Goal: Task Accomplishment & Management: Manage account settings

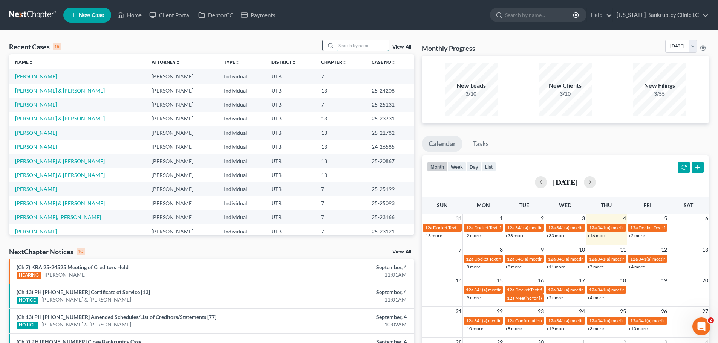
click at [344, 46] on input "search" at bounding box center [362, 45] width 53 height 11
type input "morton"
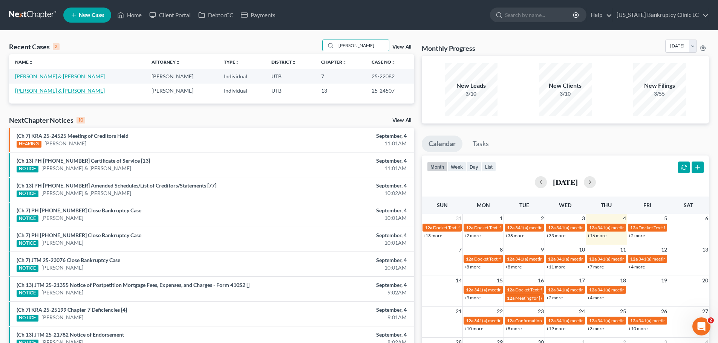
click at [37, 90] on link "Morton, Jeffery & Jessica" at bounding box center [60, 90] width 90 height 6
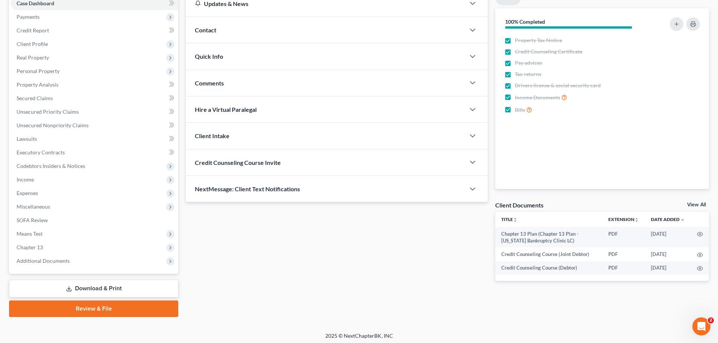
scroll to position [84, 0]
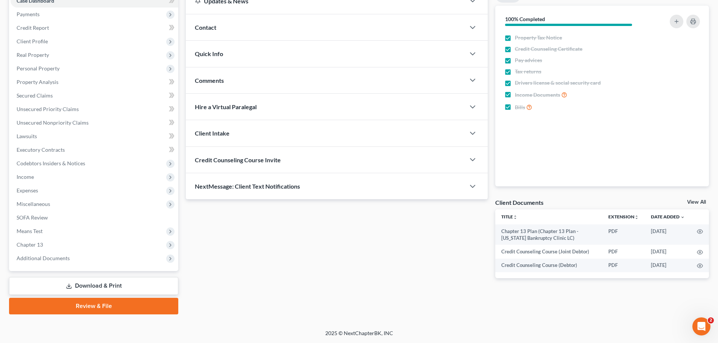
click at [90, 290] on link "Download & Print" at bounding box center [93, 286] width 169 height 18
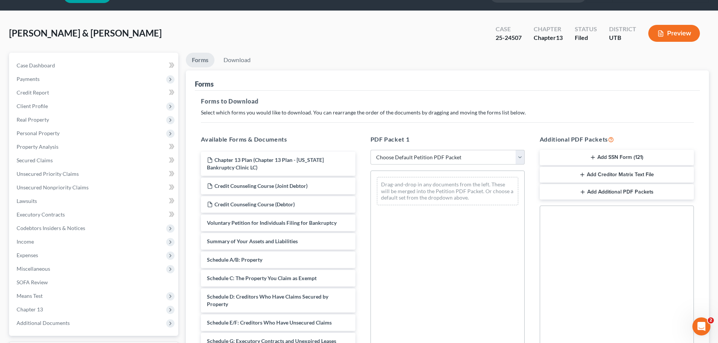
scroll to position [38, 0]
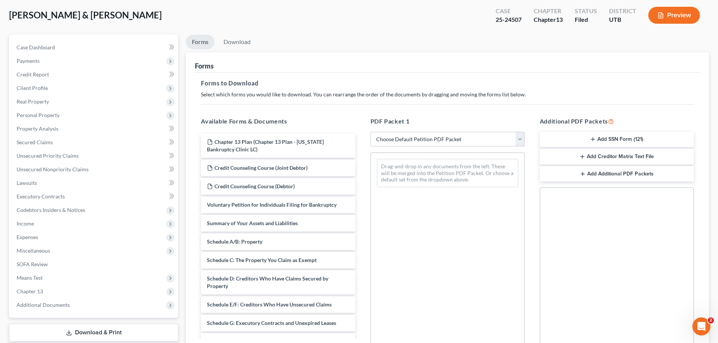
click at [616, 155] on button "Add Creditor Matrix Text File" at bounding box center [617, 157] width 154 height 16
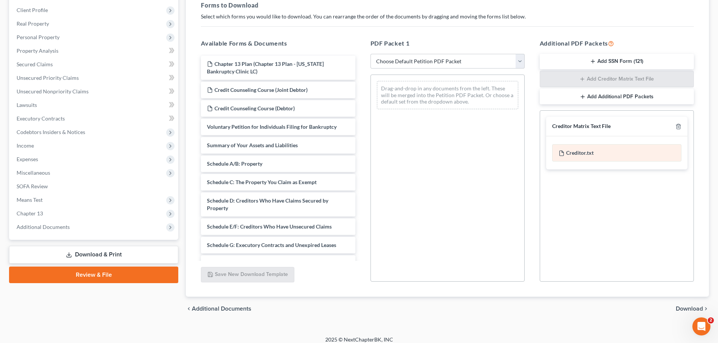
scroll to position [122, 0]
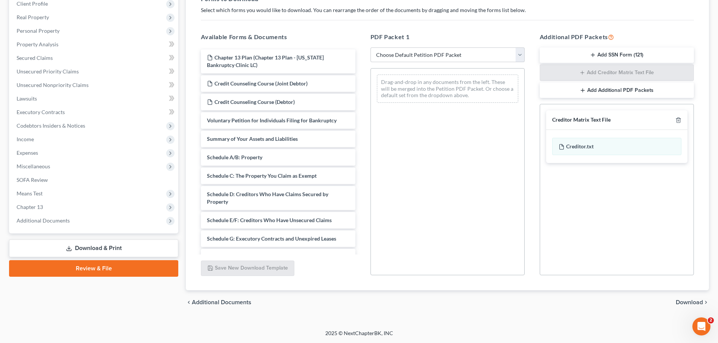
click at [682, 300] on span "Download" at bounding box center [689, 303] width 27 height 6
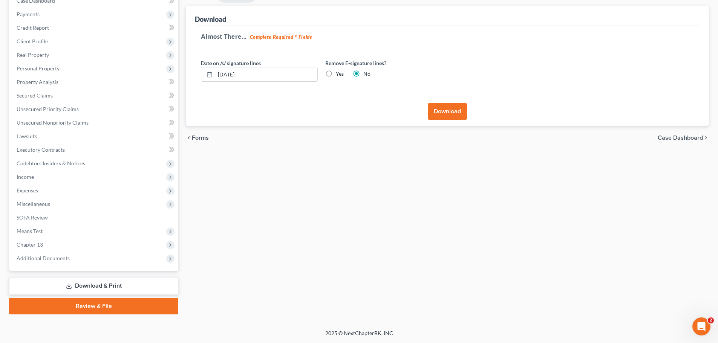
click at [445, 107] on button "Download" at bounding box center [447, 111] width 39 height 17
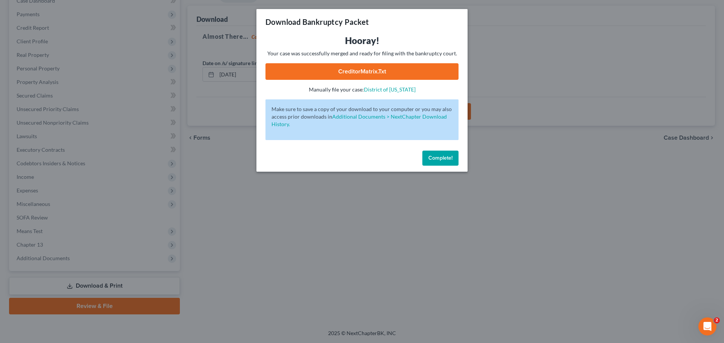
click at [358, 69] on link "CreditorMatrix.txt" at bounding box center [361, 71] width 193 height 17
click at [526, 64] on div "Download Bankruptcy Packet Hooray! Your case was successfully merged and ready …" at bounding box center [362, 171] width 724 height 343
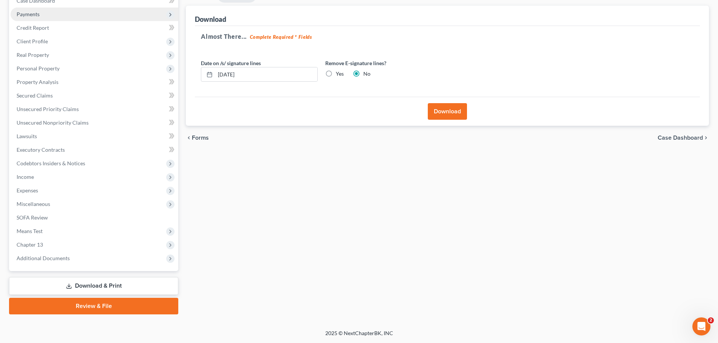
scroll to position [0, 0]
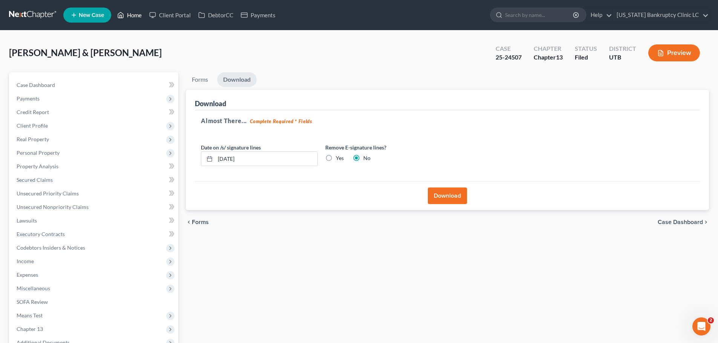
click at [135, 15] on link "Home" at bounding box center [129, 15] width 32 height 14
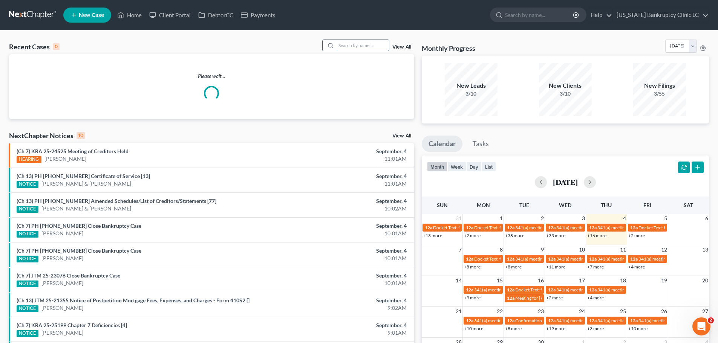
click at [367, 44] on input "search" at bounding box center [362, 45] width 53 height 11
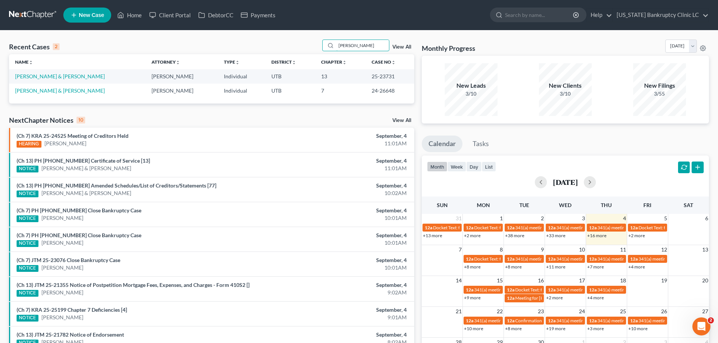
type input "ortega"
click at [73, 73] on td "[PERSON_NAME] & [PERSON_NAME]" at bounding box center [77, 76] width 136 height 14
click at [70, 77] on link "[PERSON_NAME] & [PERSON_NAME]" at bounding box center [60, 76] width 90 height 6
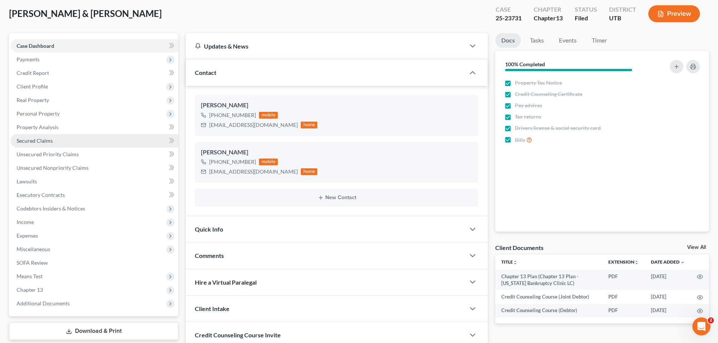
scroll to position [75, 0]
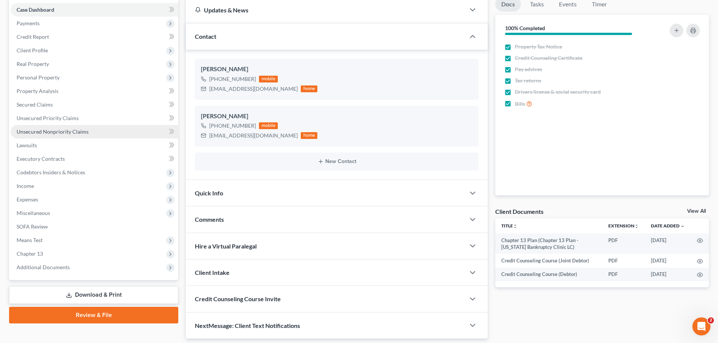
click at [87, 130] on link "Unsecured Nonpriority Claims" at bounding box center [95, 132] width 168 height 14
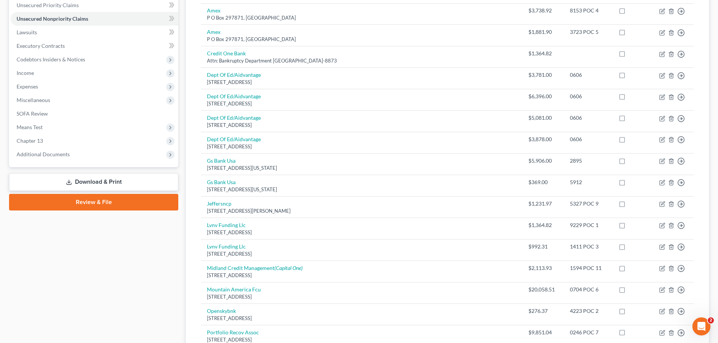
scroll to position [264, 0]
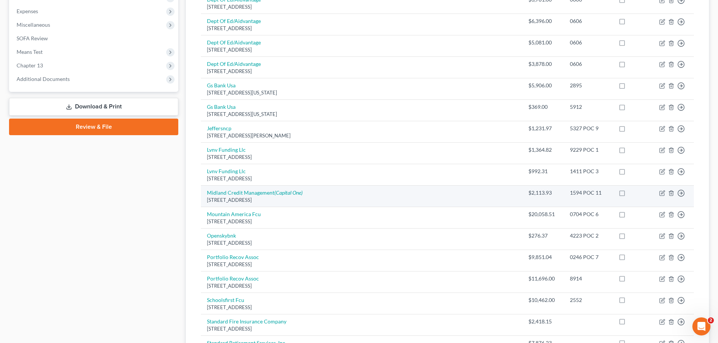
click at [629, 195] on label at bounding box center [629, 195] width 0 height 0
click at [632, 189] on input "checkbox" at bounding box center [634, 191] width 5 height 5
checkbox input "true"
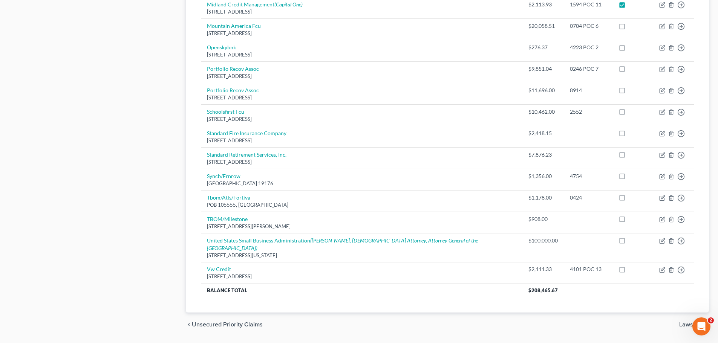
scroll to position [461, 0]
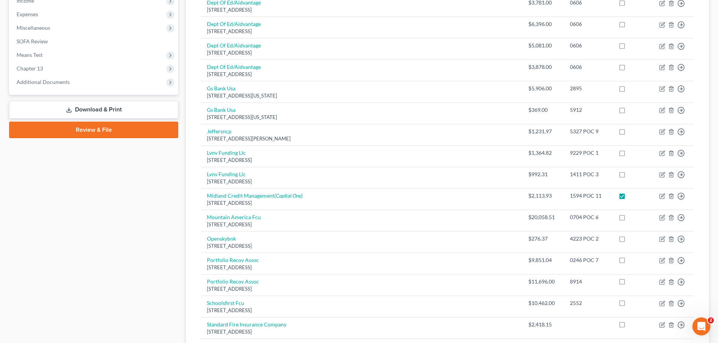
scroll to position [197, 0]
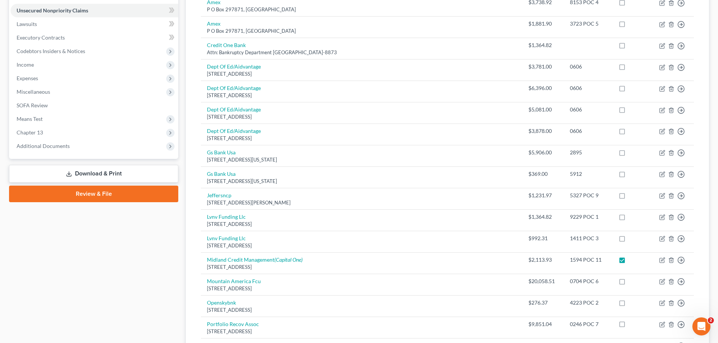
click at [93, 193] on link "Review & File" at bounding box center [93, 194] width 169 height 17
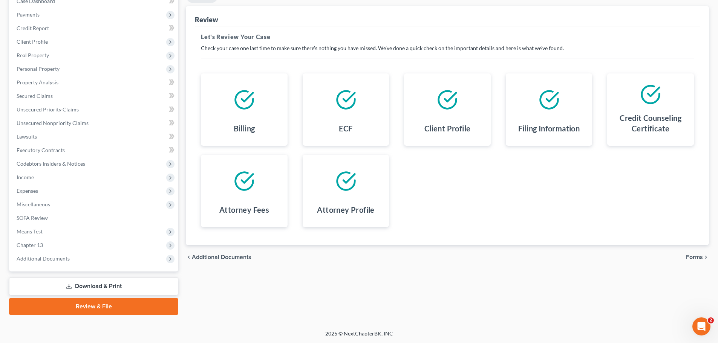
scroll to position [84, 0]
click at [695, 254] on span "Forms" at bounding box center [694, 257] width 17 height 6
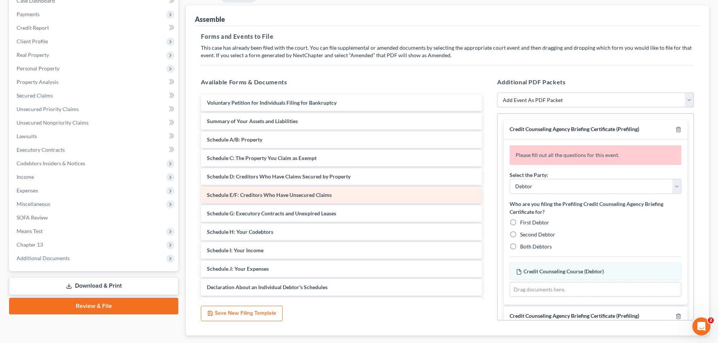
click at [320, 194] on span "Schedule E/F: Creditors Who Have Unsecured Claims" at bounding box center [269, 195] width 125 height 6
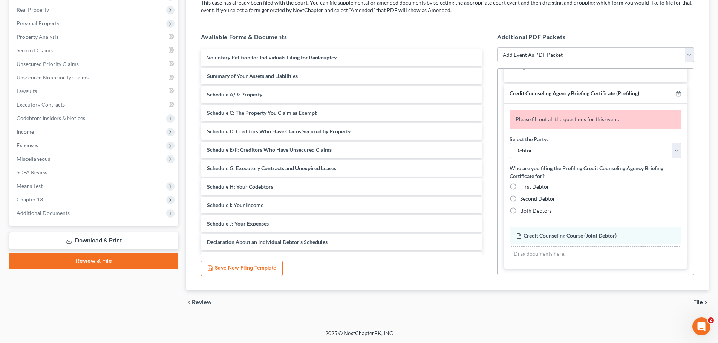
scroll to position [0, 0]
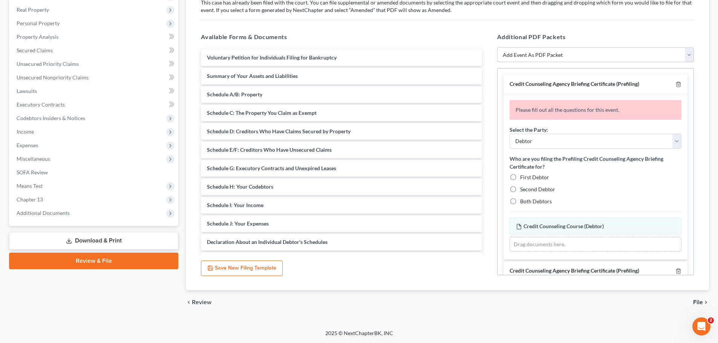
click at [689, 55] on select "Add Event As PDF Packet Affidavit/Declaration Amended Document Amended Schedule…" at bounding box center [595, 54] width 197 height 15
select select "2"
click at [497, 47] on select "Add Event As PDF Packet Affidavit/Declaration Amended Document Amended Schedule…" at bounding box center [595, 54] width 197 height 15
select select
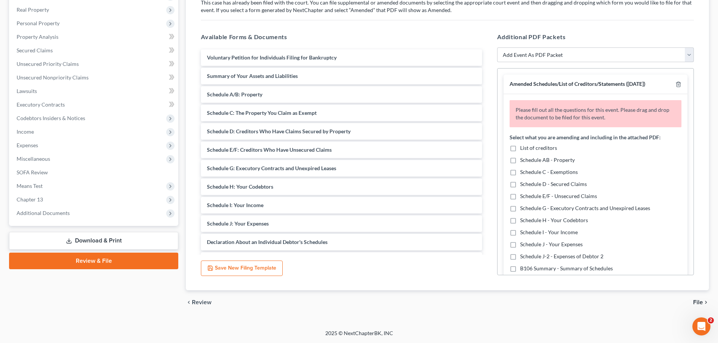
click at [520, 198] on label "Schedule E/F - Unsecured Claims" at bounding box center [558, 197] width 77 height 8
click at [523, 197] on input "Schedule E/F - Unsecured Claims" at bounding box center [525, 195] width 5 height 5
checkbox input "true"
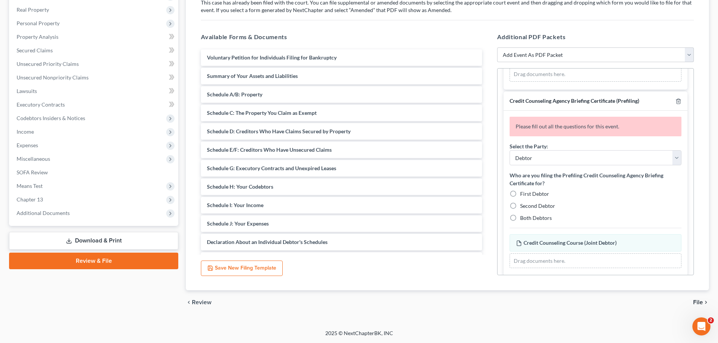
scroll to position [535, 0]
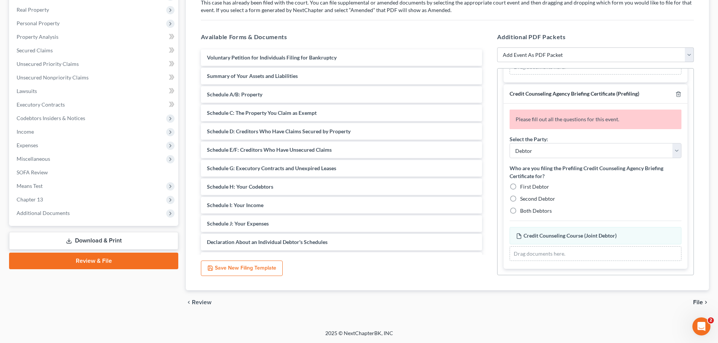
click at [698, 301] on span "File" at bounding box center [698, 303] width 10 height 6
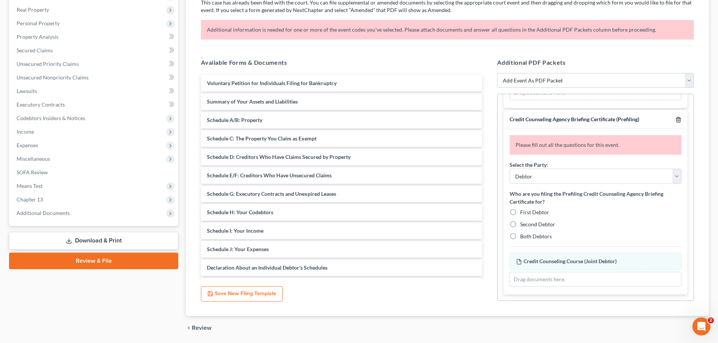
click at [675, 121] on icon "button" at bounding box center [678, 120] width 6 height 6
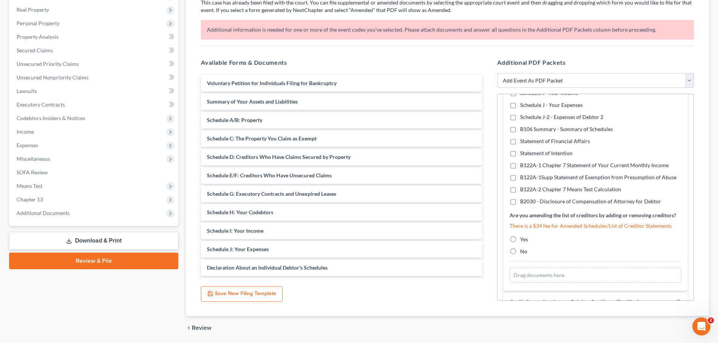
scroll to position [159, 0]
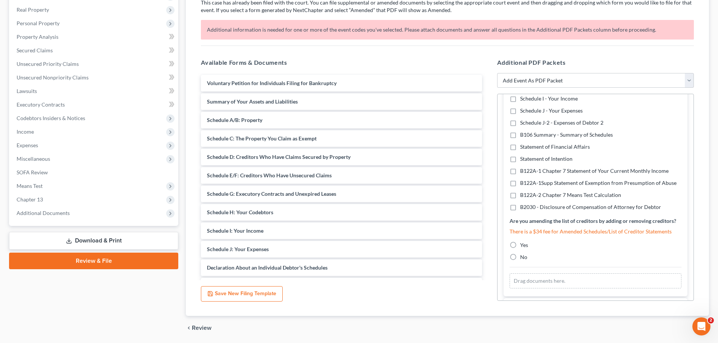
click at [520, 258] on label "No" at bounding box center [523, 258] width 7 height 8
click at [523, 258] on input "No" at bounding box center [525, 256] width 5 height 5
radio input "true"
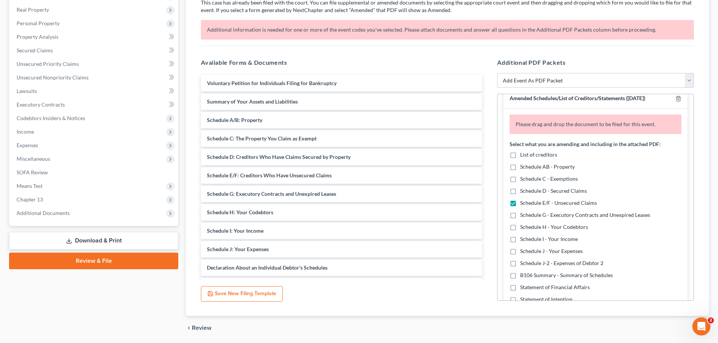
scroll to position [1, 0]
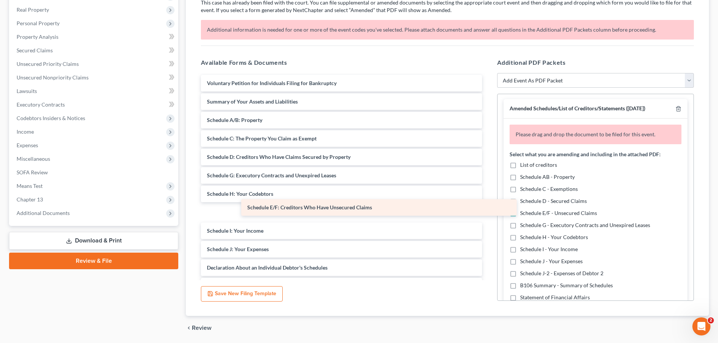
drag, startPoint x: 292, startPoint y: 176, endPoint x: 328, endPoint y: 208, distance: 48.1
click at [328, 208] on div "Schedule E/F: Creditors Who Have Unsecured Claims Voluntary Petition for Indivi…" at bounding box center [341, 258] width 293 height 367
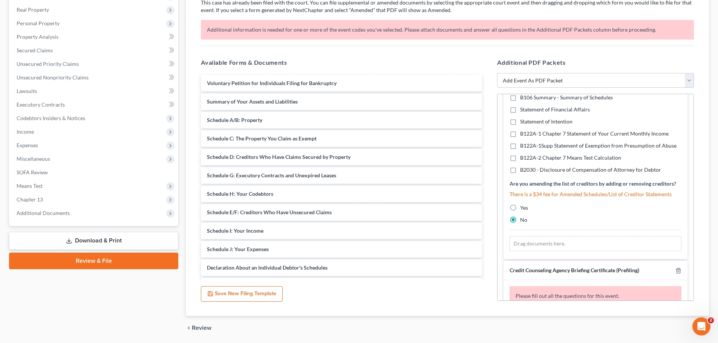
scroll to position [190, 0]
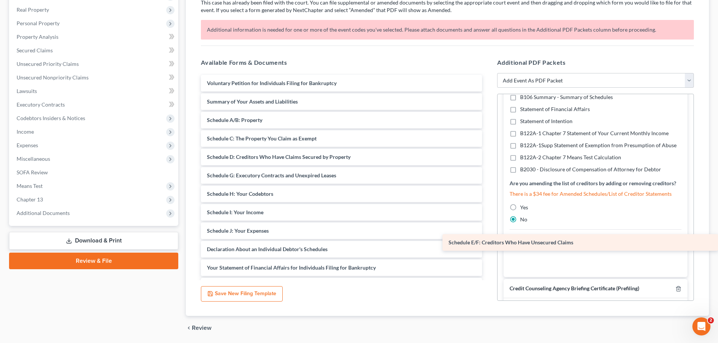
drag, startPoint x: 261, startPoint y: 208, endPoint x: 569, endPoint y: 239, distance: 309.0
click at [488, 239] on div "Schedule E/F: Creditors Who Have Unsecured Claims Voluntary Petition for Indivi…" at bounding box center [341, 249] width 293 height 349
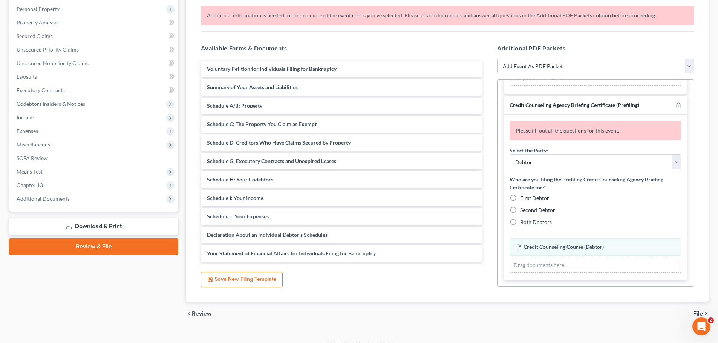
scroll to position [155, 0]
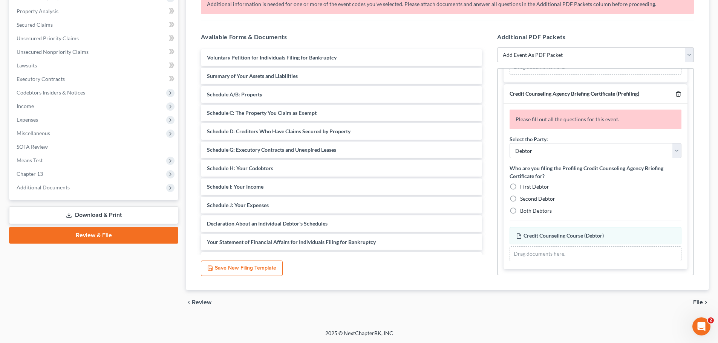
click at [676, 94] on icon "button" at bounding box center [677, 94] width 3 height 5
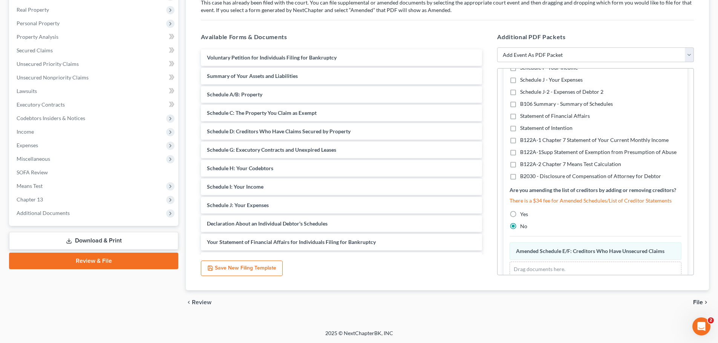
scroll to position [147, 0]
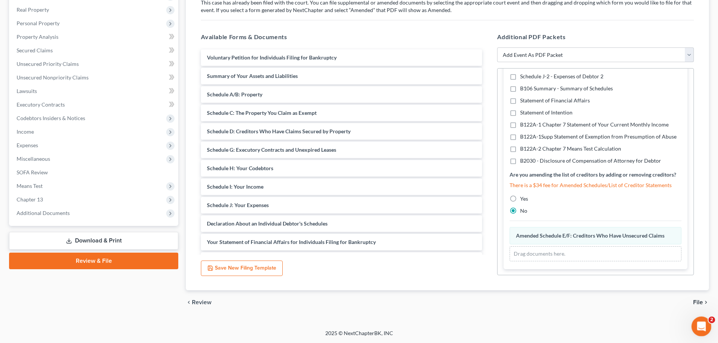
click at [699, 326] on icon "Open Intercom Messenger" at bounding box center [700, 326] width 12 height 12
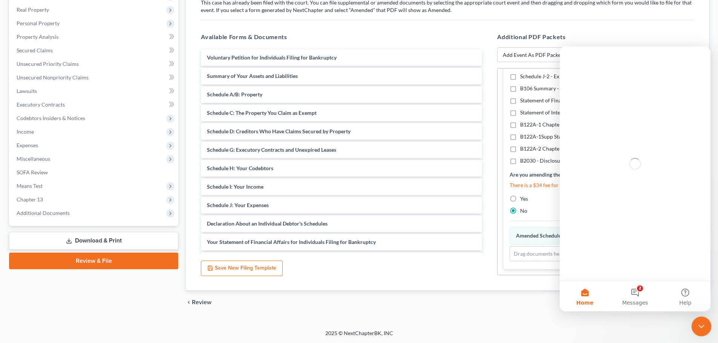
scroll to position [0, 0]
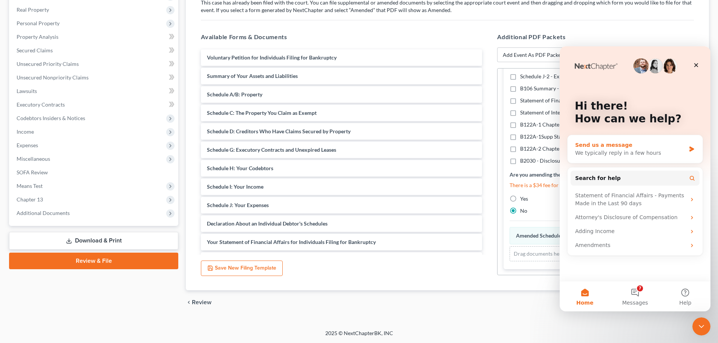
click at [606, 153] on div "We typically reply in a few hours" at bounding box center [630, 153] width 110 height 8
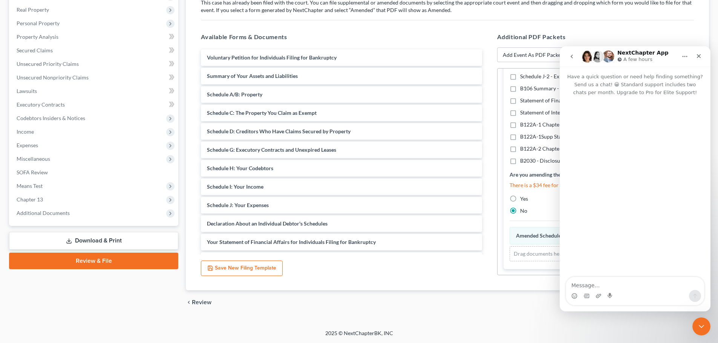
click at [626, 285] on textarea "Message…" at bounding box center [635, 283] width 138 height 13
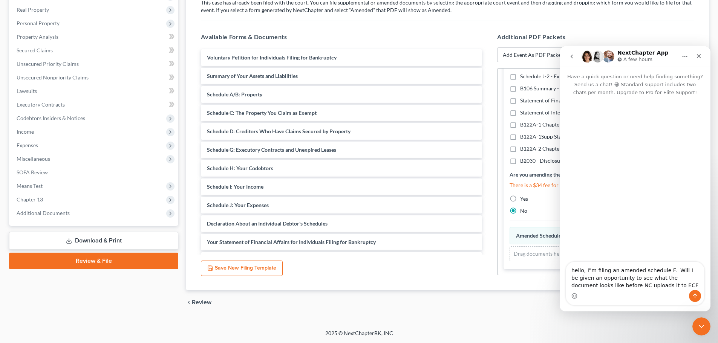
type textarea "hello, I"m filing an amended schedule F. Will I be given an opportunity to see …"
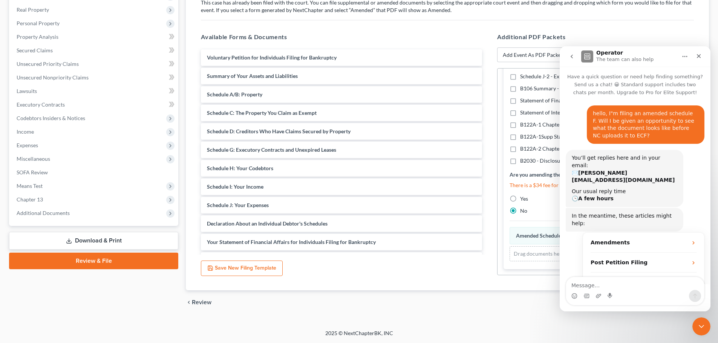
scroll to position [28, 0]
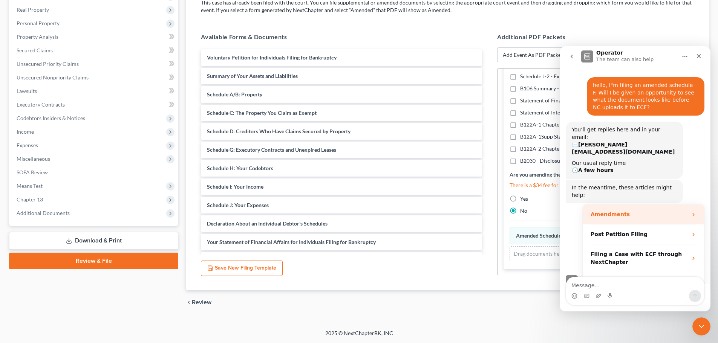
click at [606, 211] on strong "Amendments" at bounding box center [610, 214] width 39 height 6
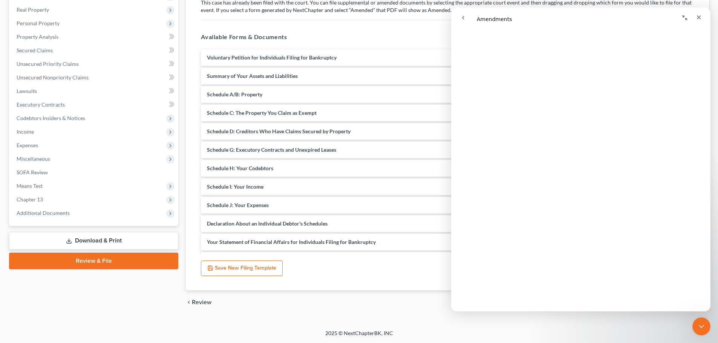
scroll to position [0, 0]
click at [700, 18] on icon "Close" at bounding box center [699, 17] width 4 height 4
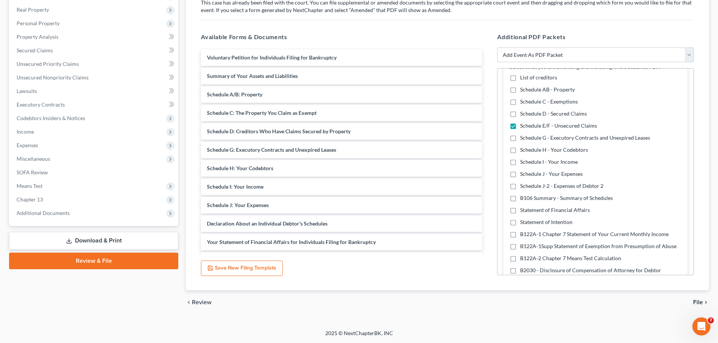
scroll to position [34, 0]
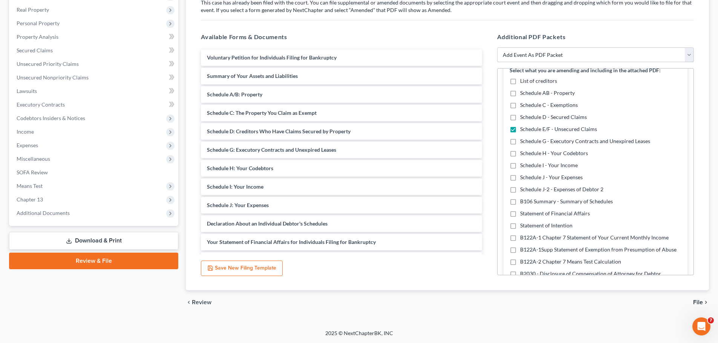
click at [580, 57] on select "Add Event As PDF Packet Affidavit/Declaration Amended Document Amended Schedule…" at bounding box center [595, 54] width 197 height 15
select select "2"
click at [497, 63] on select "Add Event As PDF Packet Affidavit/Declaration Amended Document Amended Schedule…" at bounding box center [595, 54] width 197 height 15
select select
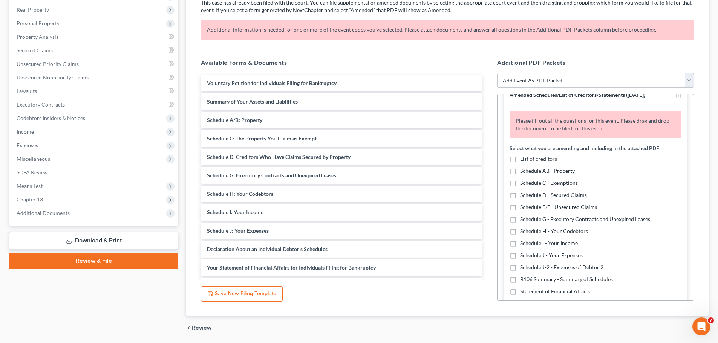
scroll to position [0, 0]
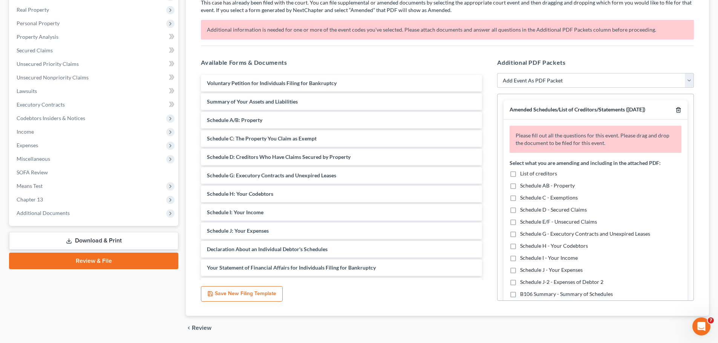
click at [676, 109] on icon "button" at bounding box center [677, 110] width 3 height 5
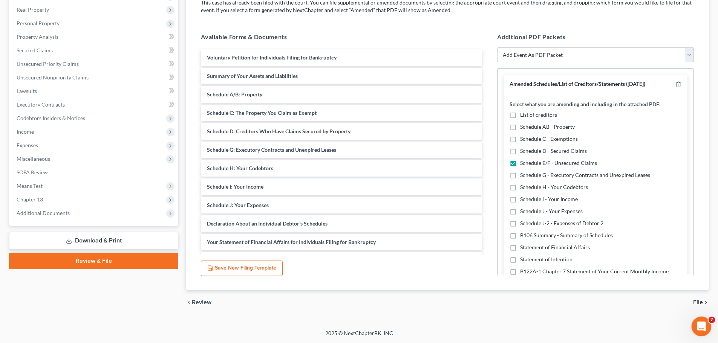
click at [699, 320] on icon "Open Intercom Messenger" at bounding box center [700, 326] width 12 height 12
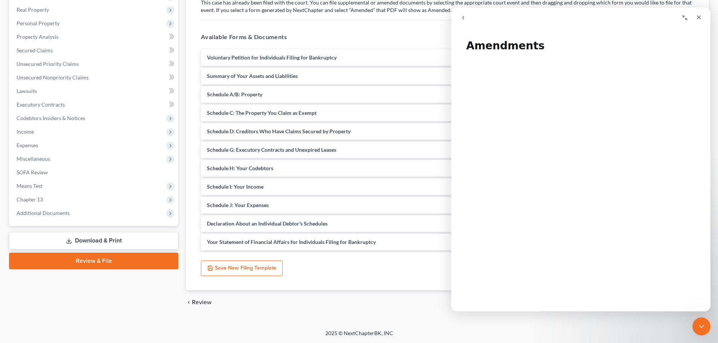
click at [462, 18] on icon "go back" at bounding box center [463, 18] width 6 height 6
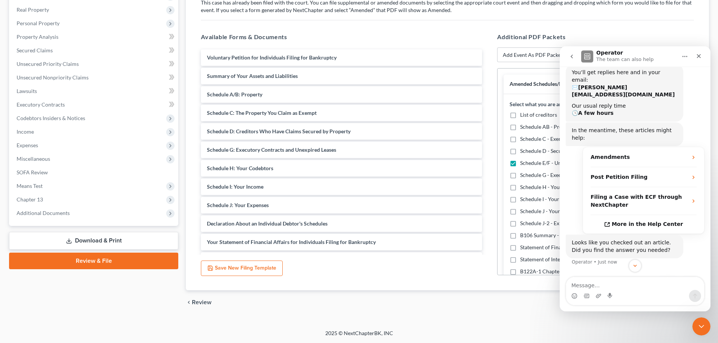
scroll to position [87, 0]
click at [686, 279] on button "No" at bounding box center [691, 286] width 18 height 15
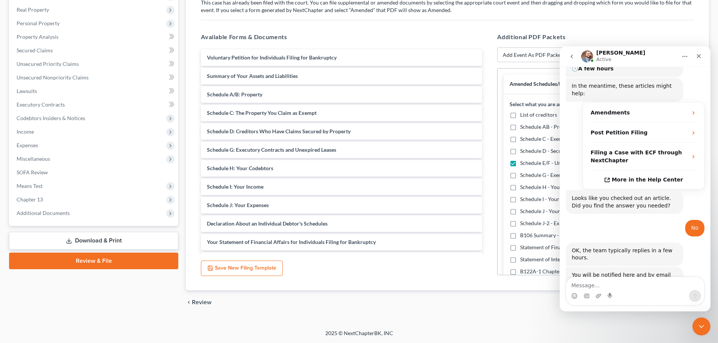
scroll to position [210, 0]
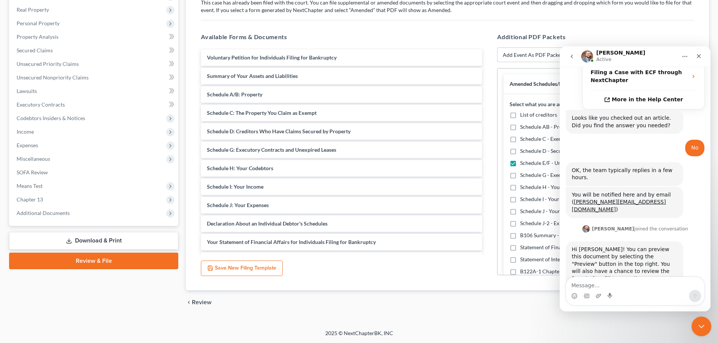
click at [702, 324] on icon "Close Intercom Messenger" at bounding box center [700, 325] width 9 height 9
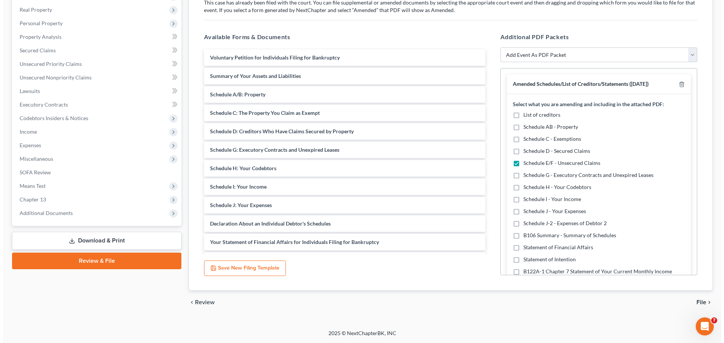
scroll to position [0, 0]
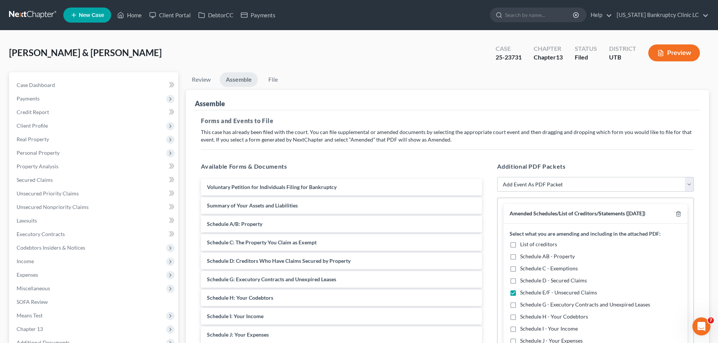
click at [664, 44] on div "Preview" at bounding box center [675, 54] width 67 height 22
click at [665, 47] on button "Preview" at bounding box center [674, 52] width 52 height 17
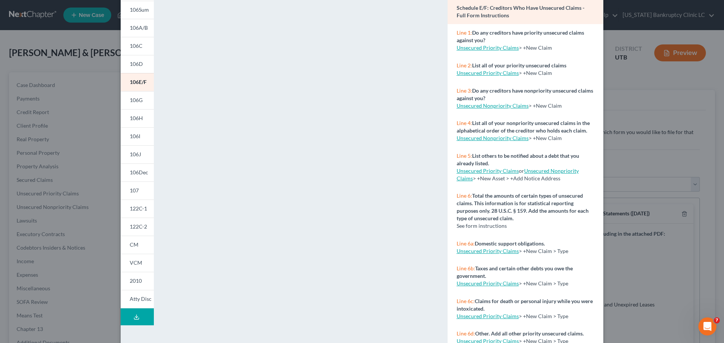
scroll to position [44, 0]
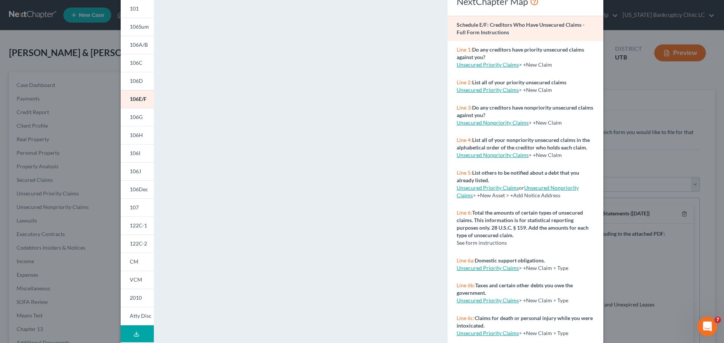
click at [707, 324] on icon "Open Intercom Messenger" at bounding box center [706, 326] width 12 height 12
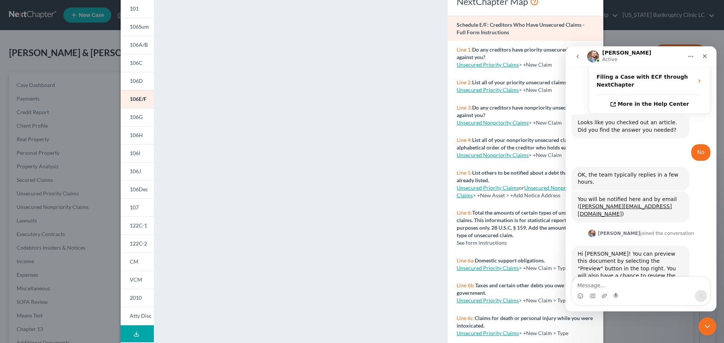
scroll to position [210, 0]
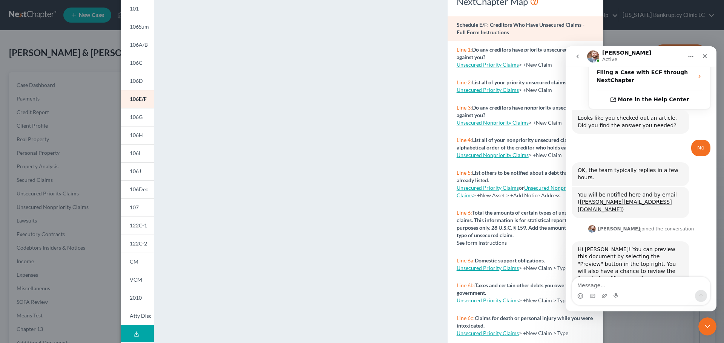
click at [636, 292] on div "Intercom messenger" at bounding box center [641, 296] width 138 height 12
click at [603, 286] on textarea "Message…" at bounding box center [641, 283] width 138 height 13
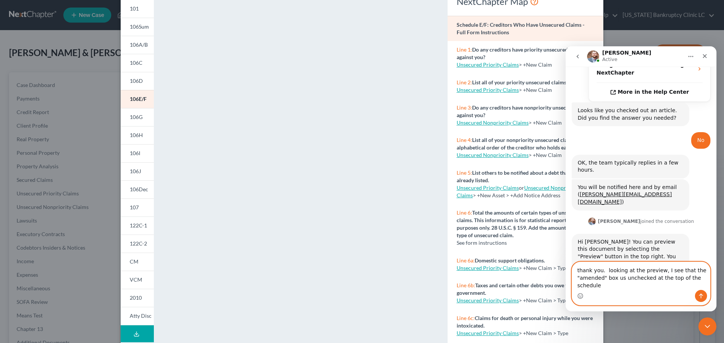
scroll to position [225, 0]
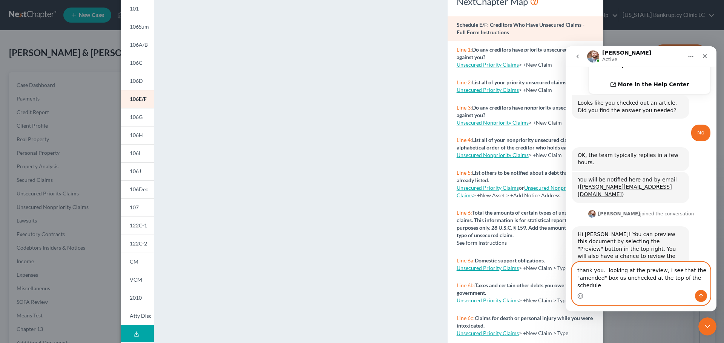
type textarea "thank you. looking at the preview, I see that the "amended" box us unchecked at…"
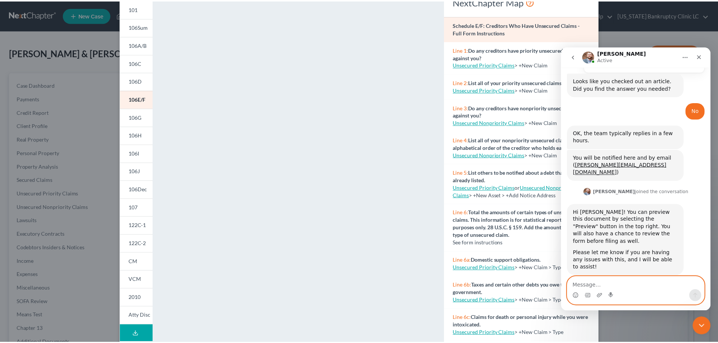
scroll to position [0, 0]
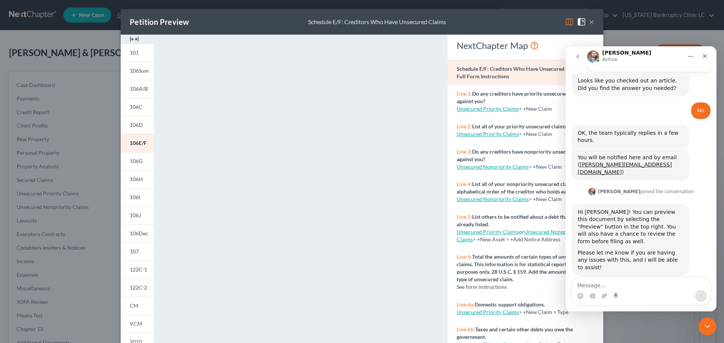
click at [589, 22] on button "×" at bounding box center [591, 21] width 5 height 9
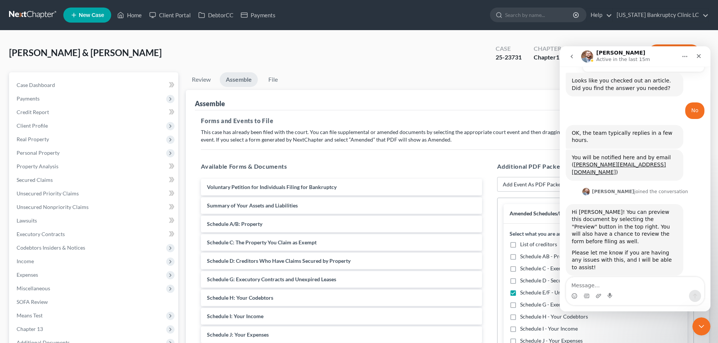
click at [476, 77] on ul "Review Assemble File" at bounding box center [447, 81] width 523 height 18
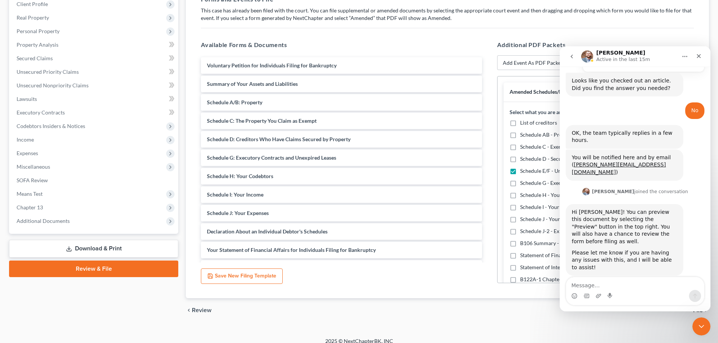
scroll to position [130, 0]
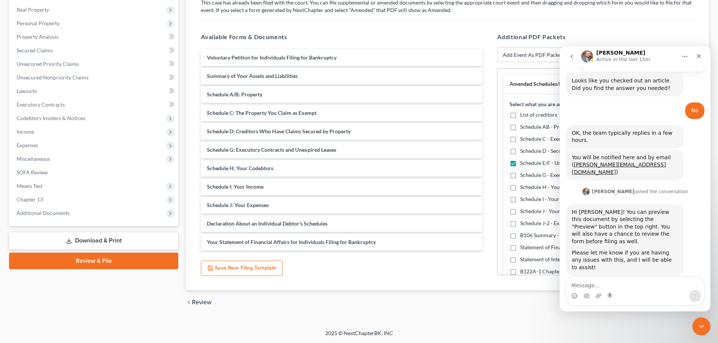
click at [683, 56] on icon "Home" at bounding box center [685, 57] width 6 height 6
click at [703, 326] on icon "Close Intercom Messenger" at bounding box center [700, 325] width 9 height 9
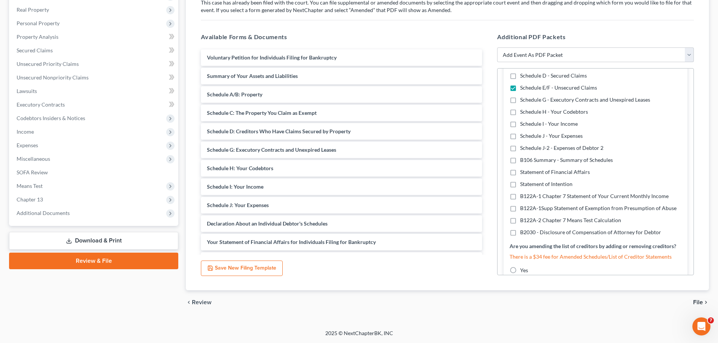
scroll to position [147, 0]
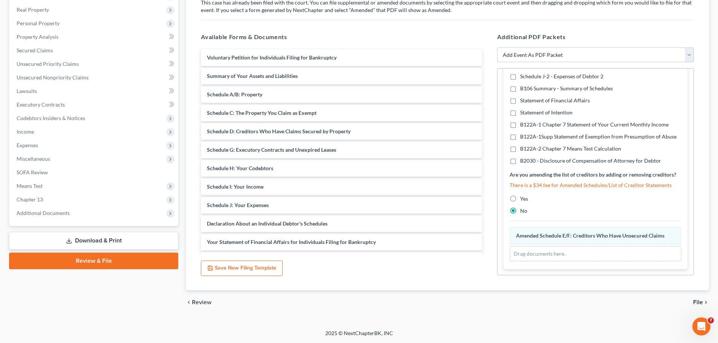
click at [699, 303] on span "File" at bounding box center [698, 303] width 10 height 6
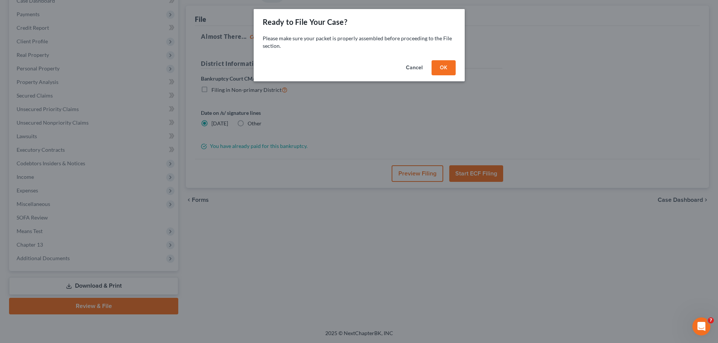
scroll to position [84, 0]
click at [445, 64] on button "OK" at bounding box center [446, 67] width 24 height 15
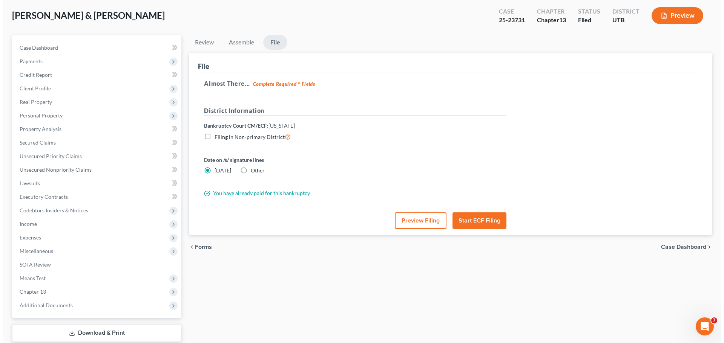
scroll to position [38, 0]
click at [417, 220] on button "Preview Filing" at bounding box center [418, 220] width 52 height 17
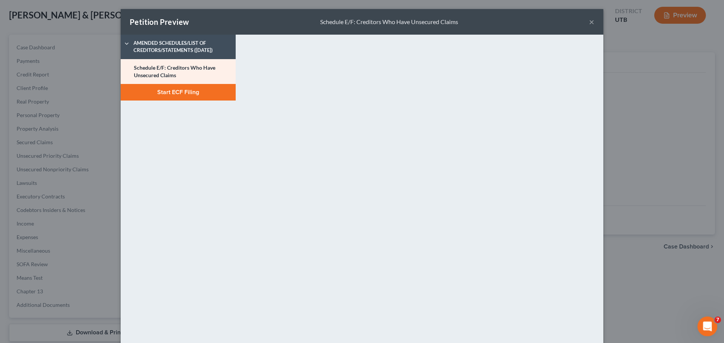
click at [702, 324] on icon "Open Intercom Messenger" at bounding box center [706, 326] width 12 height 12
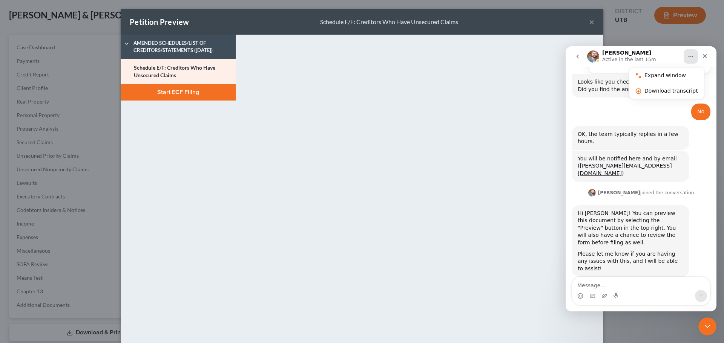
scroll to position [248, 0]
click at [626, 282] on textarea "Message…" at bounding box center [641, 283] width 138 height 13
type textarea "oh, I see that it is checked when I go to the next screen"
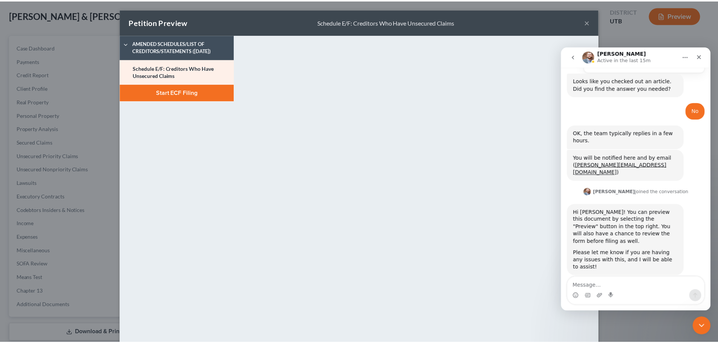
scroll to position [272, 0]
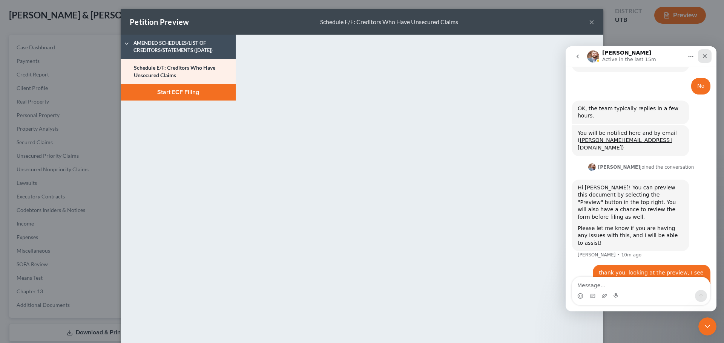
click at [704, 56] on icon "Close" at bounding box center [704, 56] width 4 height 4
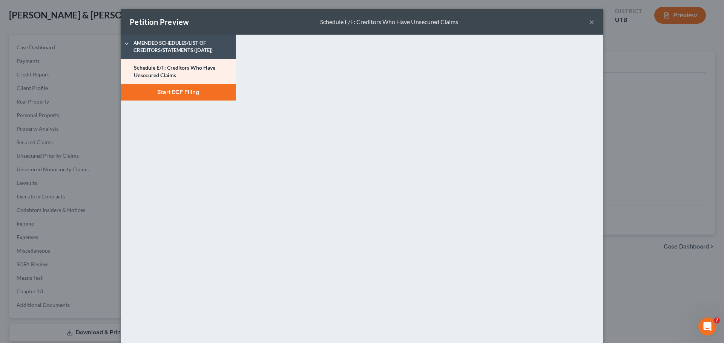
click at [165, 92] on button "Start ECF Filing" at bounding box center [178, 92] width 115 height 17
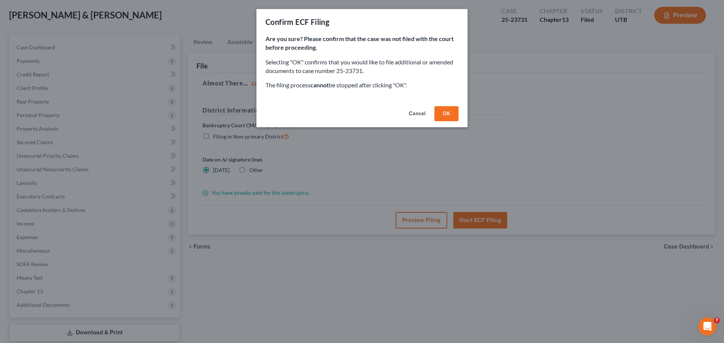
click at [446, 113] on button "OK" at bounding box center [446, 113] width 24 height 15
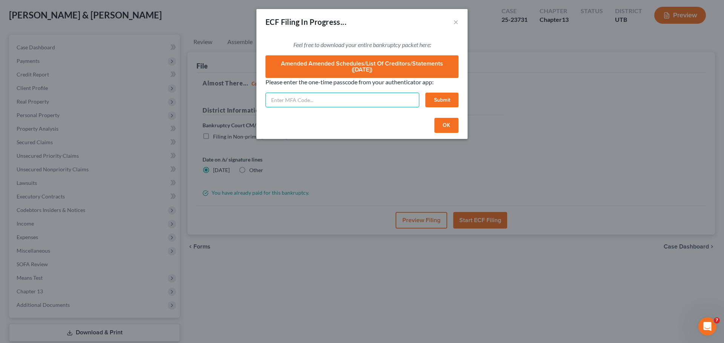
click at [318, 100] on input "text" at bounding box center [342, 100] width 154 height 15
type input "100356"
click at [441, 104] on button "Submit" at bounding box center [441, 100] width 33 height 15
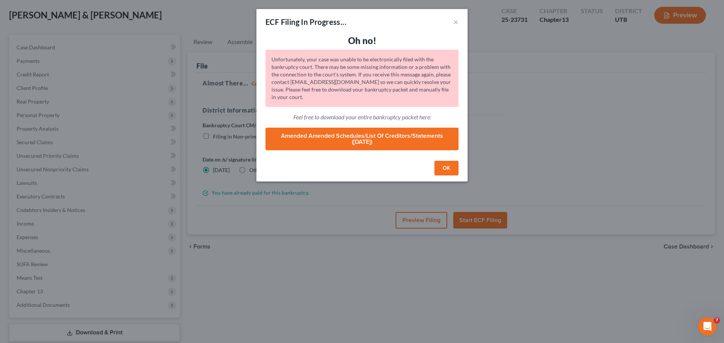
click at [442, 168] on button "OK" at bounding box center [446, 168] width 24 height 15
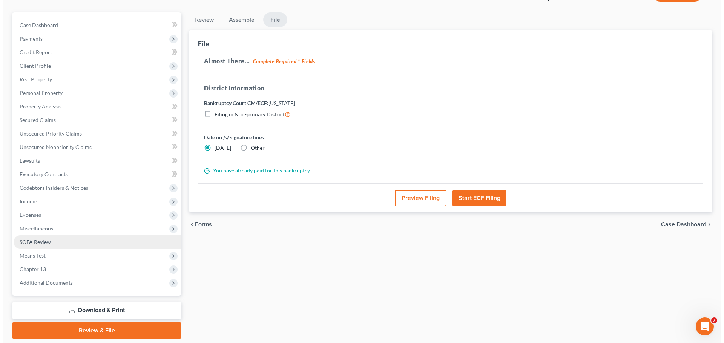
scroll to position [84, 0]
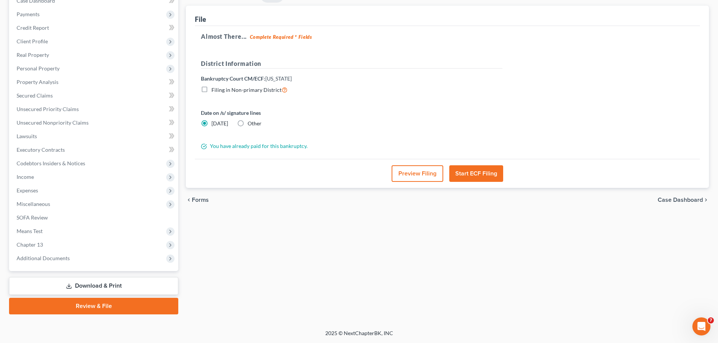
click at [475, 173] on button "Start ECF Filing" at bounding box center [476, 173] width 54 height 17
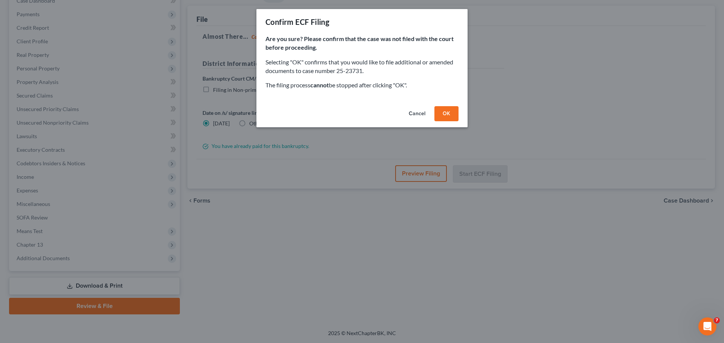
click at [444, 115] on button "OK" at bounding box center [446, 113] width 24 height 15
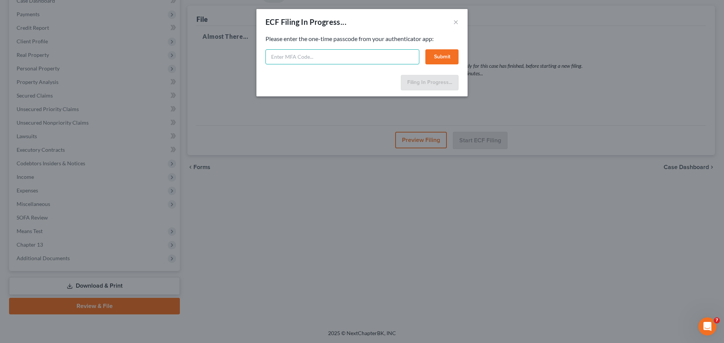
click at [344, 55] on input "text" at bounding box center [342, 56] width 154 height 15
type input "132987"
click at [450, 56] on button "Submit" at bounding box center [441, 56] width 33 height 15
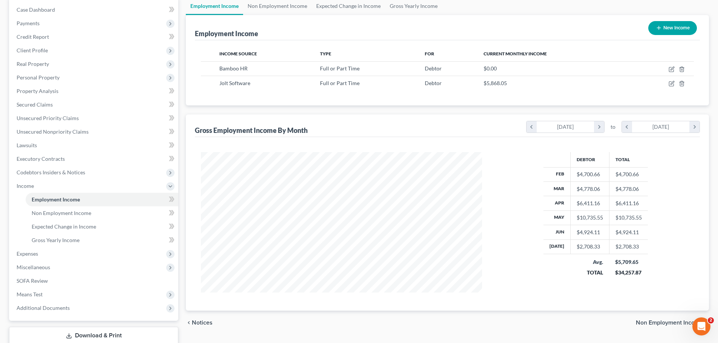
scroll to position [141, 296]
click at [702, 324] on icon "Open Intercom Messenger" at bounding box center [700, 326] width 12 height 12
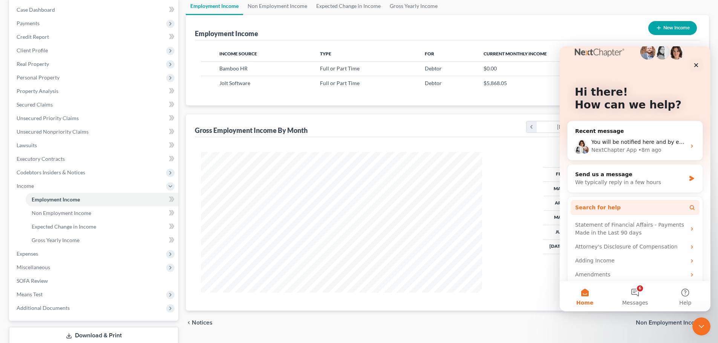
scroll to position [22, 0]
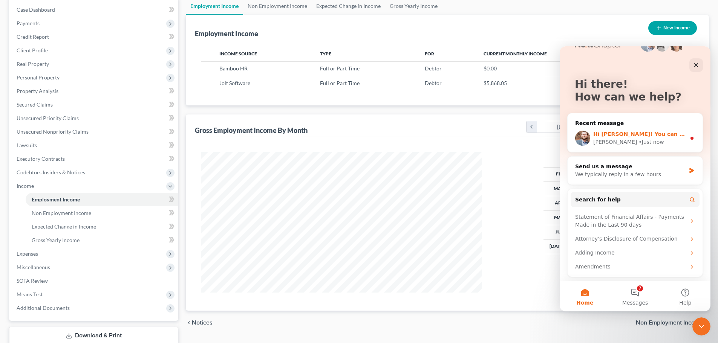
click at [638, 139] on div "• Just now" at bounding box center [650, 142] width 25 height 8
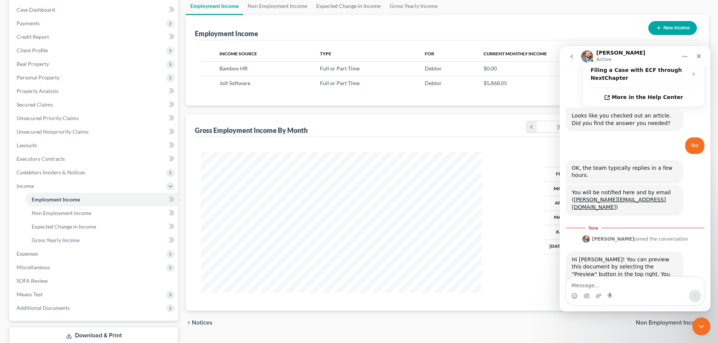
scroll to position [223, 0]
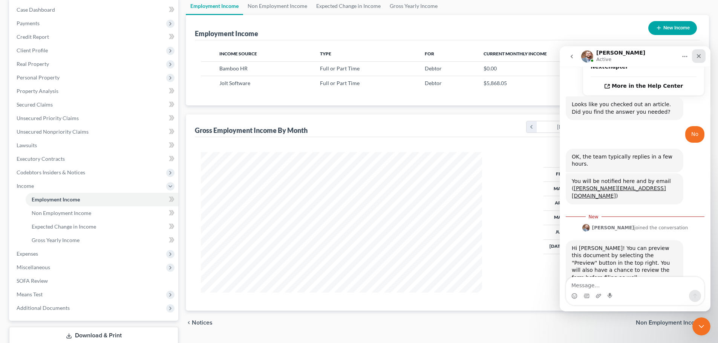
click at [702, 55] on div "Close" at bounding box center [699, 56] width 14 height 14
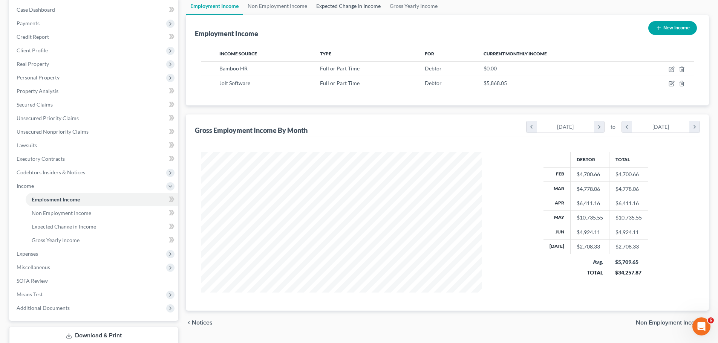
scroll to position [248, 0]
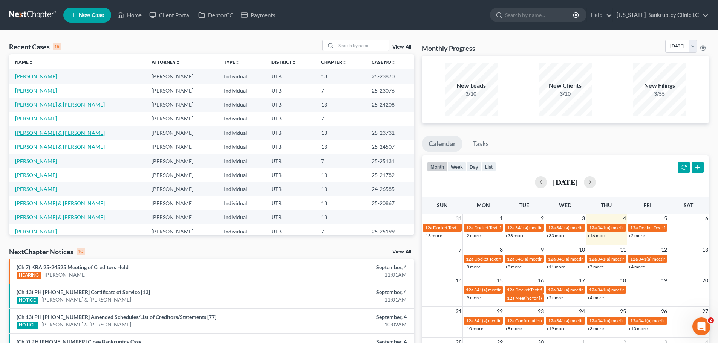
click at [54, 133] on link "Hurtado-Ortega, Tyler & Mauricio" at bounding box center [60, 133] width 90 height 6
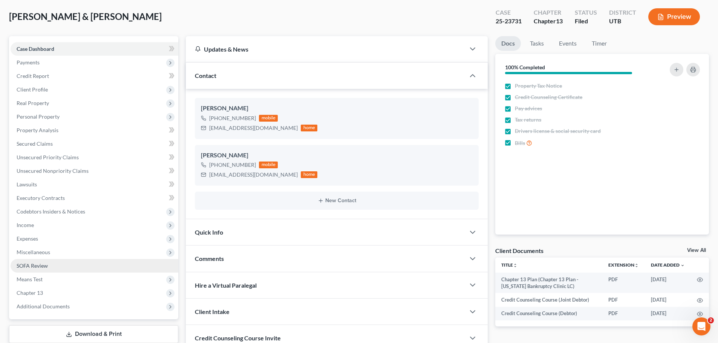
scroll to position [100, 0]
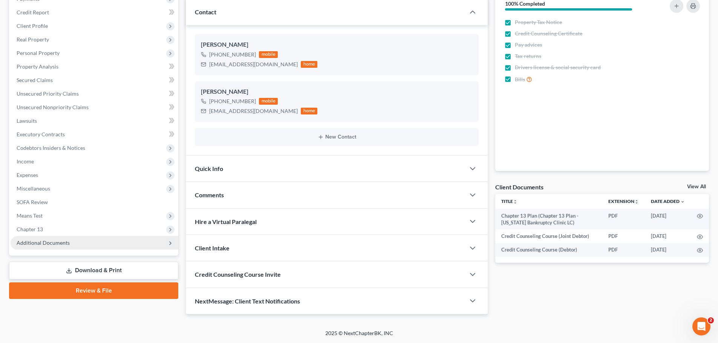
click at [67, 242] on span "Additional Documents" at bounding box center [43, 243] width 53 height 6
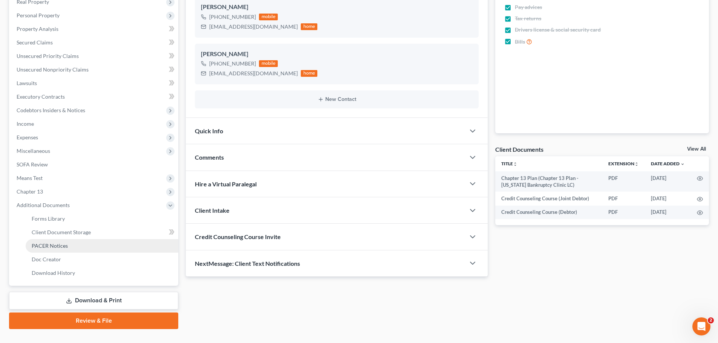
click at [63, 243] on span "PACER Notices" at bounding box center [50, 246] width 36 height 6
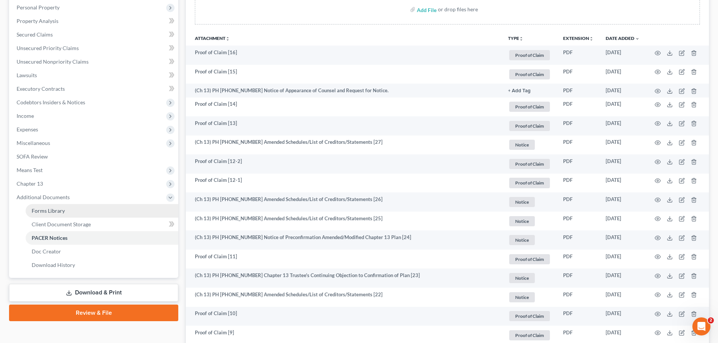
scroll to position [151, 0]
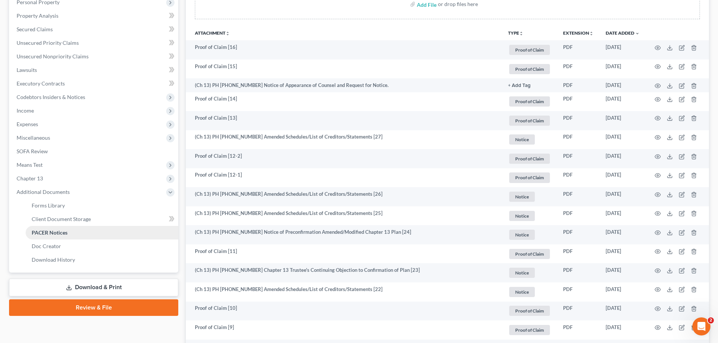
click at [87, 231] on link "PACER Notices" at bounding box center [102, 233] width 153 height 14
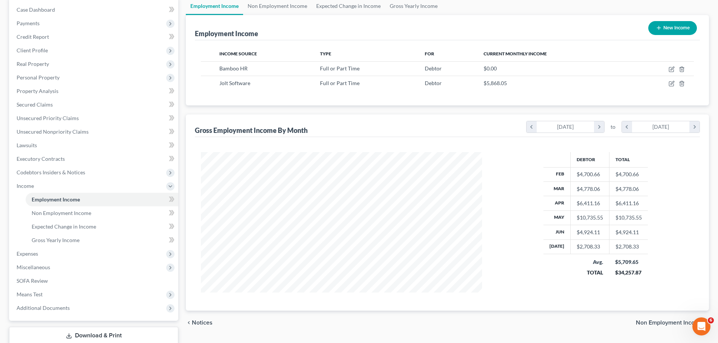
scroll to position [272, 0]
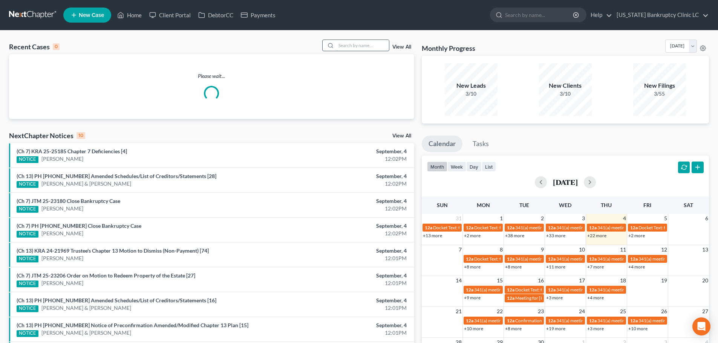
click at [353, 44] on input "search" at bounding box center [362, 45] width 53 height 11
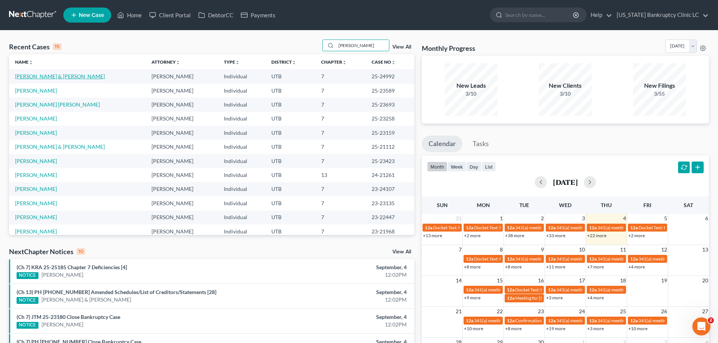
type input "[PERSON_NAME]"
click at [69, 76] on link "[PERSON_NAME] & [PERSON_NAME]" at bounding box center [60, 76] width 90 height 6
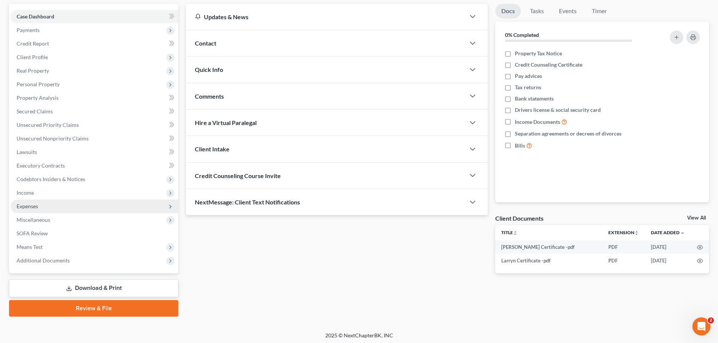
scroll to position [71, 0]
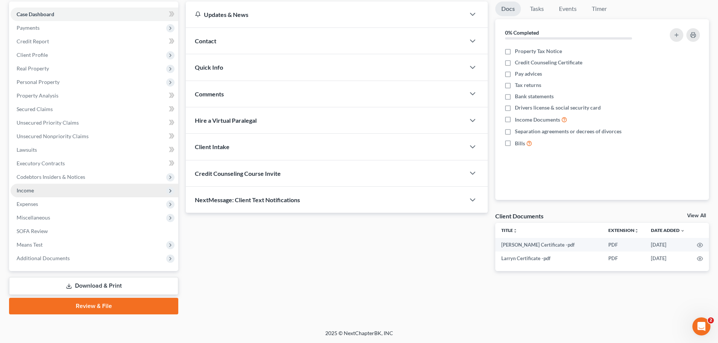
click at [60, 190] on span "Income" at bounding box center [95, 191] width 168 height 14
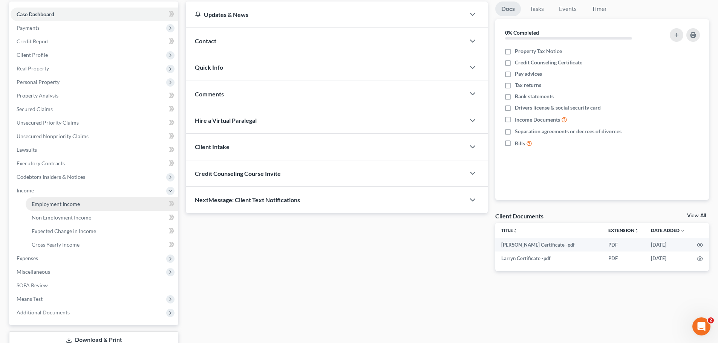
click at [50, 201] on span "Employment Income" at bounding box center [56, 204] width 48 height 6
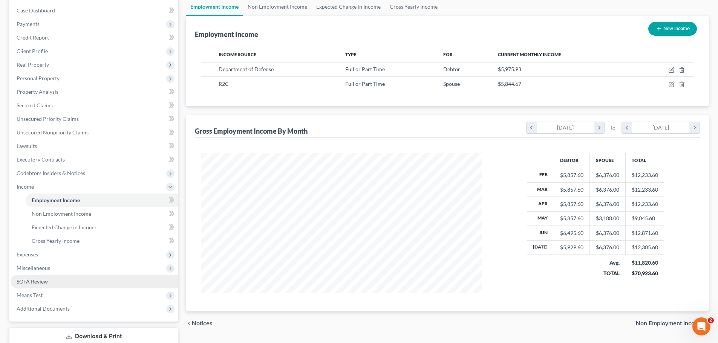
scroll to position [75, 0]
click at [50, 297] on span "Means Test" at bounding box center [95, 295] width 168 height 14
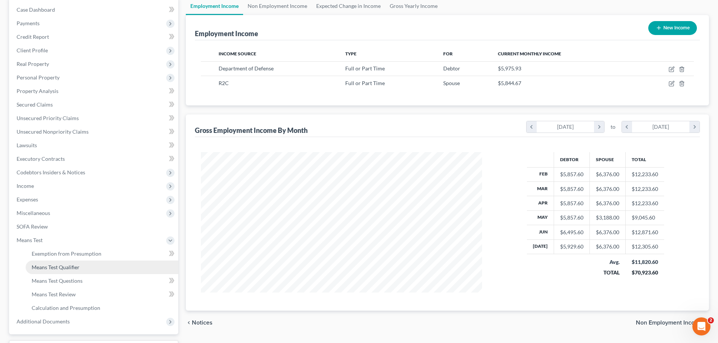
click at [75, 266] on span "Means Test Qualifier" at bounding box center [56, 267] width 48 height 6
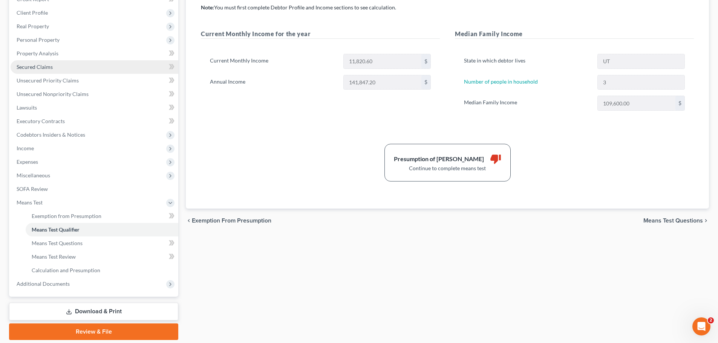
scroll to position [139, 0]
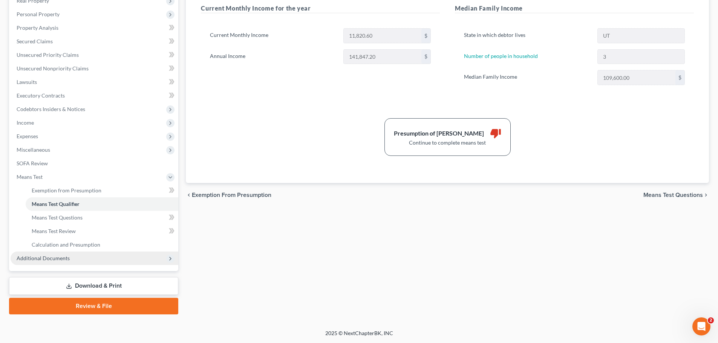
click at [78, 262] on span "Additional Documents" at bounding box center [95, 259] width 168 height 14
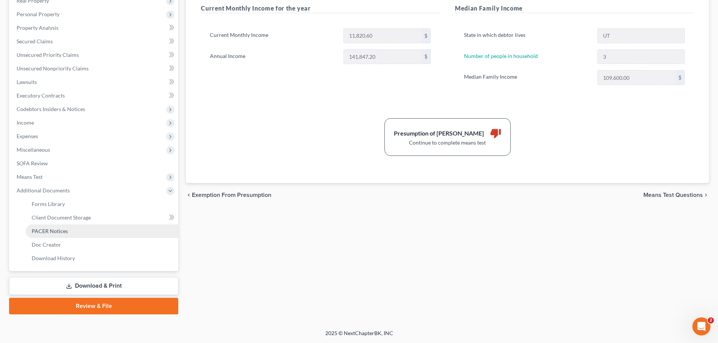
click at [77, 234] on link "PACER Notices" at bounding box center [102, 232] width 153 height 14
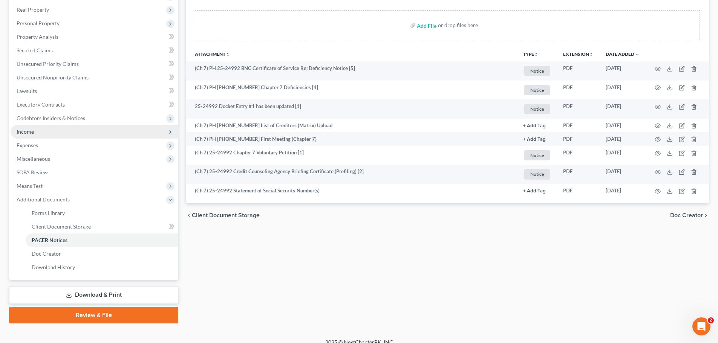
scroll to position [139, 0]
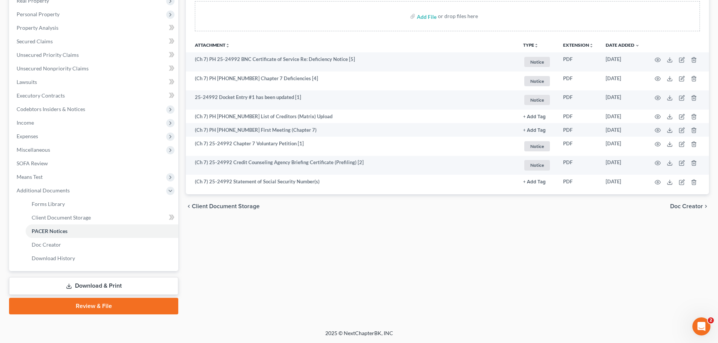
click at [100, 289] on link "Download & Print" at bounding box center [93, 286] width 169 height 18
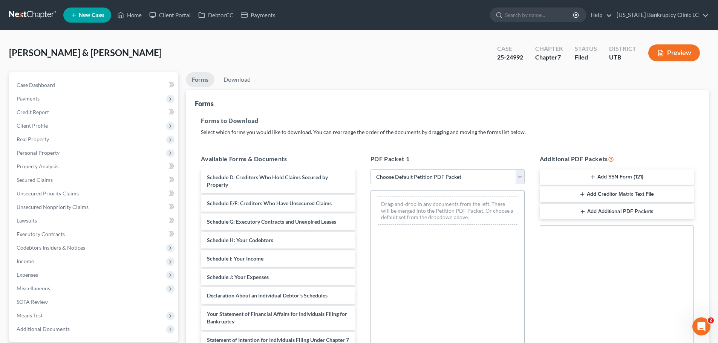
scroll to position [151, 0]
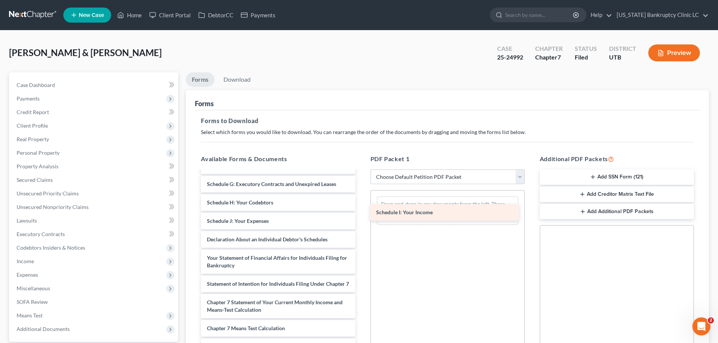
drag, startPoint x: 242, startPoint y: 219, endPoint x: 411, endPoint y: 210, distance: 169.5
click at [361, 210] on div "Schedule I: Your Income Brittney Certificate -pdf Larryn Certificate -pdf Volun…" at bounding box center [278, 220] width 166 height 398
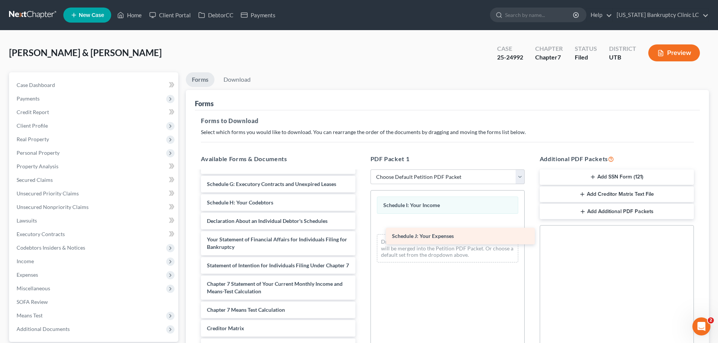
drag, startPoint x: 238, startPoint y: 221, endPoint x: 423, endPoint y: 236, distance: 185.7
click at [361, 236] on div "Schedule J: Your Expenses Brittney Certificate -pdf Larryn Certificate -pdf Vol…" at bounding box center [278, 210] width 166 height 379
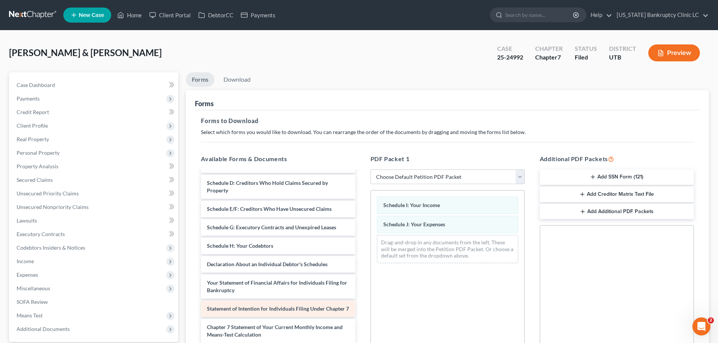
scroll to position [0, 0]
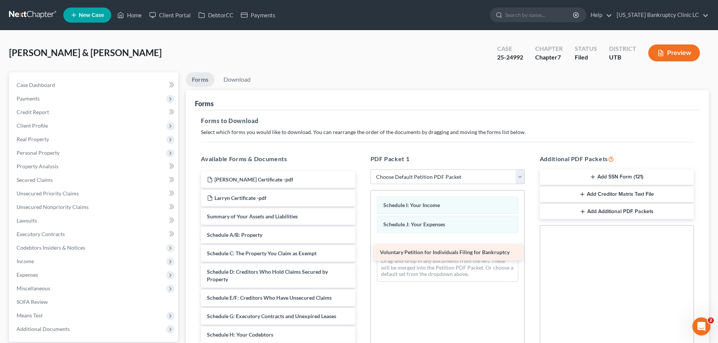
drag, startPoint x: 276, startPoint y: 214, endPoint x: 449, endPoint y: 249, distance: 176.6
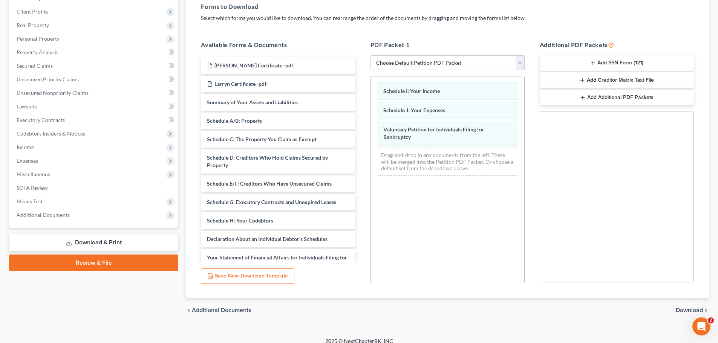
scroll to position [122, 0]
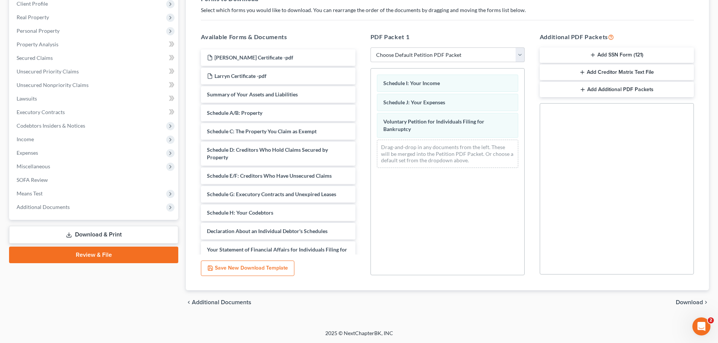
click at [682, 302] on span "Download" at bounding box center [689, 303] width 27 height 6
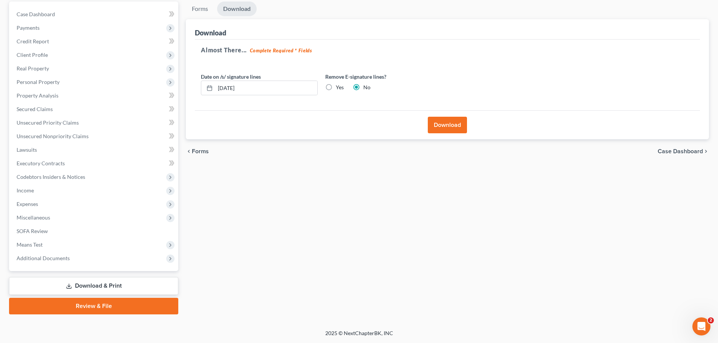
scroll to position [71, 0]
click at [451, 125] on button "Download" at bounding box center [447, 125] width 39 height 17
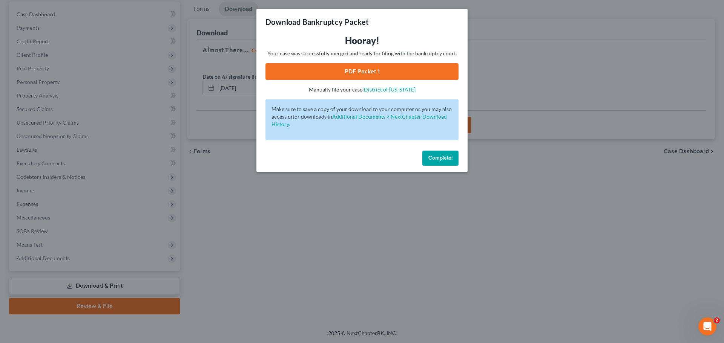
click at [342, 69] on link "PDF Packet 1" at bounding box center [361, 71] width 193 height 17
click at [446, 156] on span "Complete!" at bounding box center [440, 158] width 24 height 6
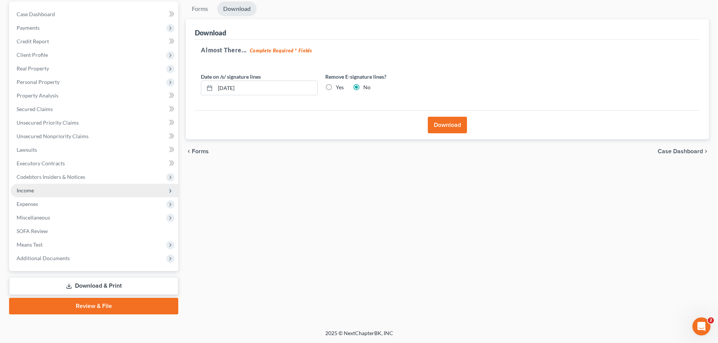
click at [89, 196] on span "Income" at bounding box center [95, 191] width 168 height 14
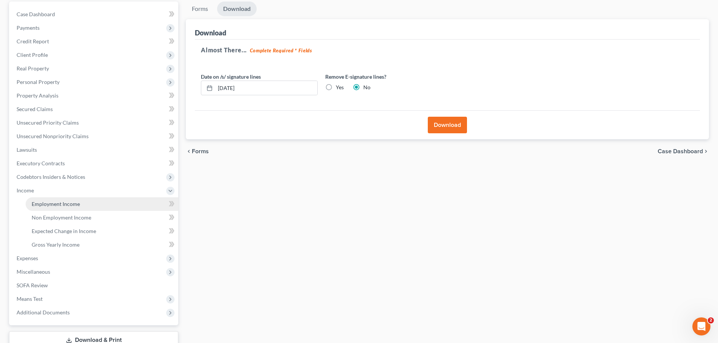
click at [84, 203] on link "Employment Income" at bounding box center [102, 204] width 153 height 14
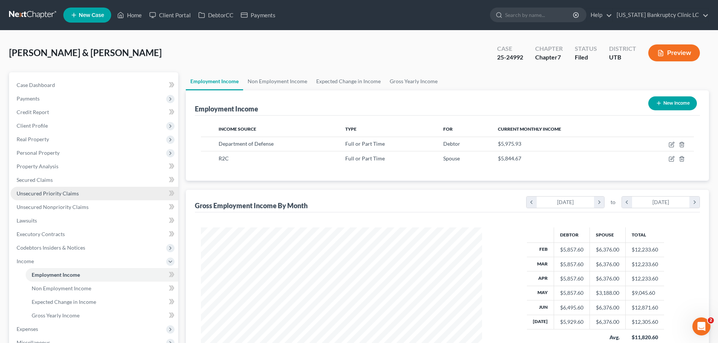
scroll to position [141, 296]
click at [133, 12] on link "Home" at bounding box center [129, 15] width 32 height 14
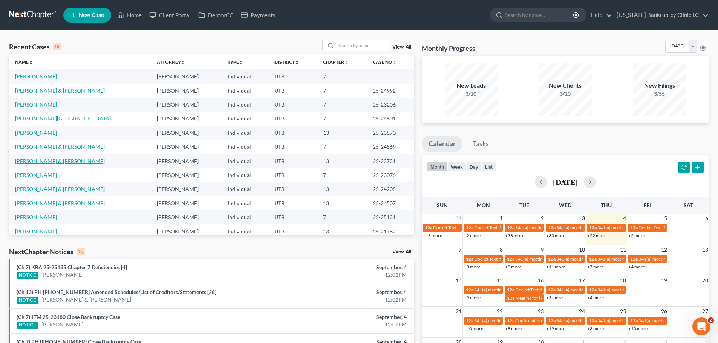
click at [51, 161] on link "[PERSON_NAME] & [PERSON_NAME]" at bounding box center [60, 161] width 90 height 6
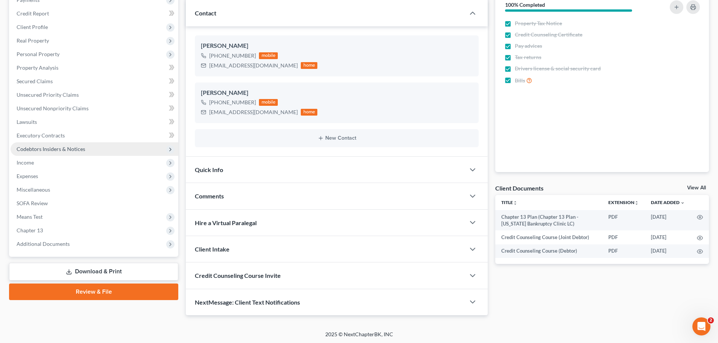
scroll to position [100, 0]
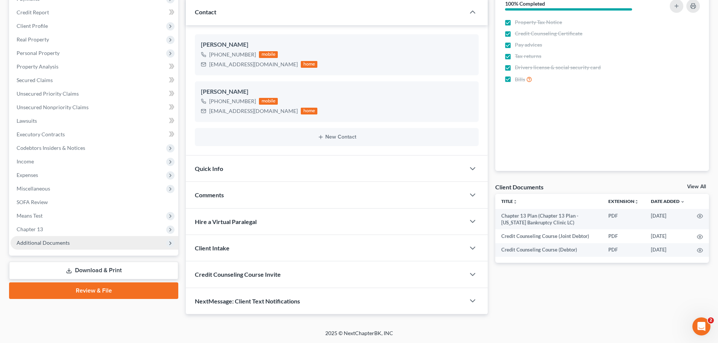
click at [45, 240] on span "Additional Documents" at bounding box center [43, 243] width 53 height 6
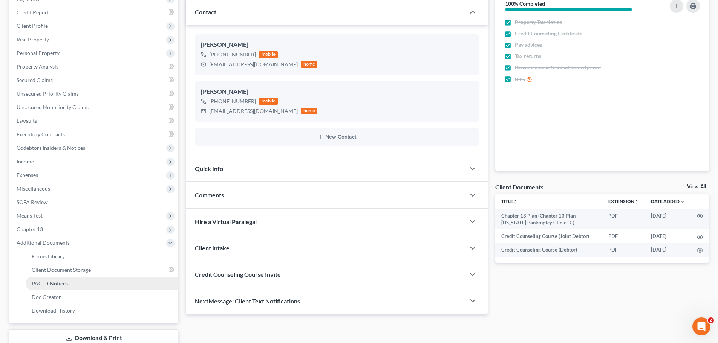
click at [56, 282] on span "PACER Notices" at bounding box center [50, 283] width 36 height 6
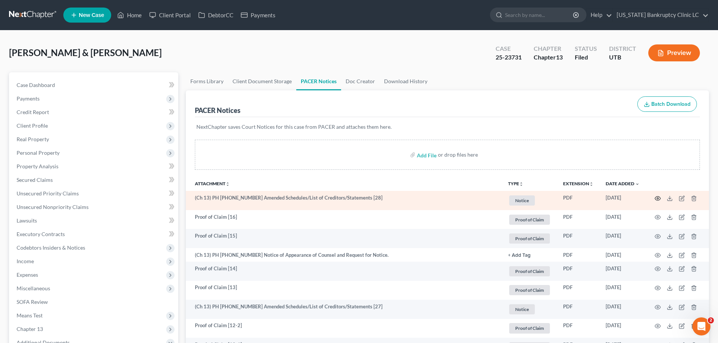
click at [659, 197] on icon "button" at bounding box center [658, 199] width 6 height 6
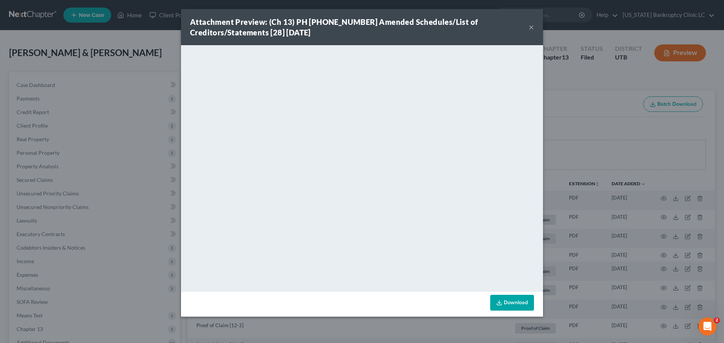
click at [531, 27] on button "×" at bounding box center [530, 27] width 5 height 9
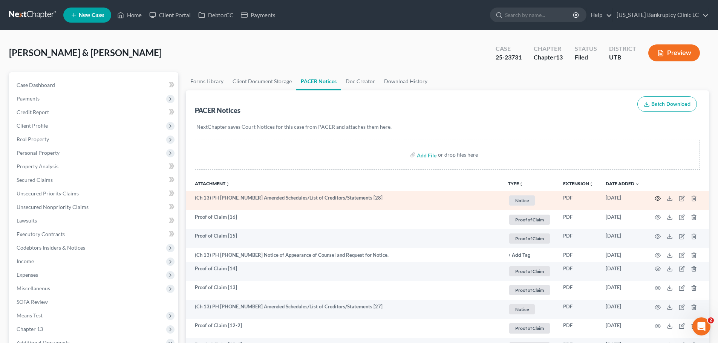
click at [659, 198] on icon "button" at bounding box center [658, 199] width 6 height 6
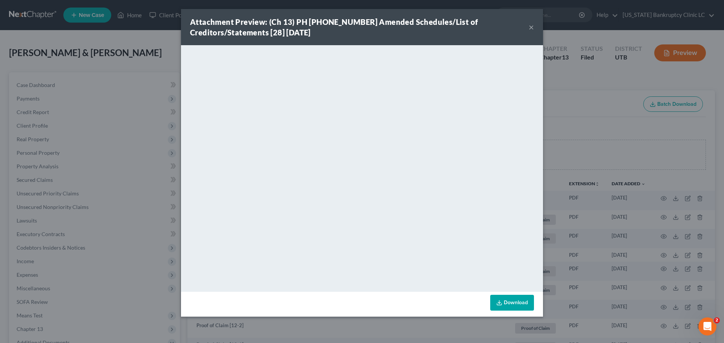
click at [531, 23] on button "×" at bounding box center [530, 27] width 5 height 9
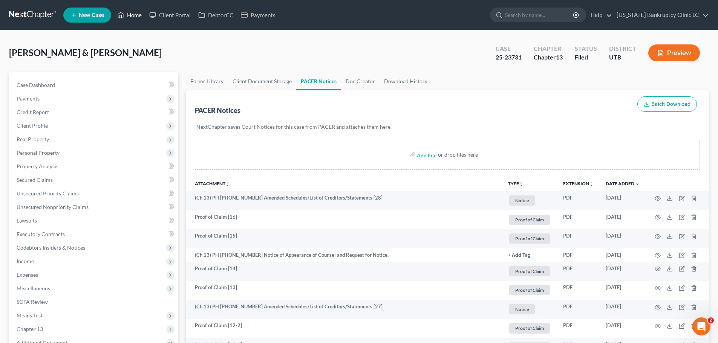
click at [137, 15] on link "Home" at bounding box center [129, 15] width 32 height 14
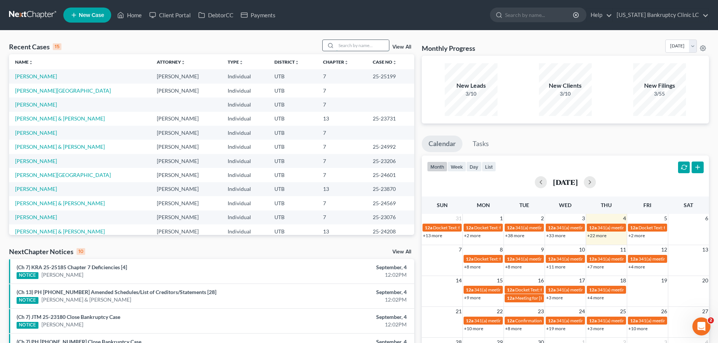
click at [346, 46] on input "search" at bounding box center [362, 45] width 53 height 11
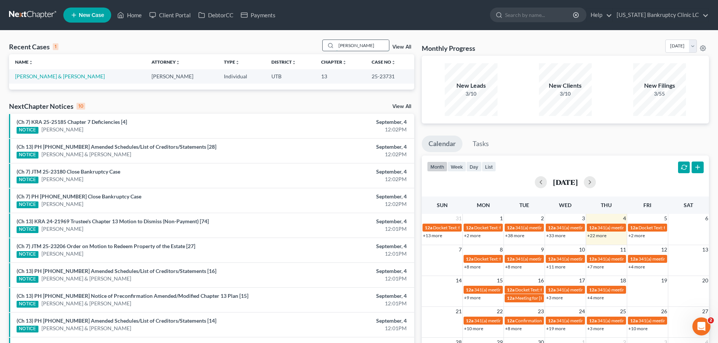
type input "hurtado"
click at [60, 77] on link "[PERSON_NAME] & [PERSON_NAME]" at bounding box center [60, 76] width 90 height 6
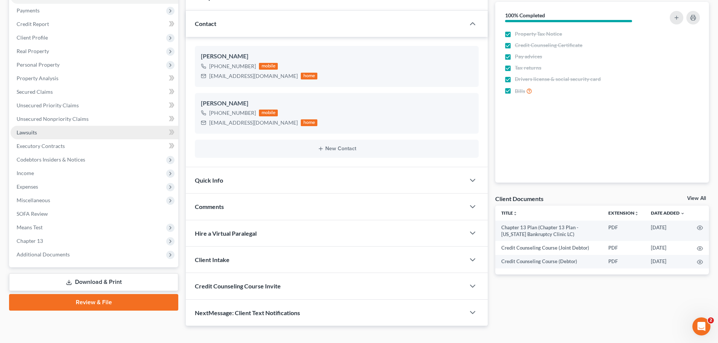
scroll to position [100, 0]
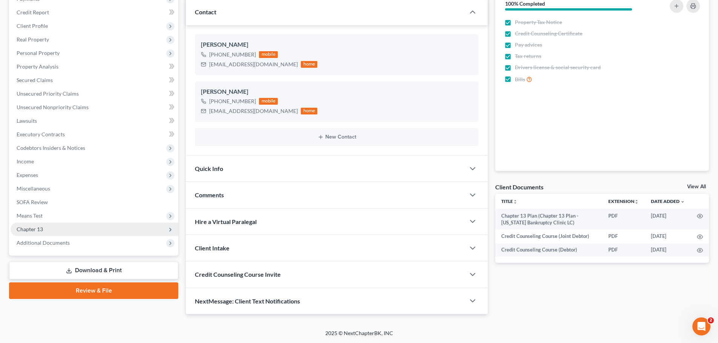
click at [47, 230] on span "Chapter 13" at bounding box center [95, 230] width 168 height 14
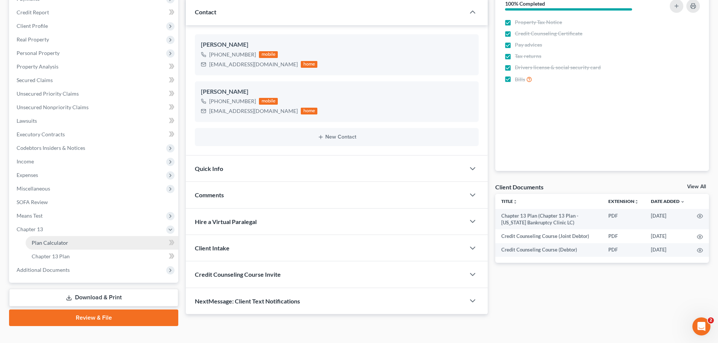
click at [95, 242] on link "Plan Calculator" at bounding box center [102, 243] width 153 height 14
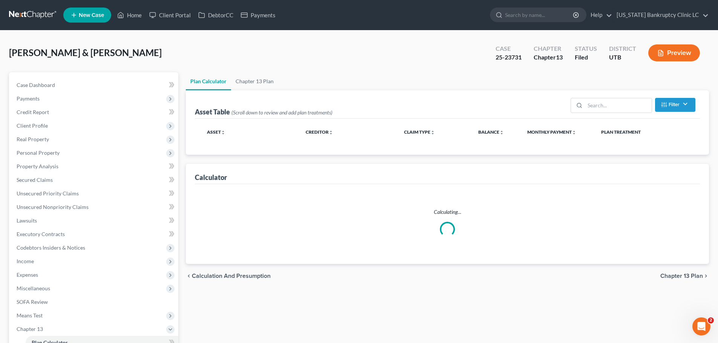
select select "59"
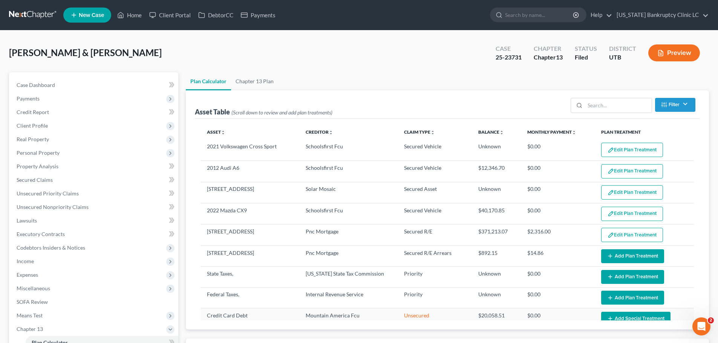
select select "59"
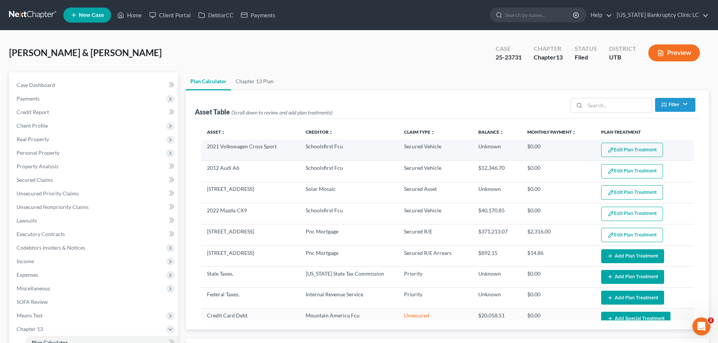
click at [624, 151] on button "Edit Plan Treatment" at bounding box center [632, 150] width 62 height 14
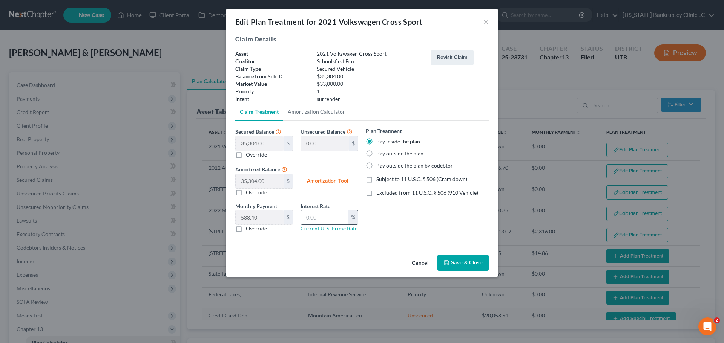
click at [331, 215] on input "text" at bounding box center [324, 218] width 47 height 14
type input "9.00"
click at [453, 264] on button "Save & Close" at bounding box center [462, 263] width 51 height 16
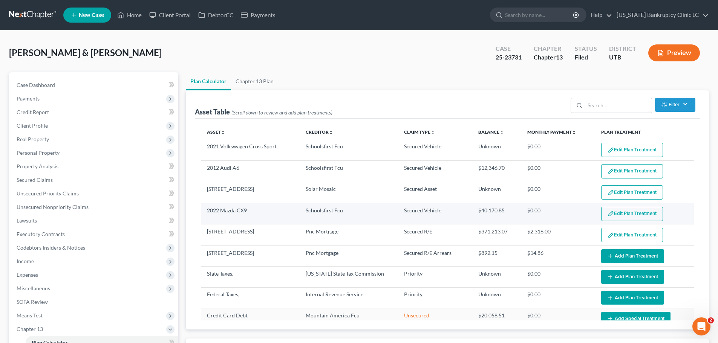
select select "59"
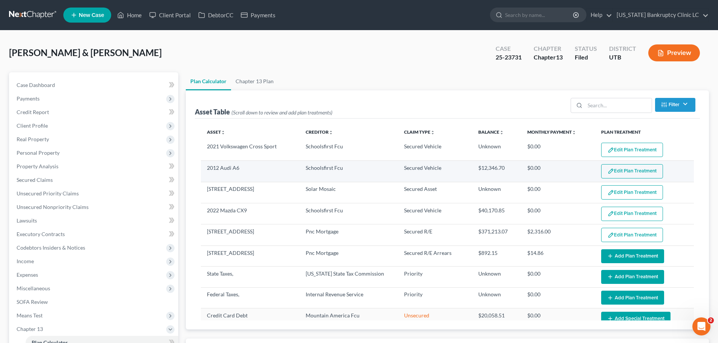
click at [620, 169] on button "Edit Plan Treatment" at bounding box center [632, 171] width 62 height 14
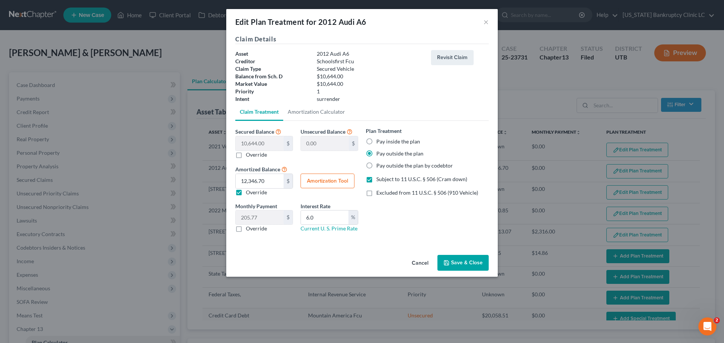
click at [420, 263] on button "Cancel" at bounding box center [420, 263] width 29 height 15
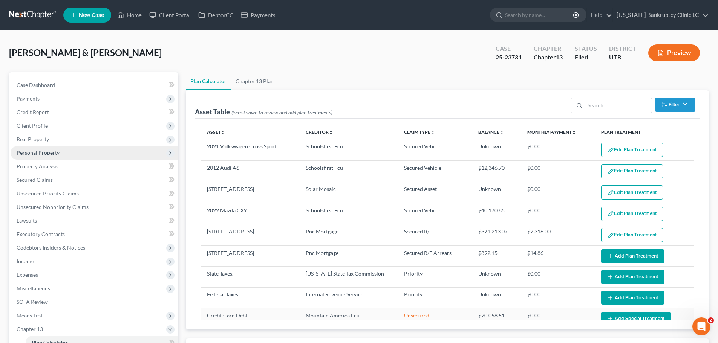
click at [99, 155] on span "Personal Property" at bounding box center [95, 153] width 168 height 14
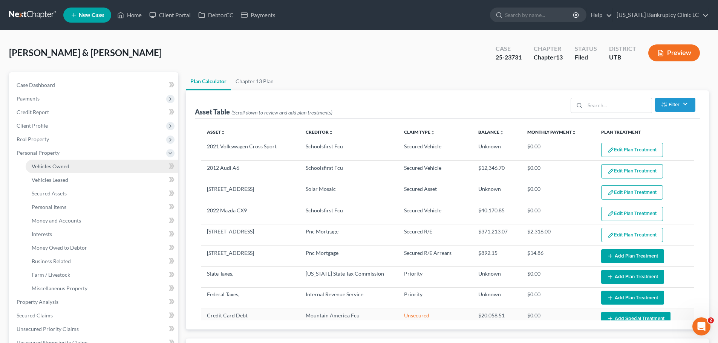
click at [94, 168] on link "Vehicles Owned" at bounding box center [102, 167] width 153 height 14
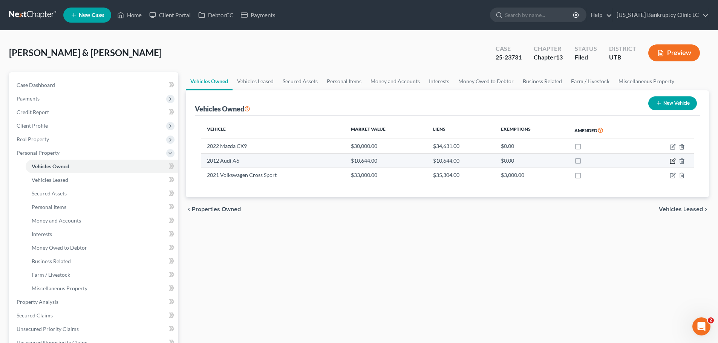
click at [672, 159] on icon "button" at bounding box center [673, 161] width 6 height 6
select select "0"
select select "14"
select select "3"
select select "2"
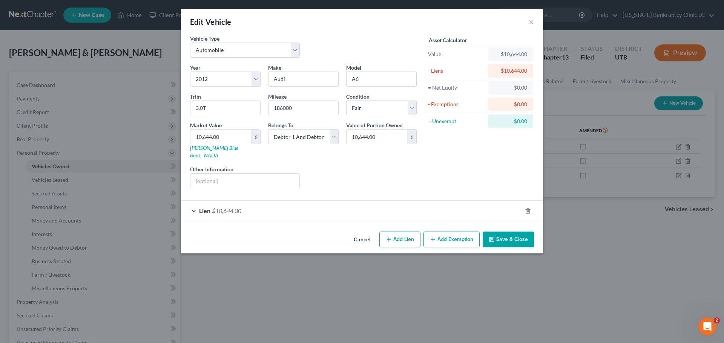
click at [196, 204] on div "Lien $10,644.00" at bounding box center [351, 211] width 341 height 20
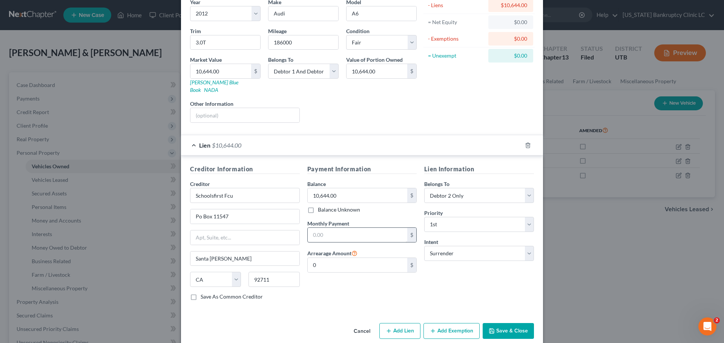
scroll to position [69, 0]
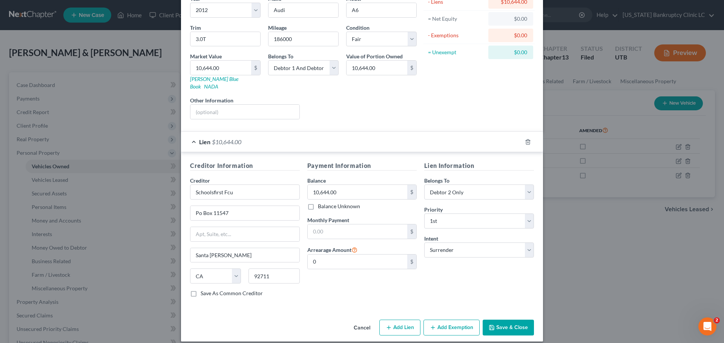
click at [496, 320] on button "Save & Close" at bounding box center [507, 328] width 51 height 16
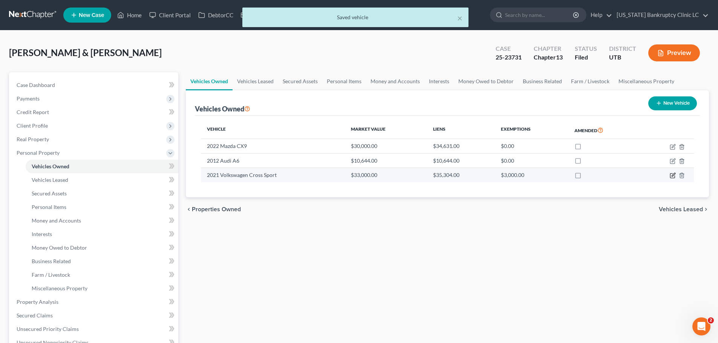
click at [673, 176] on icon "button" at bounding box center [673, 176] width 6 height 6
select select "0"
select select "5"
select select "2"
select select "0"
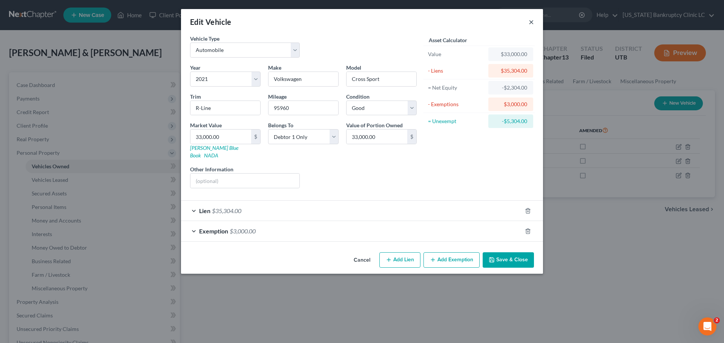
click at [531, 21] on button "×" at bounding box center [530, 21] width 5 height 9
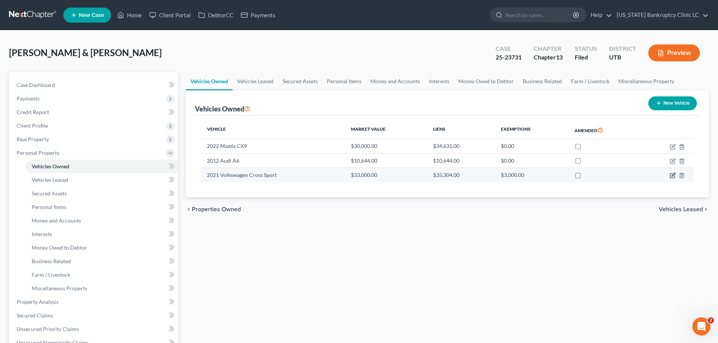
click at [671, 174] on icon "button" at bounding box center [673, 176] width 6 height 6
select select "0"
select select "5"
select select "2"
select select "0"
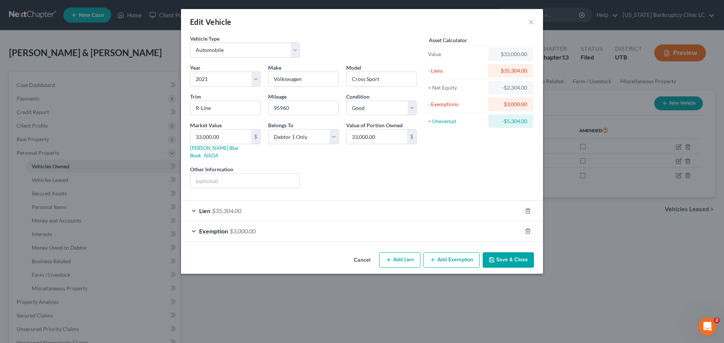
click at [200, 207] on span "Lien" at bounding box center [204, 210] width 11 height 7
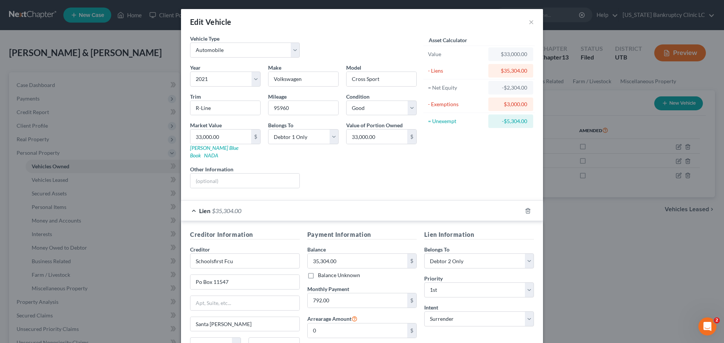
scroll to position [38, 0]
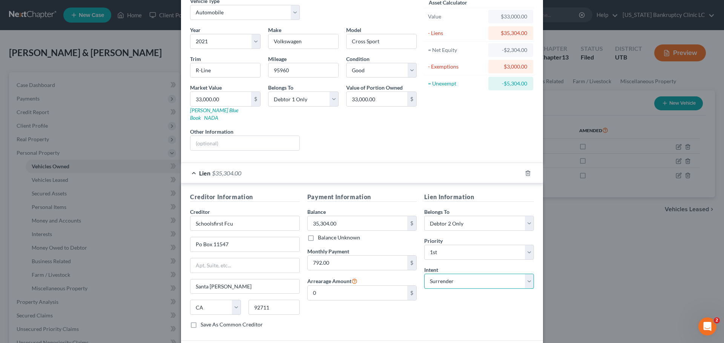
click at [453, 275] on select "Select Surrender Redeem Reaffirm Avoid Other" at bounding box center [479, 281] width 110 height 15
select select "2"
click at [424, 274] on select "Select Surrender Redeem Reaffirm Avoid Other" at bounding box center [479, 281] width 110 height 15
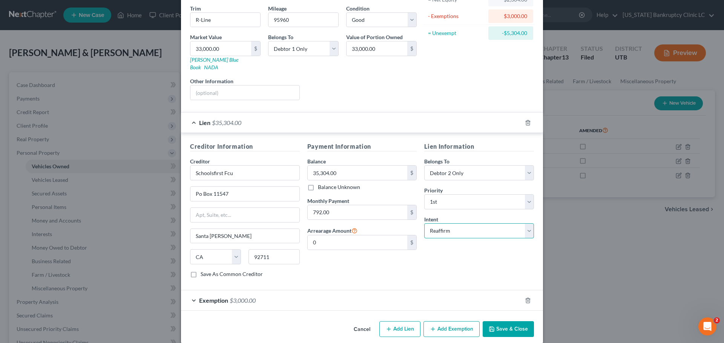
scroll to position [90, 0]
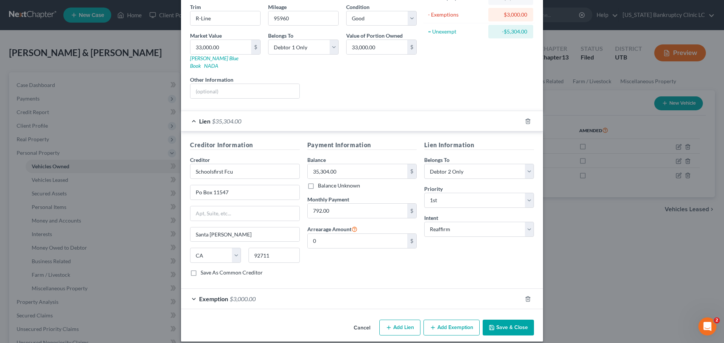
click at [516, 320] on button "Save & Close" at bounding box center [507, 328] width 51 height 16
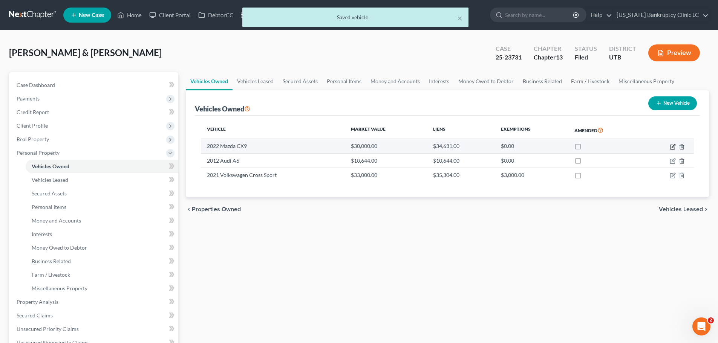
click at [671, 147] on icon "button" at bounding box center [673, 147] width 6 height 6
select select "0"
select select "4"
select select "2"
select select "0"
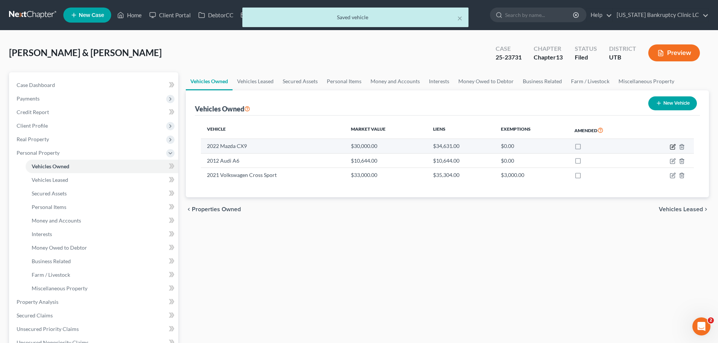
select select "4"
select select "1"
select select "0"
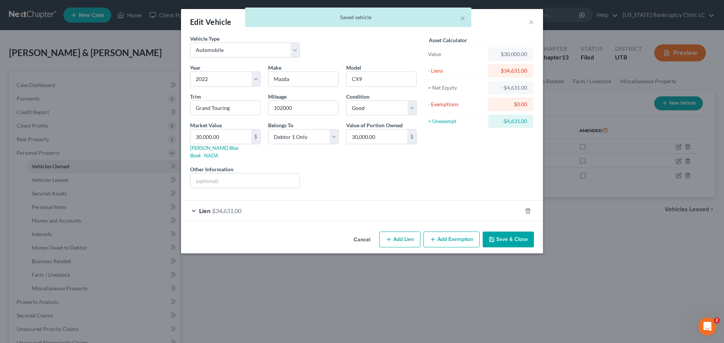
click at [199, 207] on span "Lien" at bounding box center [204, 210] width 11 height 7
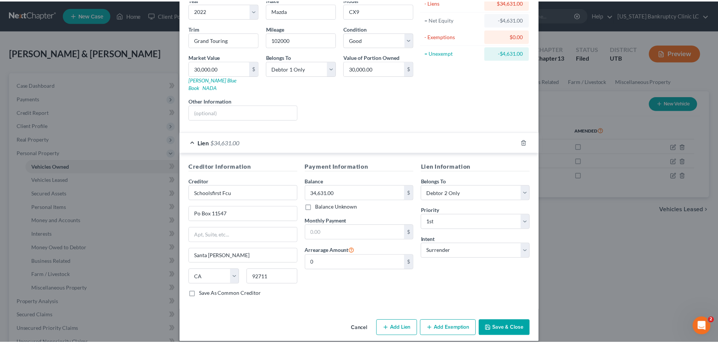
scroll to position [69, 0]
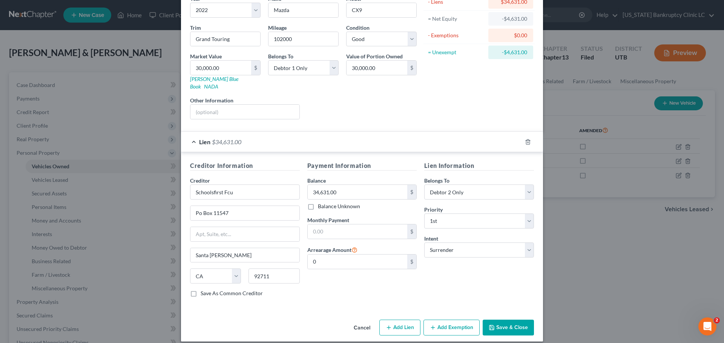
click at [497, 320] on button "Save & Close" at bounding box center [507, 328] width 51 height 16
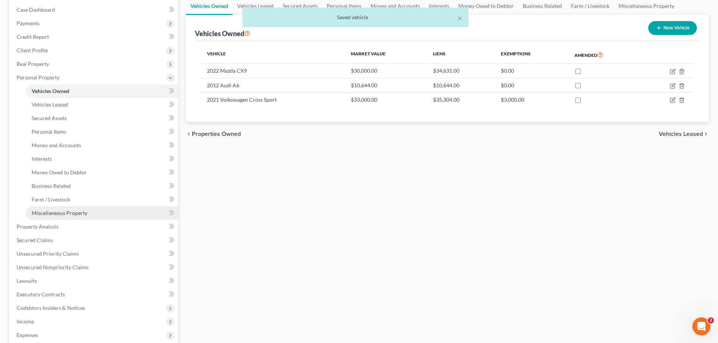
scroll to position [113, 0]
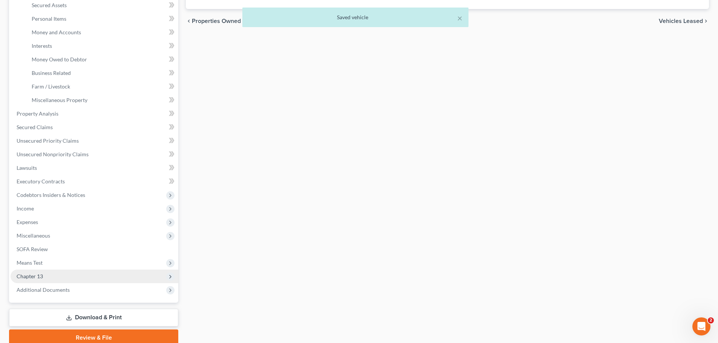
click at [65, 278] on span "Chapter 13" at bounding box center [95, 277] width 168 height 14
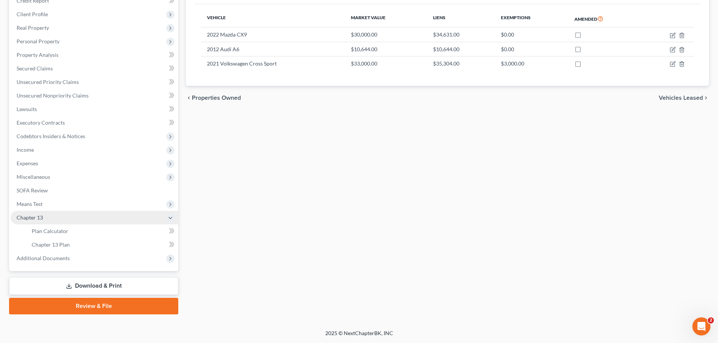
scroll to position [112, 0]
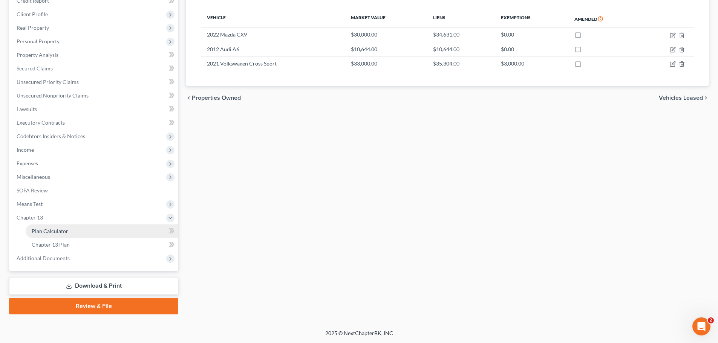
click at [75, 234] on link "Plan Calculator" at bounding box center [102, 232] width 153 height 14
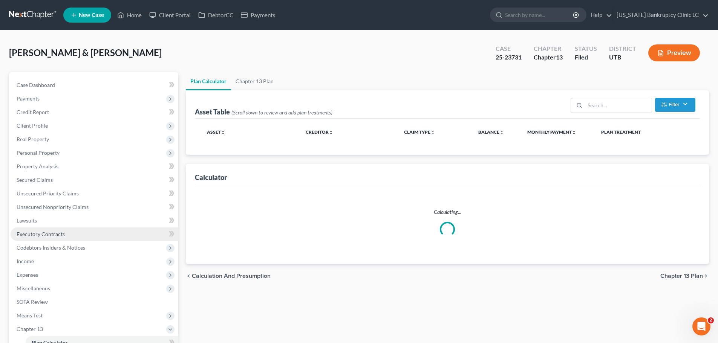
select select "59"
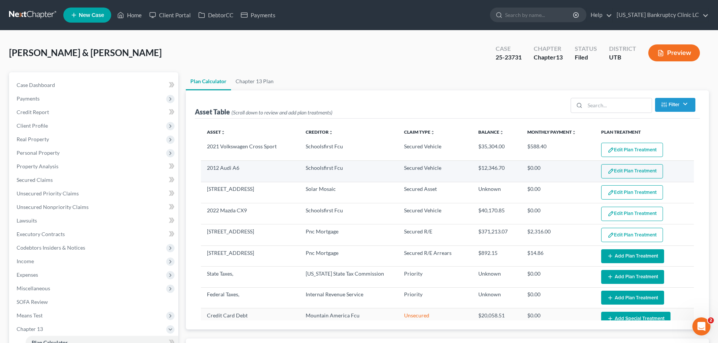
select select "59"
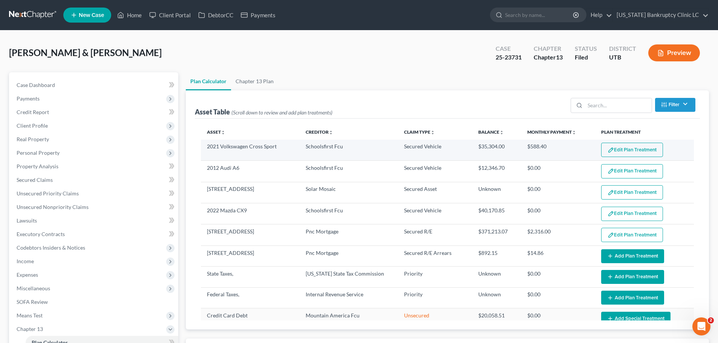
click at [615, 148] on button "Edit Plan Treatment" at bounding box center [632, 150] width 62 height 14
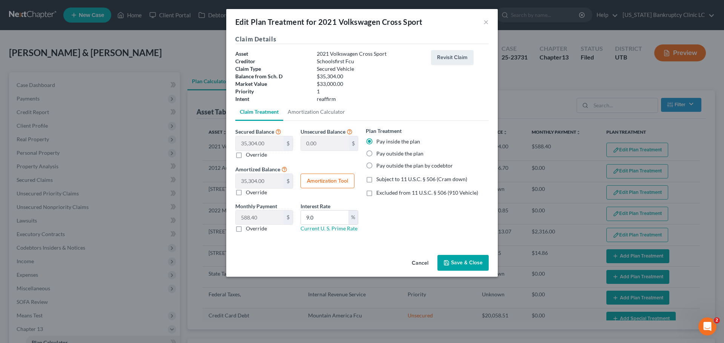
click at [454, 261] on button "Save & Close" at bounding box center [462, 263] width 51 height 16
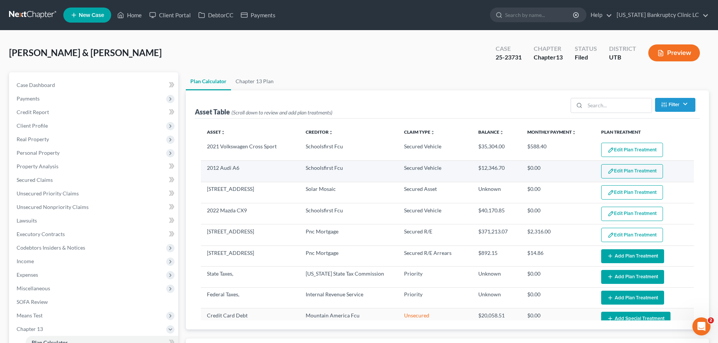
select select "59"
click at [629, 167] on button "Edit Plan Treatment" at bounding box center [632, 171] width 62 height 14
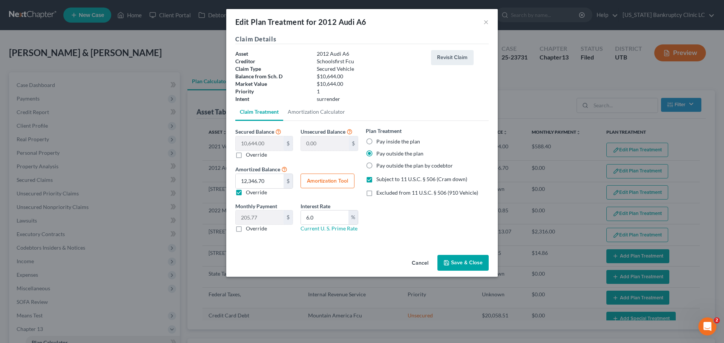
click at [457, 264] on button "Save & Close" at bounding box center [462, 263] width 51 height 16
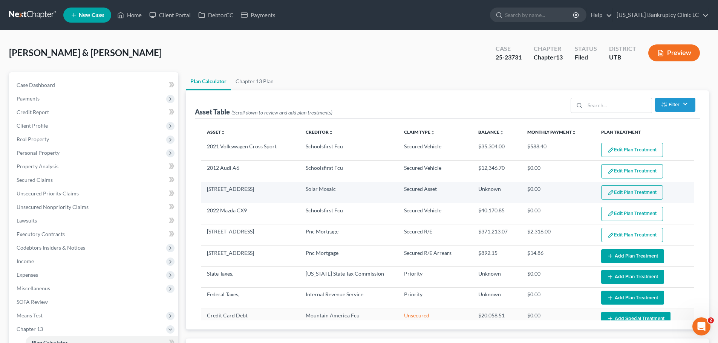
select select "59"
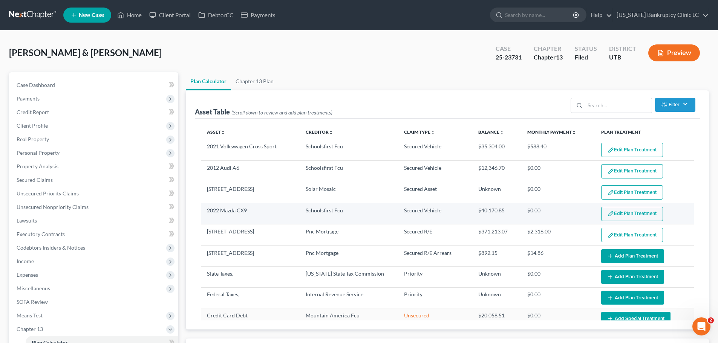
click at [615, 213] on button "Edit Plan Treatment" at bounding box center [632, 214] width 62 height 14
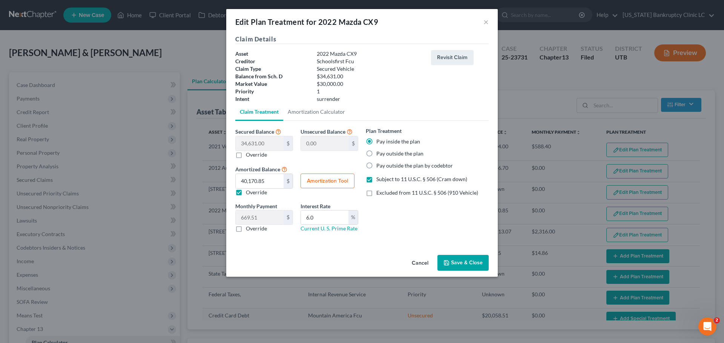
click at [395, 155] on label "Pay outside the plan" at bounding box center [399, 154] width 47 height 8
click at [384, 155] on input "Pay outside the plan" at bounding box center [381, 152] width 5 height 5
radio input "true"
click at [457, 260] on button "Save & Close" at bounding box center [462, 263] width 51 height 16
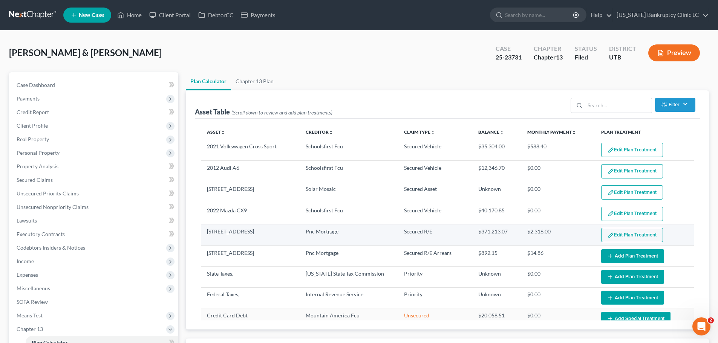
select select "59"
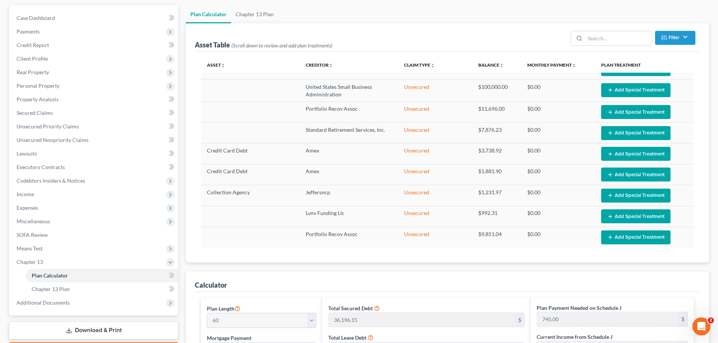
scroll to position [151, 0]
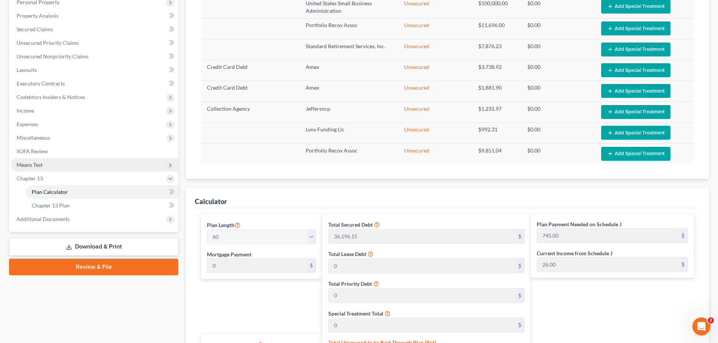
click at [90, 161] on span "Means Test" at bounding box center [95, 165] width 168 height 14
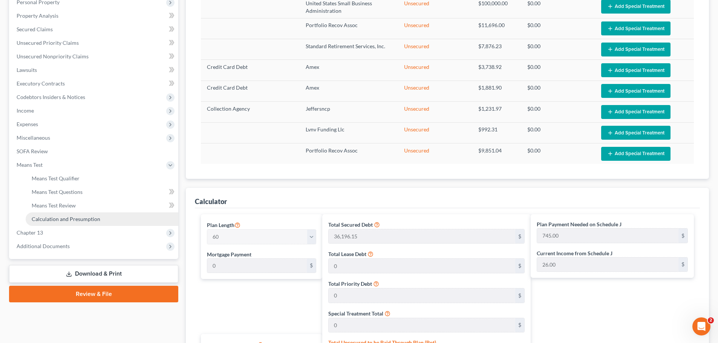
click at [104, 221] on link "Calculation and Presumption" at bounding box center [102, 220] width 153 height 14
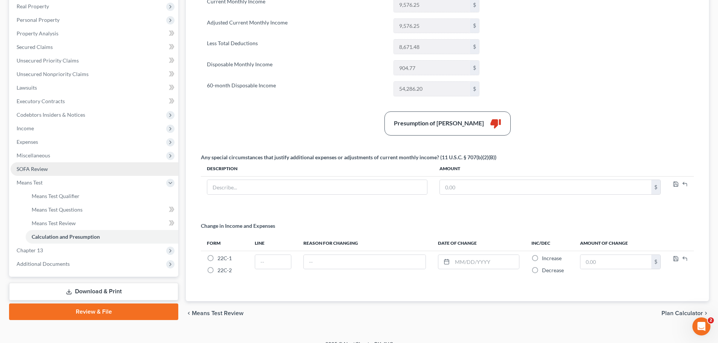
scroll to position [144, 0]
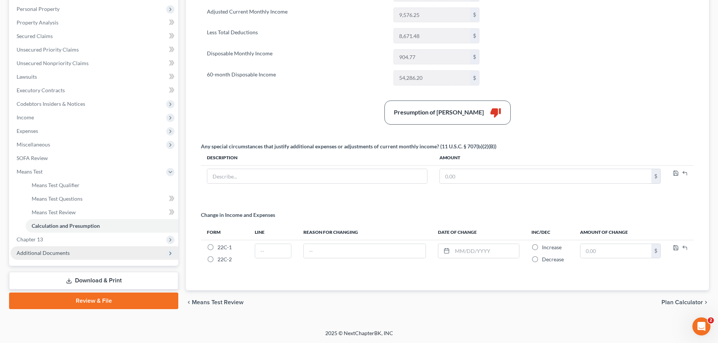
click at [74, 249] on span "Additional Documents" at bounding box center [95, 253] width 168 height 14
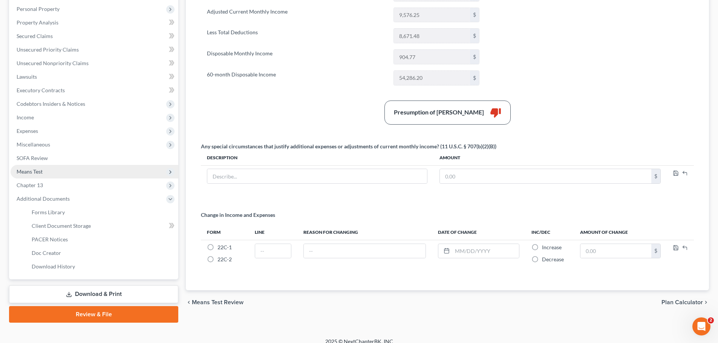
click at [77, 173] on span "Means Test" at bounding box center [95, 172] width 168 height 14
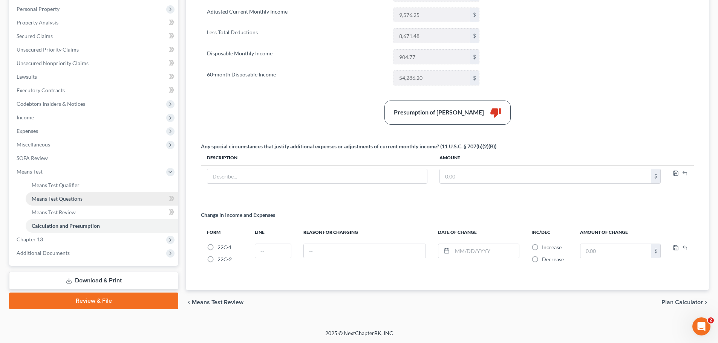
click at [72, 199] on span "Means Test Questions" at bounding box center [57, 199] width 51 height 6
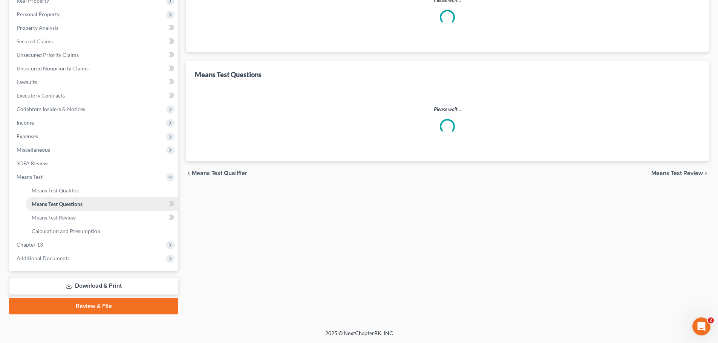
scroll to position [12, 0]
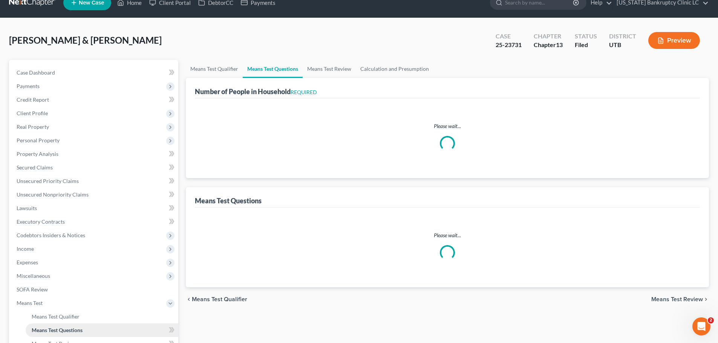
select select "0"
select select "60"
select select "1"
select select "60"
select select "0"
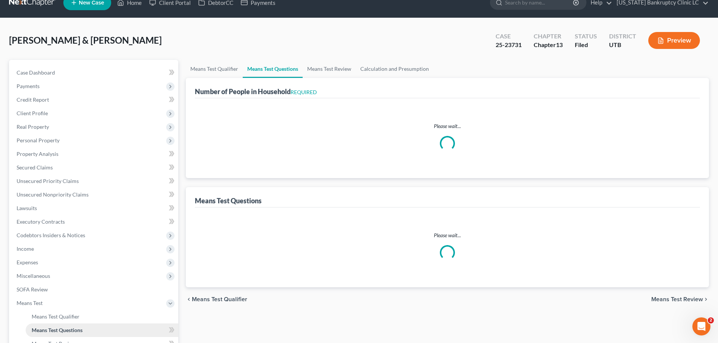
select select "60"
select select "2"
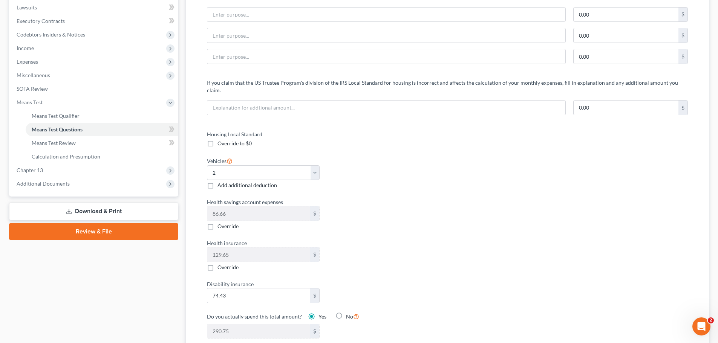
scroll to position [226, 0]
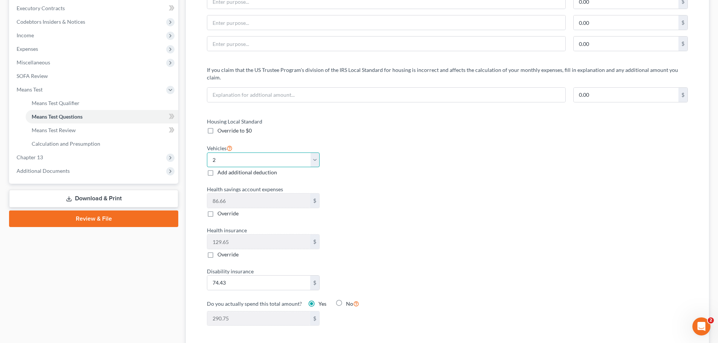
click at [269, 153] on select "Select 0 1 2 3 4 5" at bounding box center [263, 160] width 113 height 15
select select "1"
click at [207, 153] on select "Select 0 1 2 3 4 5" at bounding box center [263, 160] width 113 height 15
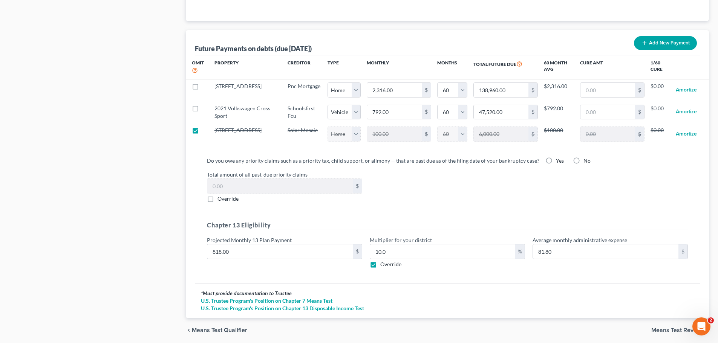
scroll to position [748, 0]
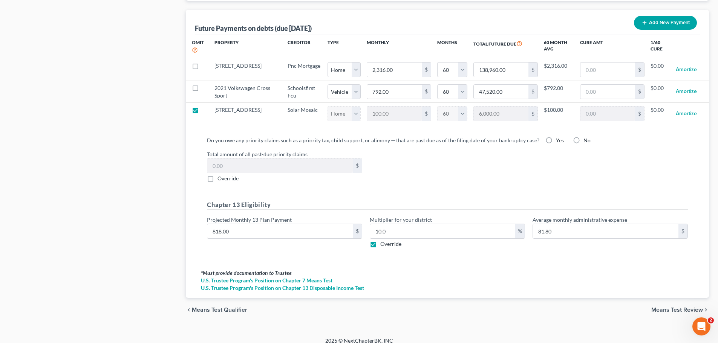
click at [658, 307] on span "Means Test Review" at bounding box center [677, 310] width 52 height 6
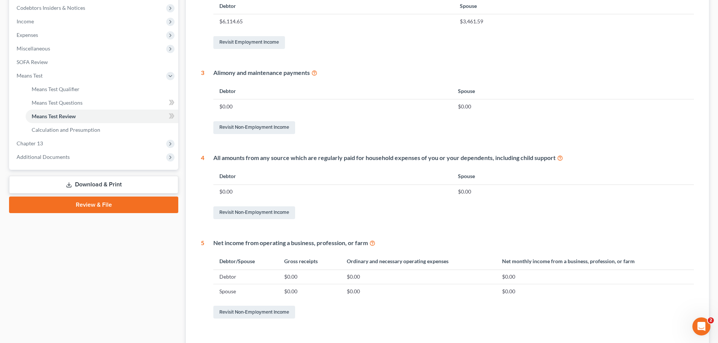
scroll to position [297, 0]
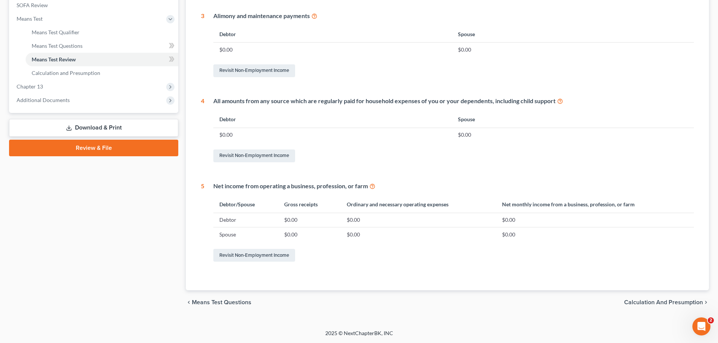
click at [635, 301] on span "Calculation and Presumption" at bounding box center [663, 303] width 79 height 6
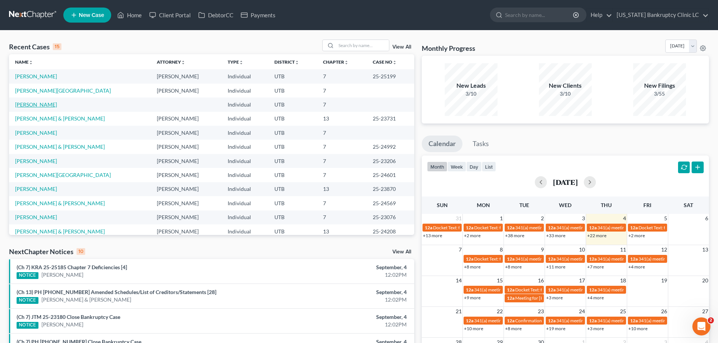
click at [35, 103] on link "[PERSON_NAME]" at bounding box center [36, 104] width 42 height 6
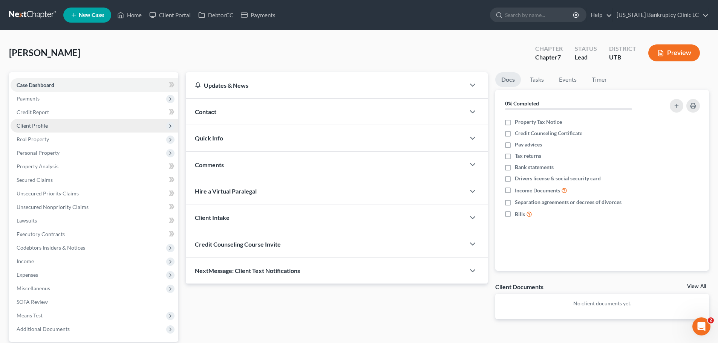
click at [132, 122] on span "Client Profile" at bounding box center [95, 126] width 168 height 14
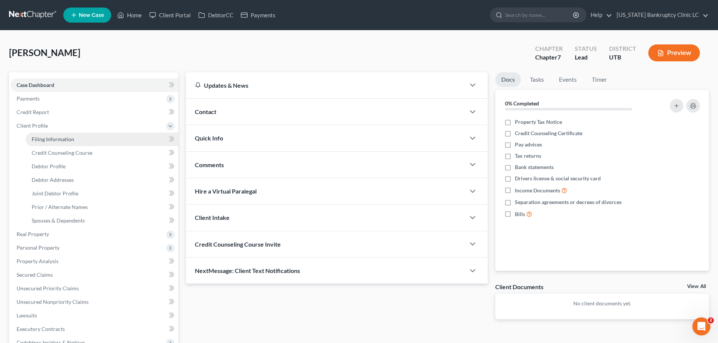
click at [102, 139] on link "Filing Information" at bounding box center [102, 140] width 153 height 14
select select "1"
select select "0"
select select "46"
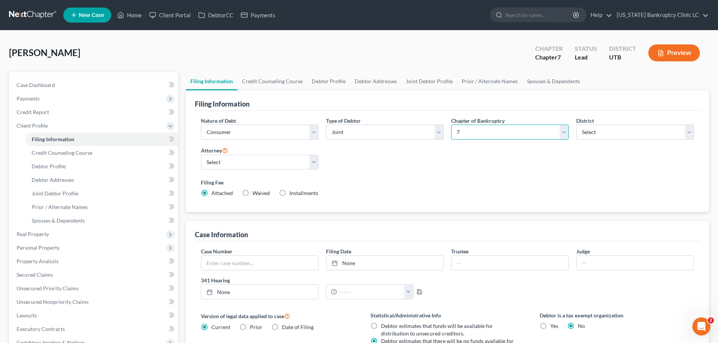
click at [549, 138] on select "Select 7 11 12 13" at bounding box center [510, 132] width 118 height 15
select select "3"
click at [451, 125] on select "Select 7 11 12 13" at bounding box center [510, 132] width 118 height 15
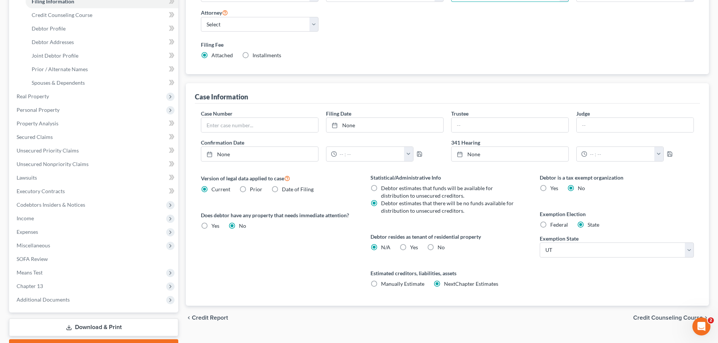
scroll to position [179, 0]
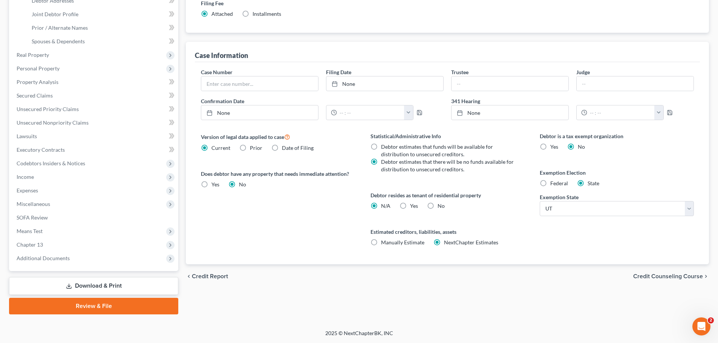
click at [664, 275] on span "Credit Counseling Course" at bounding box center [668, 277] width 70 height 6
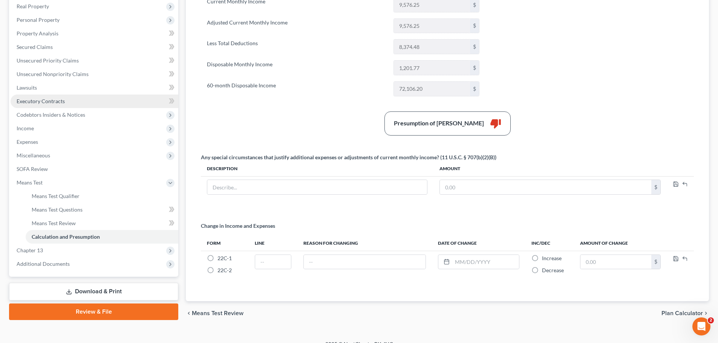
scroll to position [144, 0]
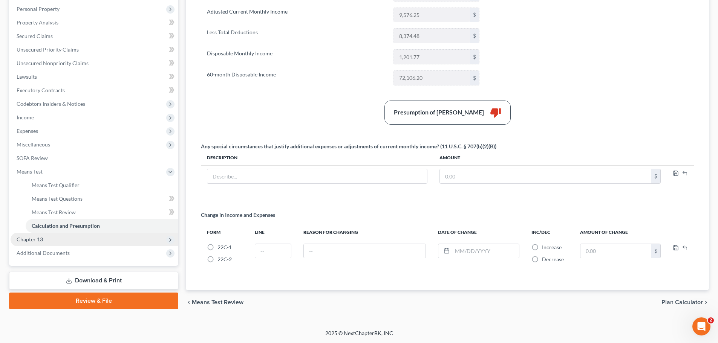
click at [43, 240] on span "Chapter 13" at bounding box center [95, 240] width 168 height 14
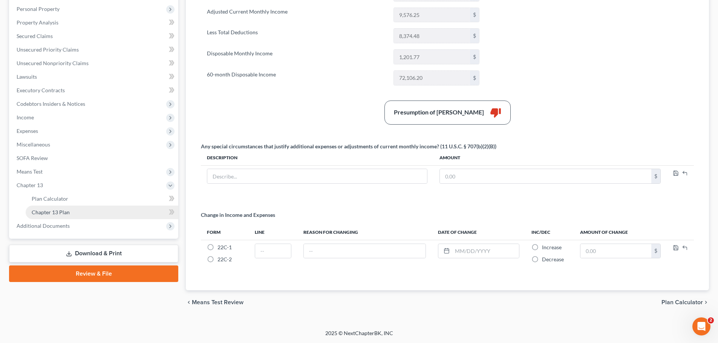
click at [73, 213] on link "Chapter 13 Plan" at bounding box center [102, 213] width 153 height 14
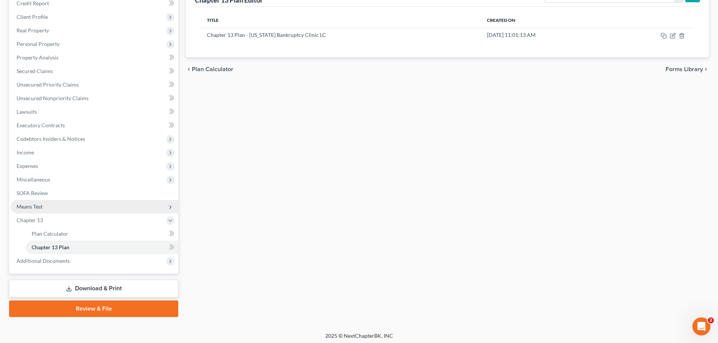
scroll to position [112, 0]
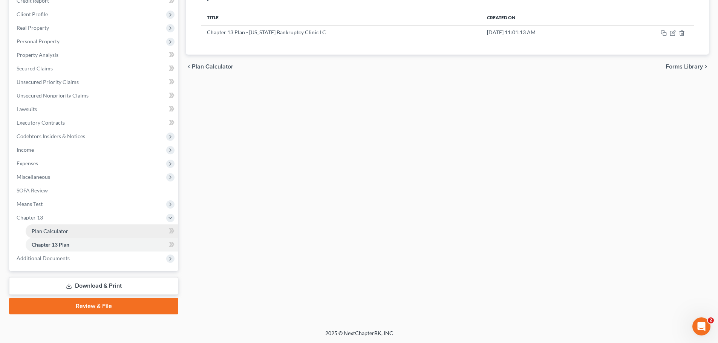
click at [77, 225] on link "Plan Calculator" at bounding box center [102, 232] width 153 height 14
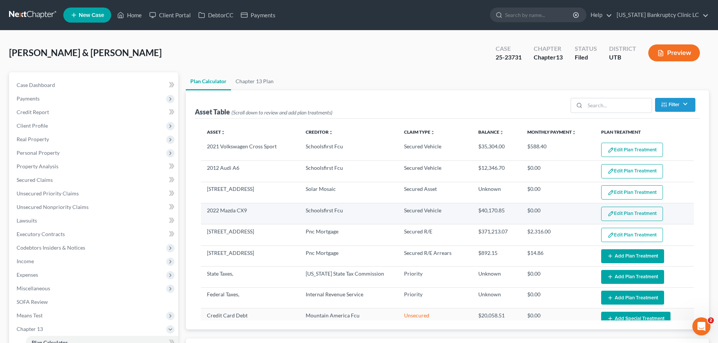
select select "59"
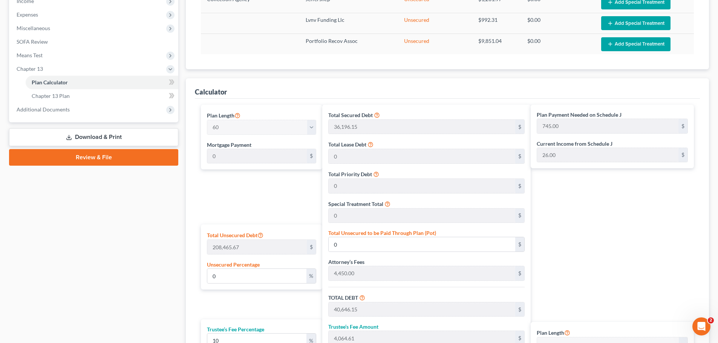
scroll to position [301, 0]
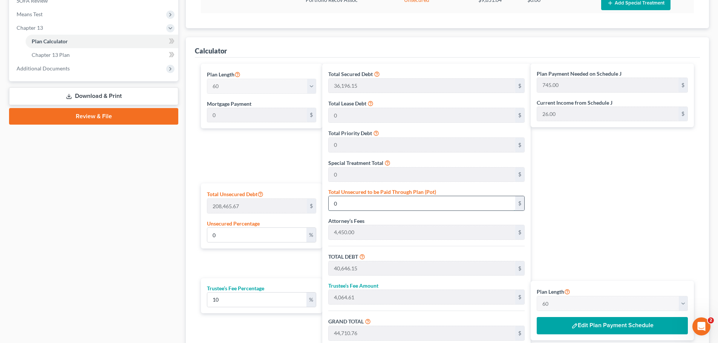
click at [358, 207] on input "0" at bounding box center [422, 203] width 187 height 14
type input "0.003357867029137219"
type input "7"
type input "40,653.15"
type input "4,065.31"
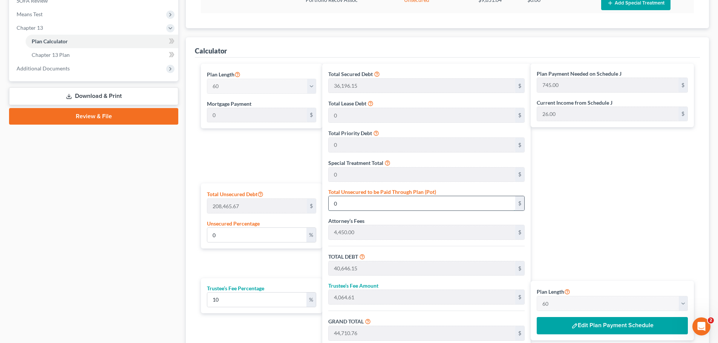
type input "44,718.46"
type input "0.03453806087112569"
type input "72"
type input "40,718.15"
type input "4,071.81"
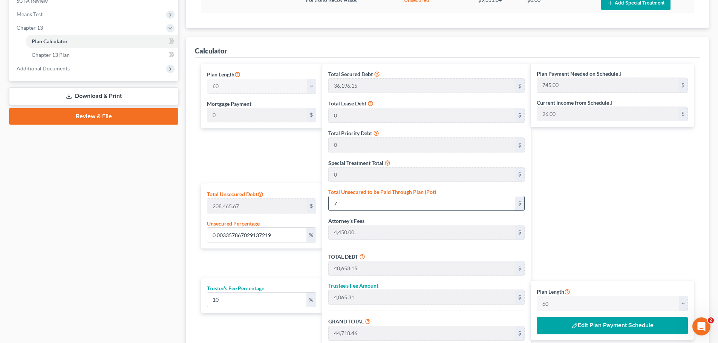
type input "44,789.96"
type input "746.00"
type input "0.003357867029137219"
type input "7"
type input "40,653.15"
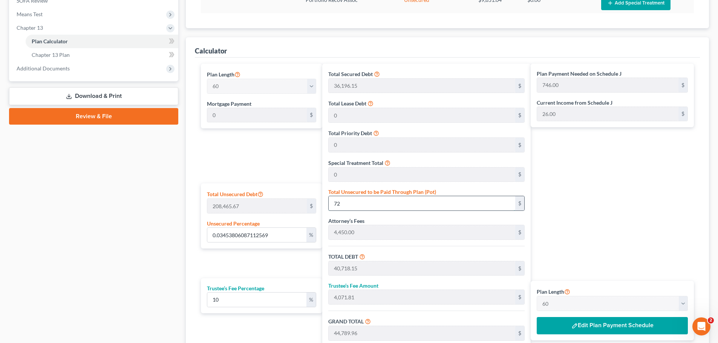
type input "4,065.31"
type input "44,718.46"
type input "745.00"
type input "0.03501775616100243"
type input "73"
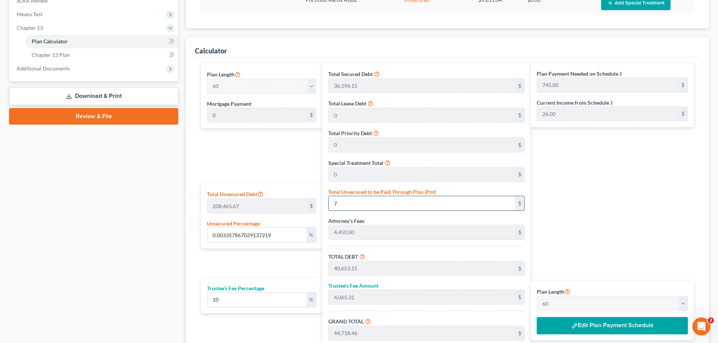
type input "40,719.15"
type input "4,071.91"
type input "44,791.06"
type input "747.00"
type input "0.35017756161002433"
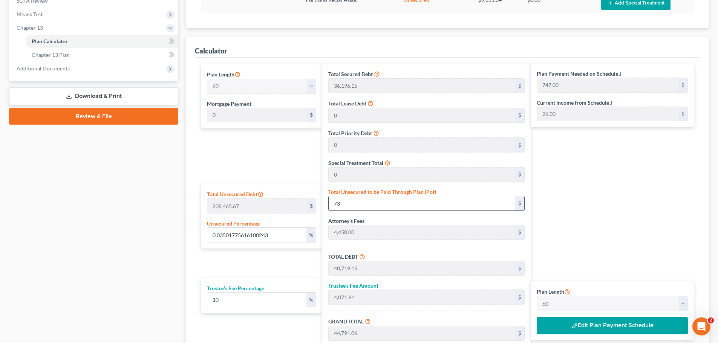
type input "730"
type input "41,376.15"
type input "4,137.61"
type input "45,513.76"
type input "759.00"
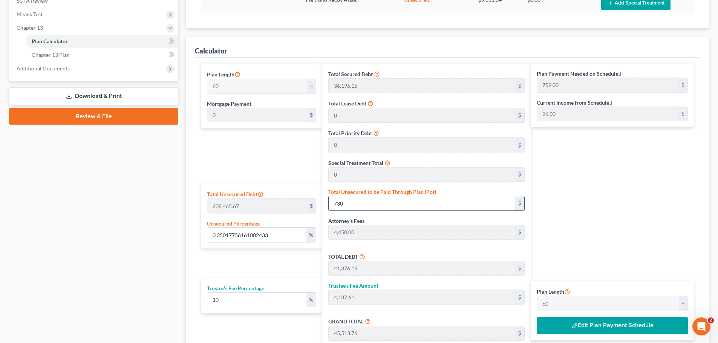
type input "3.501775616100243"
type input "7300"
type input "47,946.15"
type input "4,794.61"
type input "52,740.76"
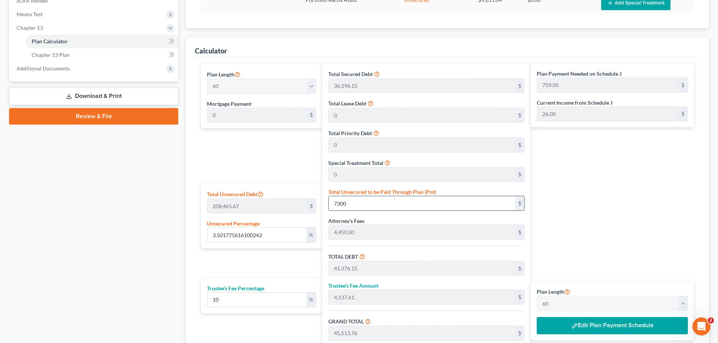
type input "879.00"
type input "7,300"
type input "35.01775616100243"
type input "7,3000"
type input "113,646.15"
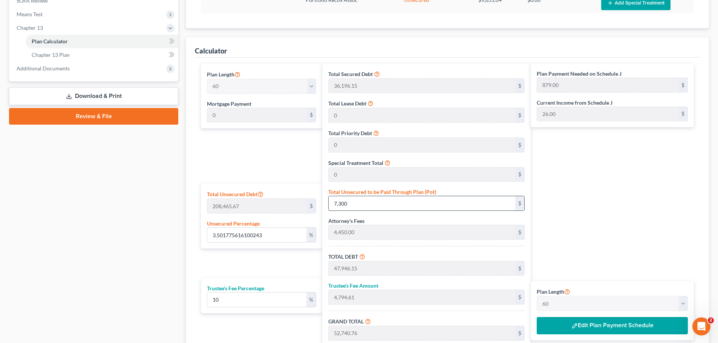
type input "11,364.61"
type input "125,010.76"
type input "2,084.00"
type input "73,000"
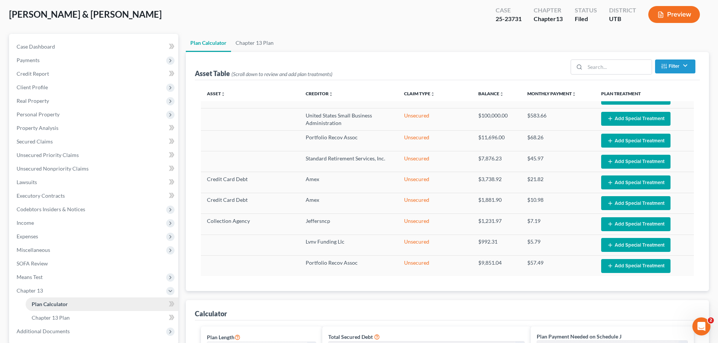
scroll to position [38, 0]
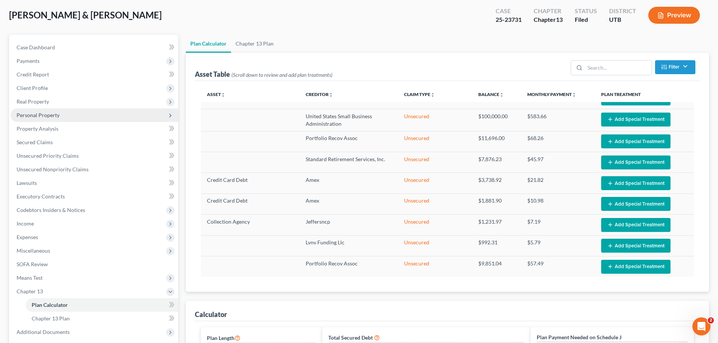
click at [84, 118] on span "Personal Property" at bounding box center [95, 116] width 168 height 14
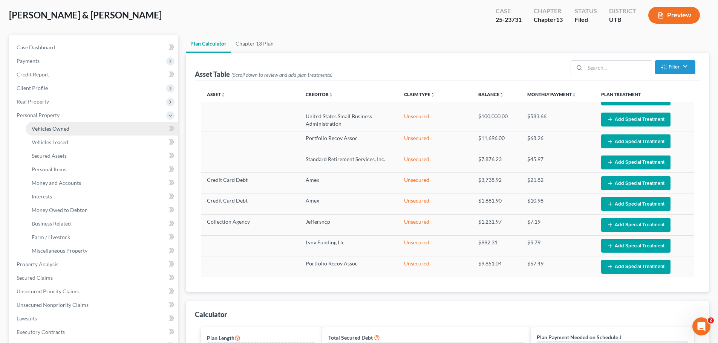
click at [78, 129] on link "Vehicles Owned" at bounding box center [102, 129] width 153 height 14
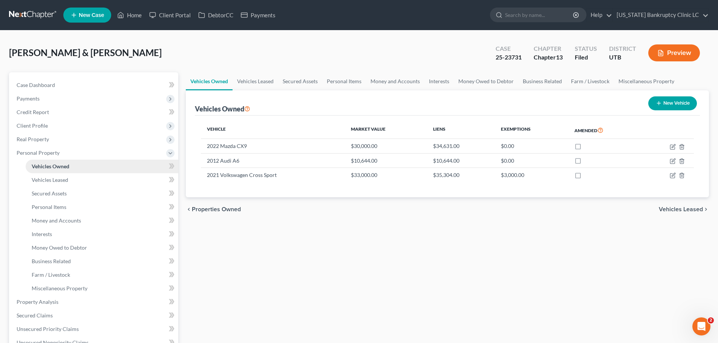
click at [93, 165] on link "Vehicles Owned" at bounding box center [102, 167] width 153 height 14
click at [672, 160] on icon "button" at bounding box center [673, 161] width 6 height 6
select select "0"
select select "14"
select select "3"
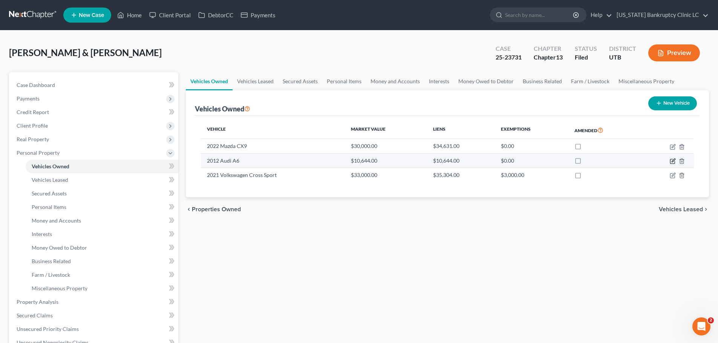
select select "2"
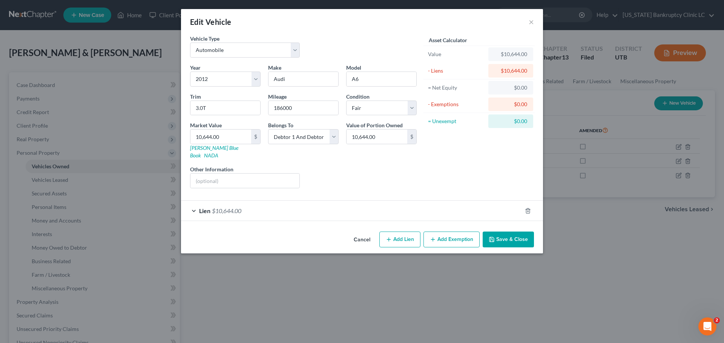
click at [201, 207] on span "Lien" at bounding box center [204, 210] width 11 height 7
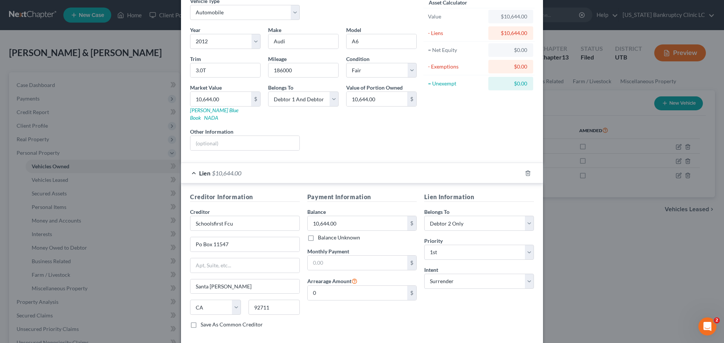
scroll to position [69, 0]
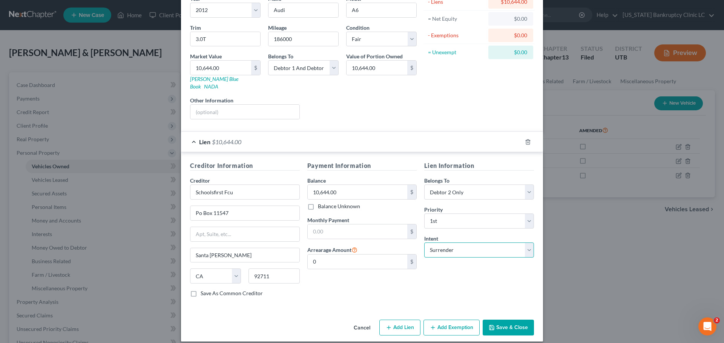
click at [450, 246] on select "Select Surrender Redeem Reaffirm Avoid Other" at bounding box center [479, 250] width 110 height 15
select select "2"
click at [424, 243] on select "Select Surrender Redeem Reaffirm Avoid Other" at bounding box center [479, 250] width 110 height 15
click at [499, 320] on button "Save & Close" at bounding box center [507, 328] width 51 height 16
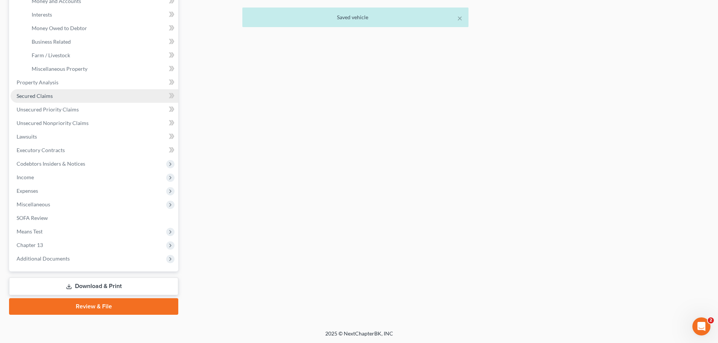
scroll to position [220, 0]
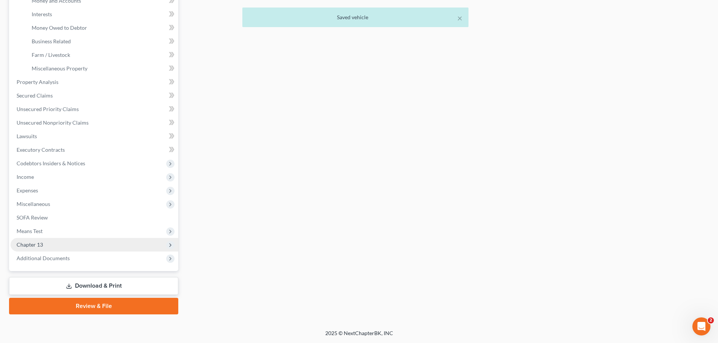
click at [70, 243] on span "Chapter 13" at bounding box center [95, 245] width 168 height 14
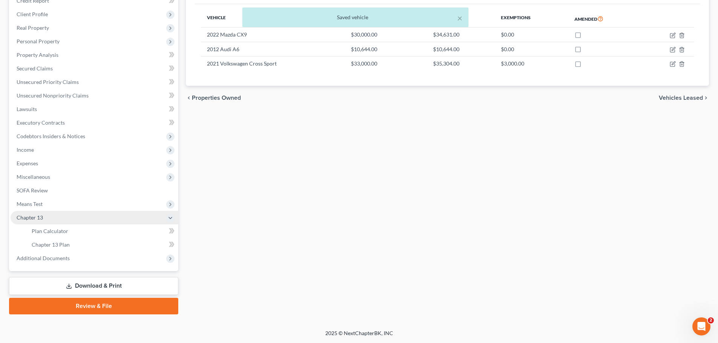
scroll to position [112, 0]
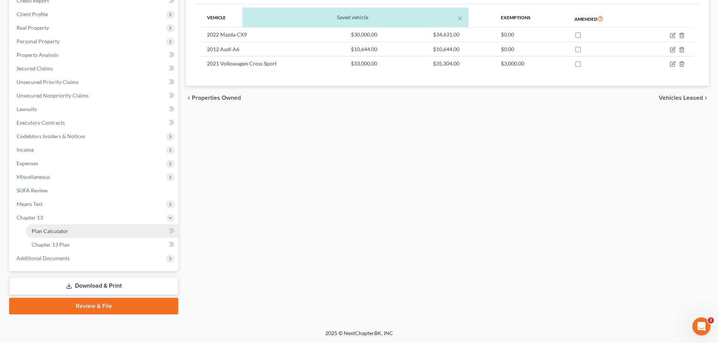
click at [85, 232] on link "Plan Calculator" at bounding box center [102, 232] width 153 height 14
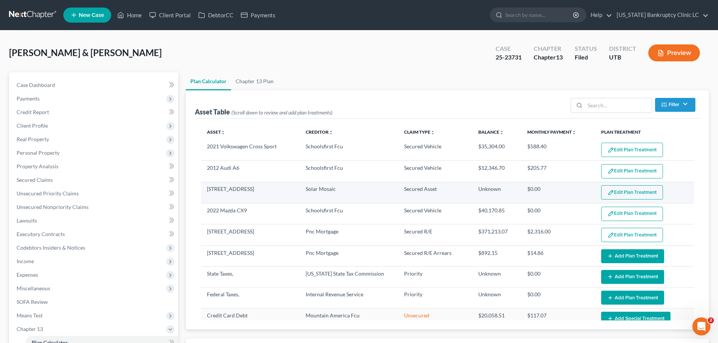
select select "59"
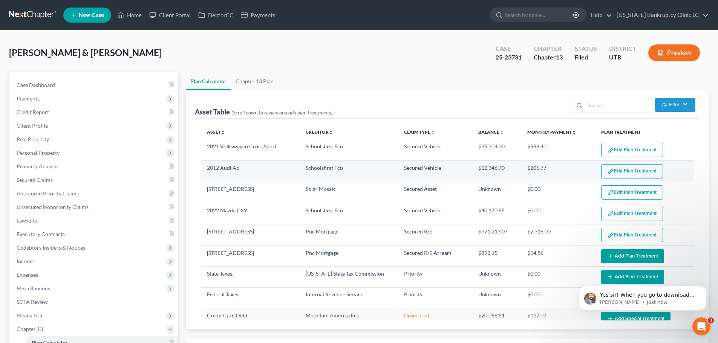
click at [624, 174] on button "Edit Plan Treatment" at bounding box center [632, 171] width 62 height 14
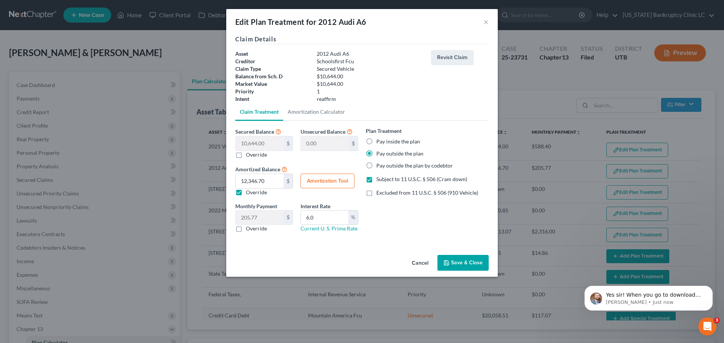
click at [404, 139] on label "Pay inside the plan" at bounding box center [398, 142] width 44 height 8
click at [384, 139] on input "Pay inside the plan" at bounding box center [381, 140] width 5 height 5
radio input "true"
click at [456, 259] on button "Save & Close" at bounding box center [462, 263] width 51 height 16
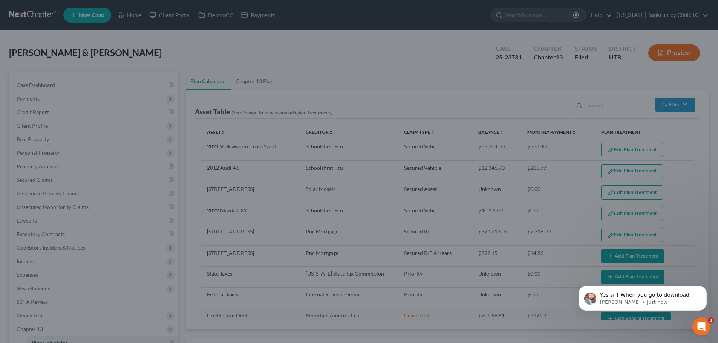
select select "59"
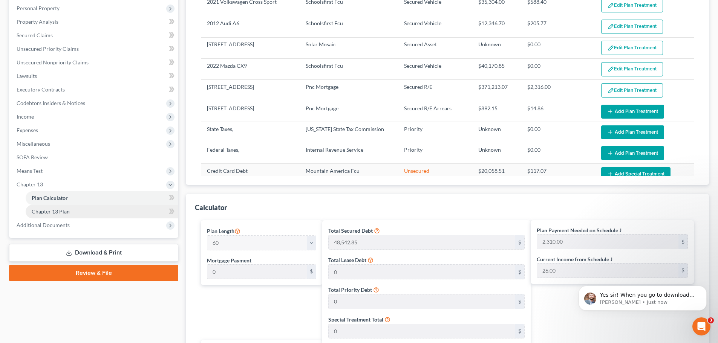
scroll to position [188, 0]
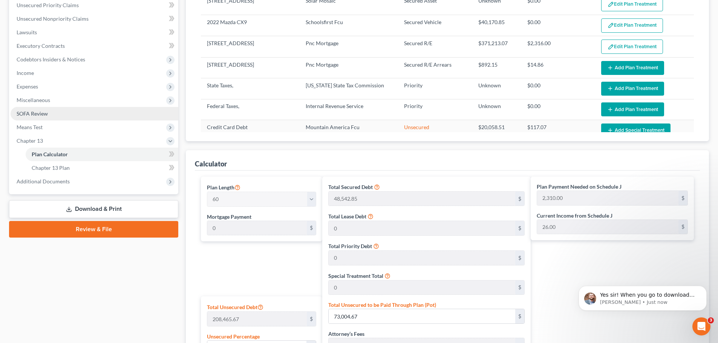
click at [57, 119] on link "SOFA Review" at bounding box center [95, 114] width 168 height 14
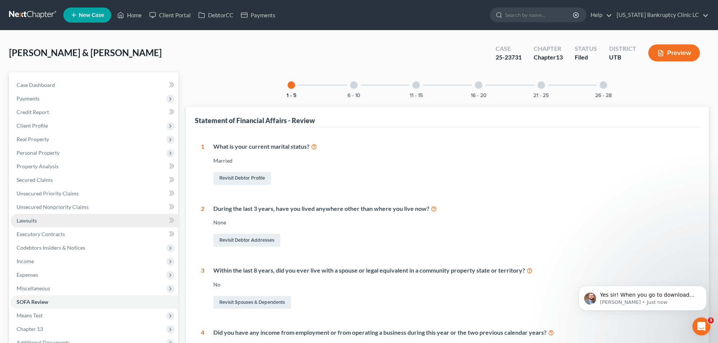
scroll to position [75, 0]
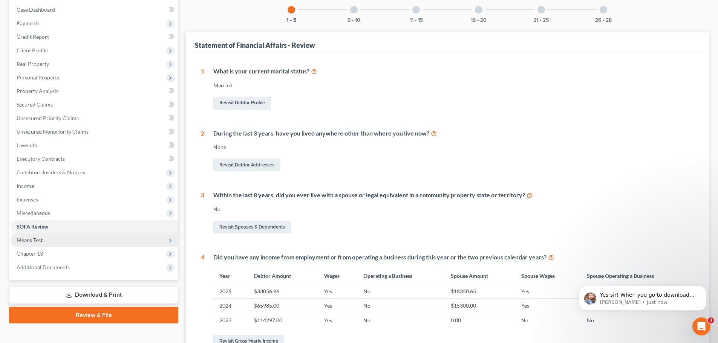
click at [66, 239] on span "Means Test" at bounding box center [95, 241] width 168 height 14
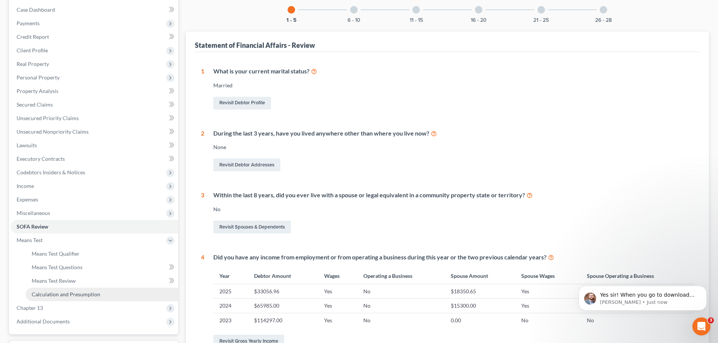
click at [73, 291] on span "Calculation and Presumption" at bounding box center [66, 294] width 69 height 6
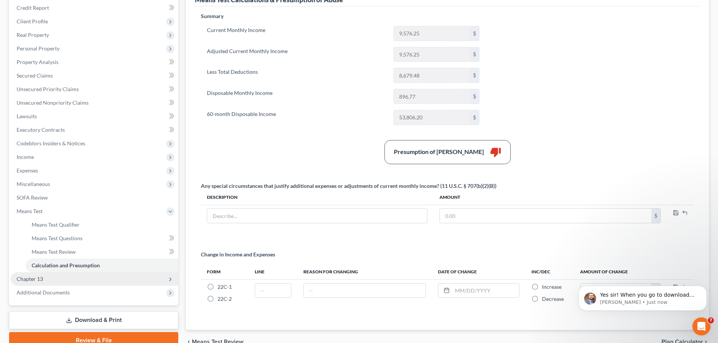
scroll to position [113, 0]
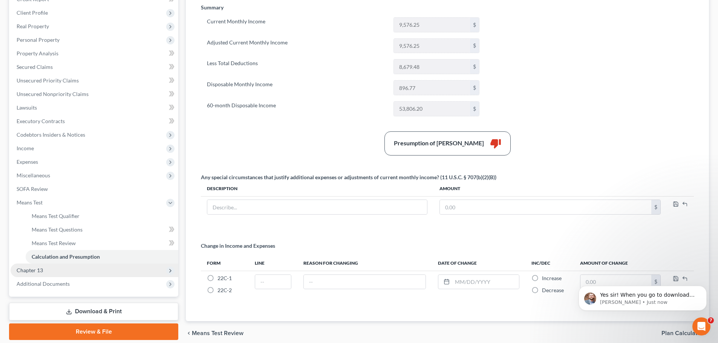
click at [51, 265] on span "Chapter 13" at bounding box center [95, 271] width 168 height 14
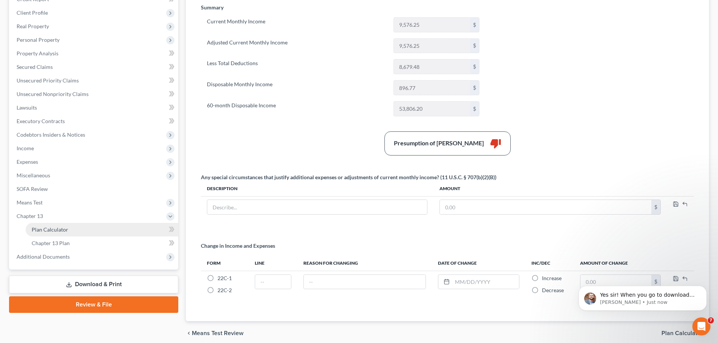
click at [89, 228] on link "Plan Calculator" at bounding box center [102, 230] width 153 height 14
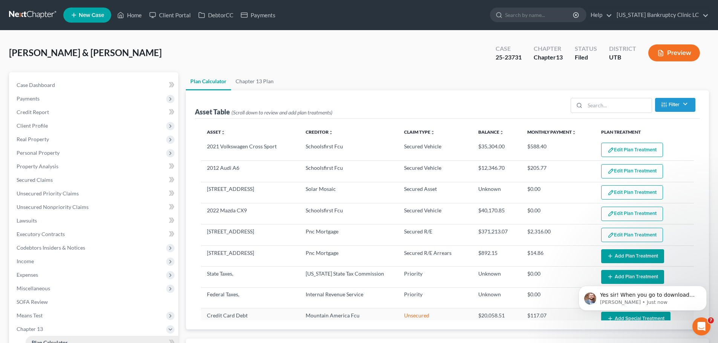
select select "59"
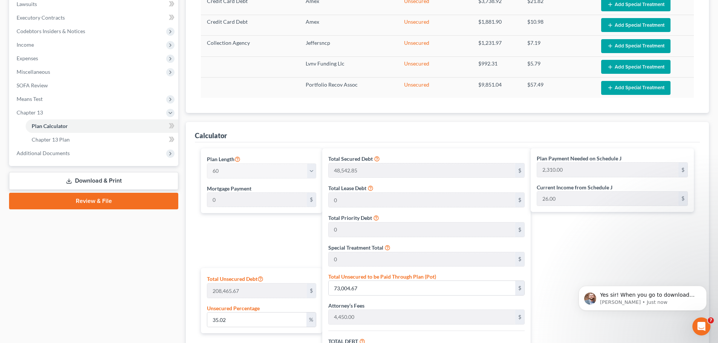
scroll to position [264, 0]
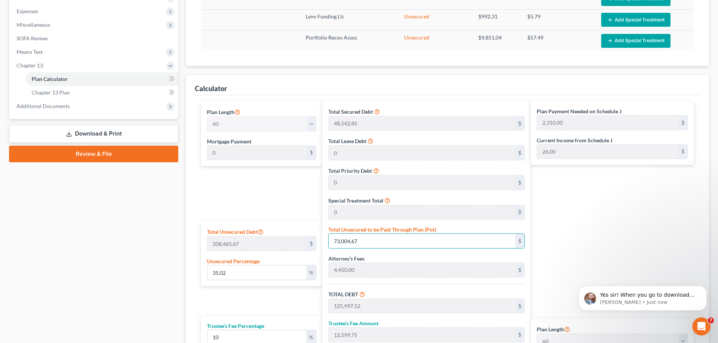
type input "0.0023984764493837282"
type input "5"
type input "52,997.85"
type input "5,299.78"
type input "58,297.63"
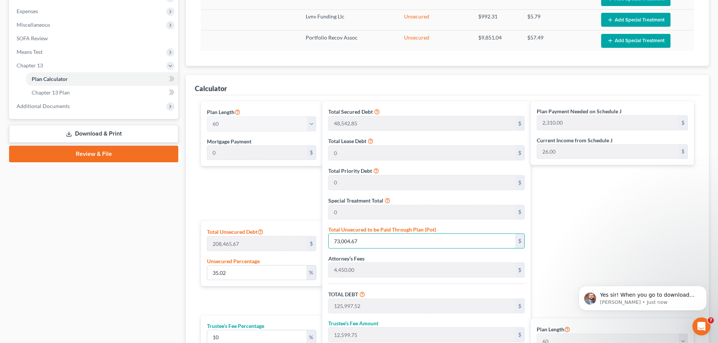
type input "972.00"
type input "0.02542385036346752"
type input "53"
type input "53,045.85"
type input "5,304.58"
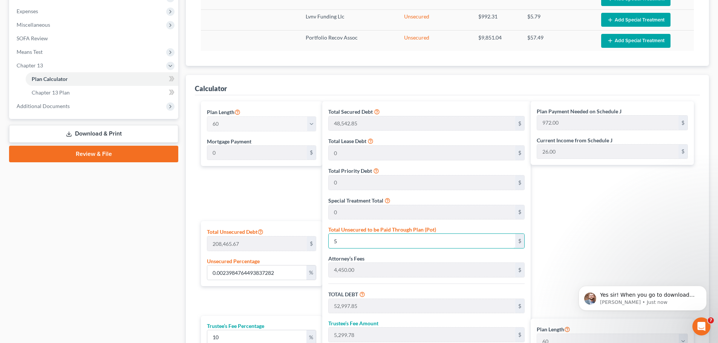
type input "58,350.43"
type input "973.00"
type input "0.2575963706638124"
type input "537"
type input "53,529.85"
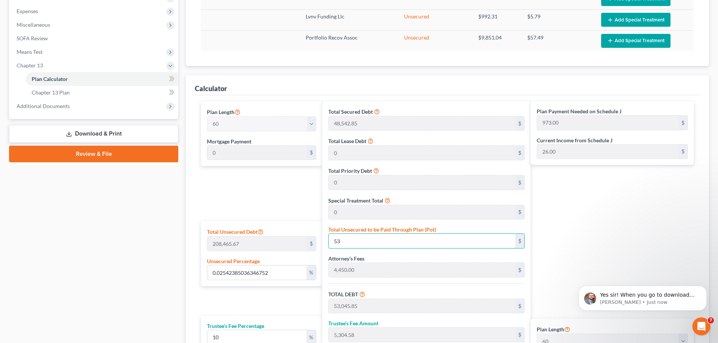
type input "5,352.98"
type input "58,882.83"
type input "981.00"
type input "2.5788418783773843"
type input "5376"
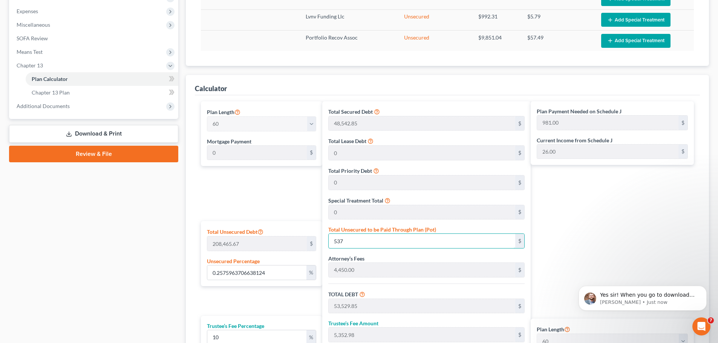
type input "58,368.85"
type input "5,836.88"
type input "64,205.73"
type input "1,070.00"
type input "5,376"
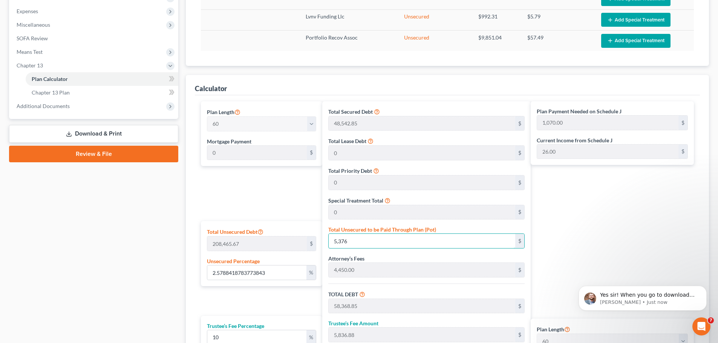
type input "25.788418783773842"
type input "5,3760"
type input "106,752.85"
type input "10,675.28"
type input "117,428.13"
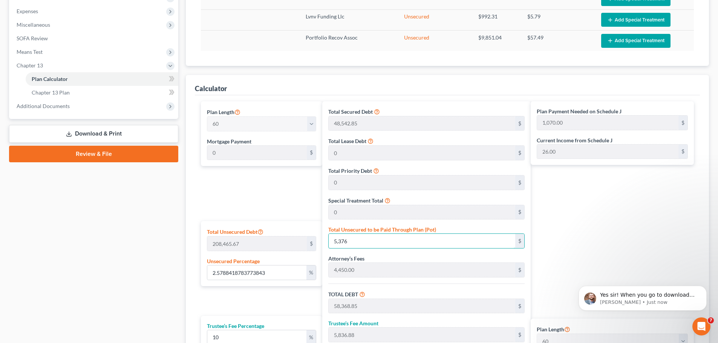
type input "1,957.00"
type input "53,760"
click at [277, 184] on div "Plan Length 1 2 3 4 5 6 7 8 9 10 11 12 13 14 15 16 17 18 19 20 21 22 23 24 25 2…" at bounding box center [259, 254] width 125 height 306
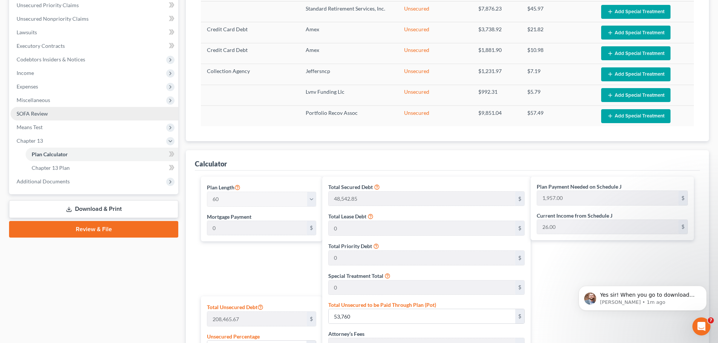
click at [69, 119] on link "SOFA Review" at bounding box center [95, 114] width 168 height 14
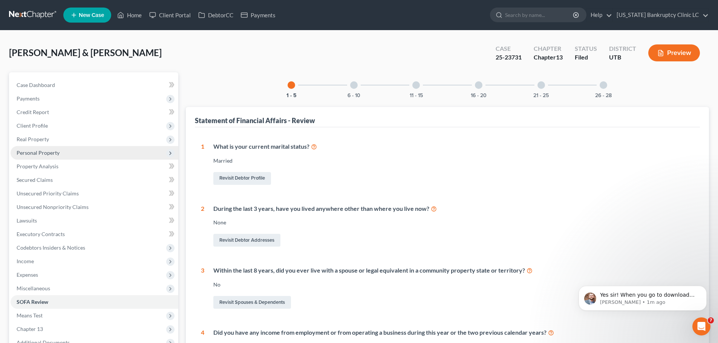
scroll to position [75, 0]
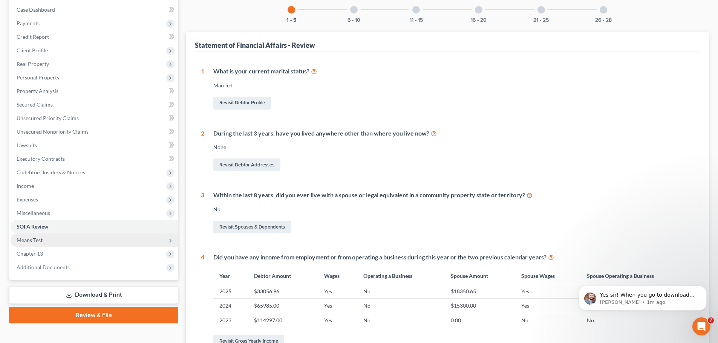
click at [44, 238] on span "Means Test" at bounding box center [95, 241] width 168 height 14
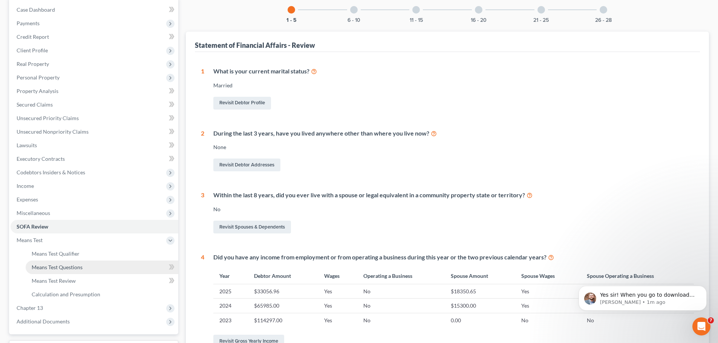
click at [70, 267] on span "Means Test Questions" at bounding box center [57, 267] width 51 height 6
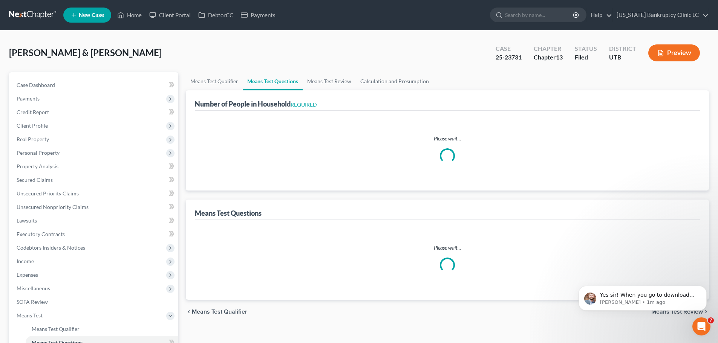
select select "0"
select select "60"
select select "1"
select select "60"
select select "0"
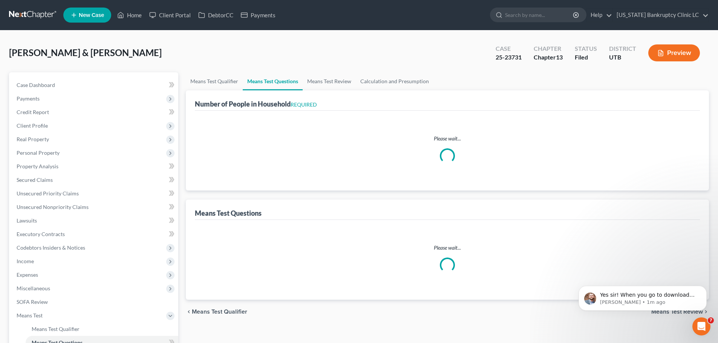
select select "60"
select select "1"
select select "60"
select select "1"
select select "2"
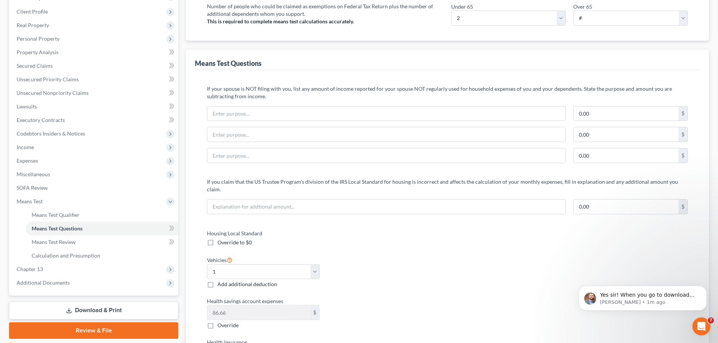
scroll to position [151, 0]
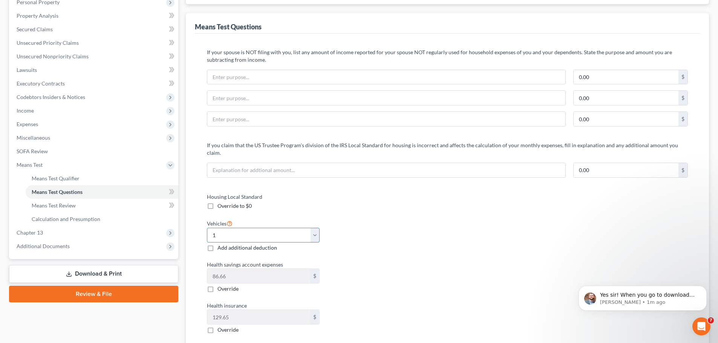
click at [304, 228] on select "Select 0 1 2 3 4 5" at bounding box center [263, 235] width 113 height 15
select select "2"
click at [207, 228] on select "Select 0 1 2 3 4 5" at bounding box center [263, 235] width 113 height 15
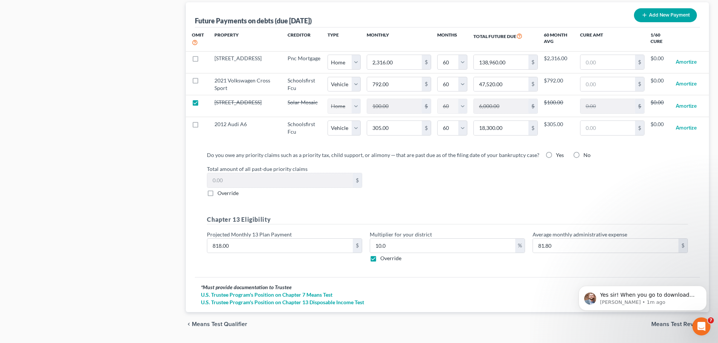
scroll to position [770, 0]
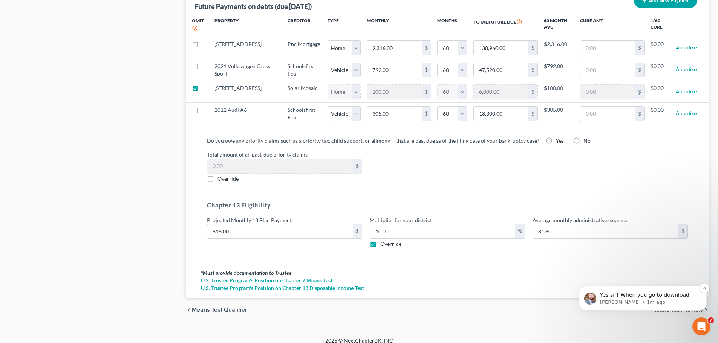
click at [666, 300] on p "[PERSON_NAME] • 1m ago" at bounding box center [648, 302] width 97 height 7
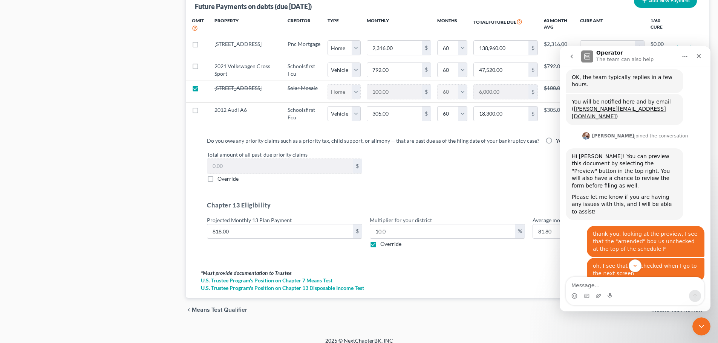
scroll to position [343, 0]
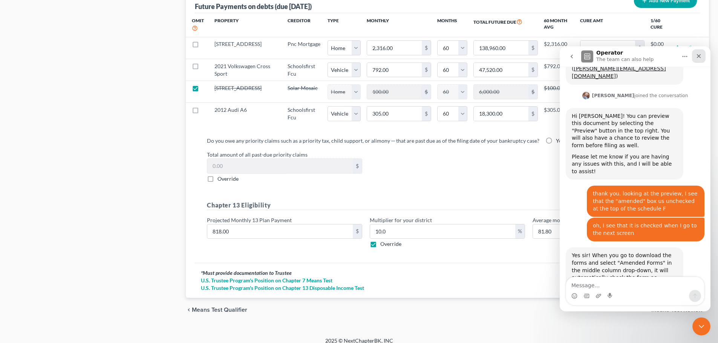
click at [701, 57] on icon "Close" at bounding box center [699, 56] width 6 height 6
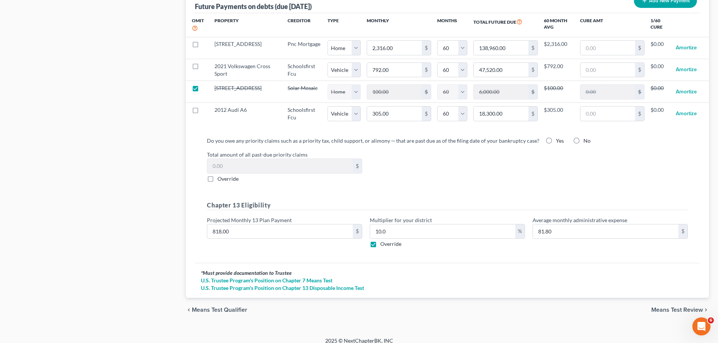
click at [663, 307] on span "Means Test Review" at bounding box center [677, 310] width 52 height 6
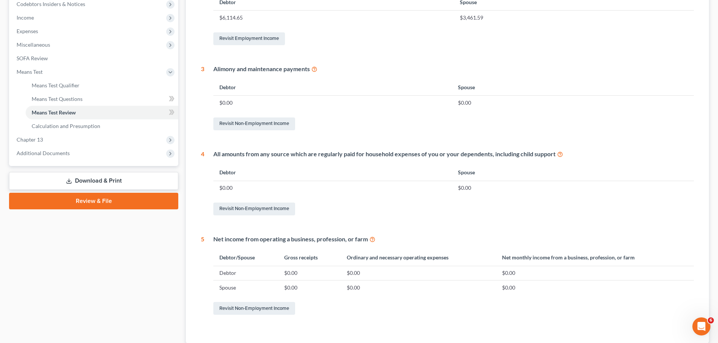
scroll to position [297, 0]
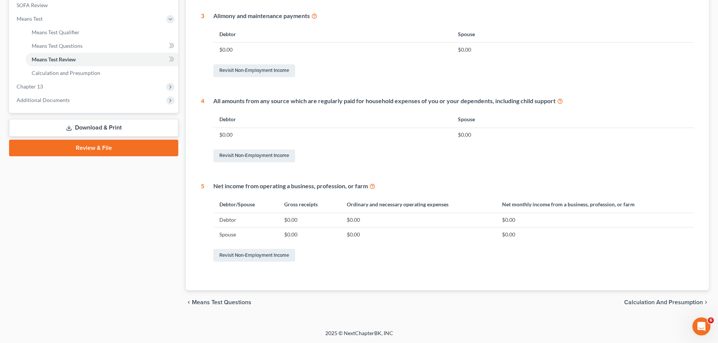
click at [657, 297] on div "chevron_left Means Test Questions Calculation and Presumption chevron_right" at bounding box center [447, 303] width 523 height 24
click at [648, 302] on span "Calculation and Presumption" at bounding box center [663, 303] width 79 height 6
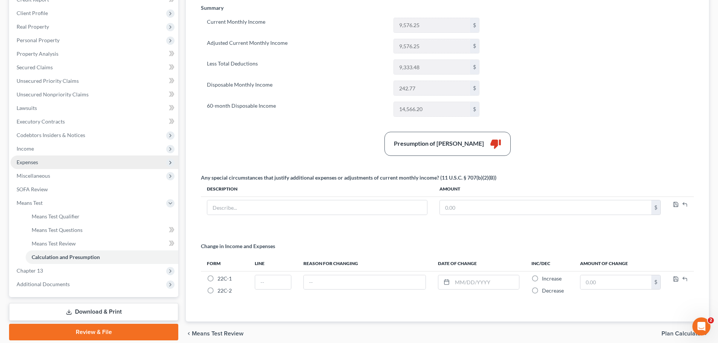
scroll to position [144, 0]
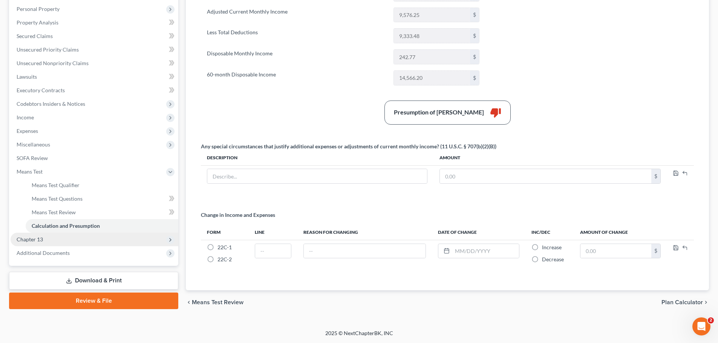
click at [42, 239] on span "Chapter 13" at bounding box center [30, 239] width 26 height 6
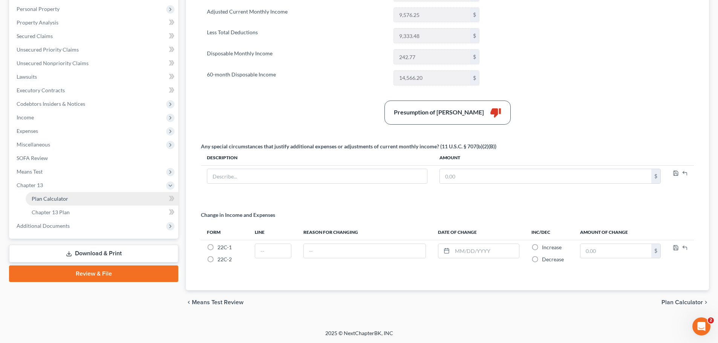
click at [70, 198] on link "Plan Calculator" at bounding box center [102, 199] width 153 height 14
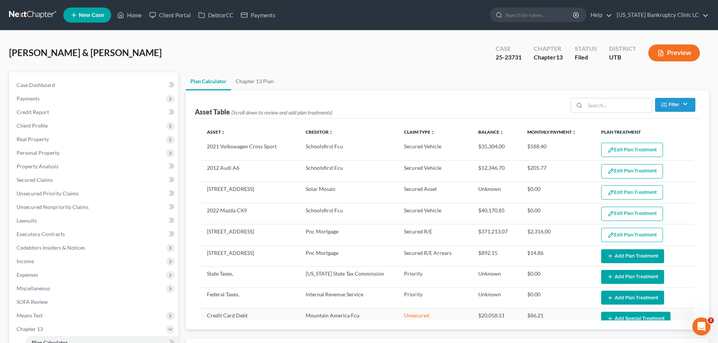
select select "59"
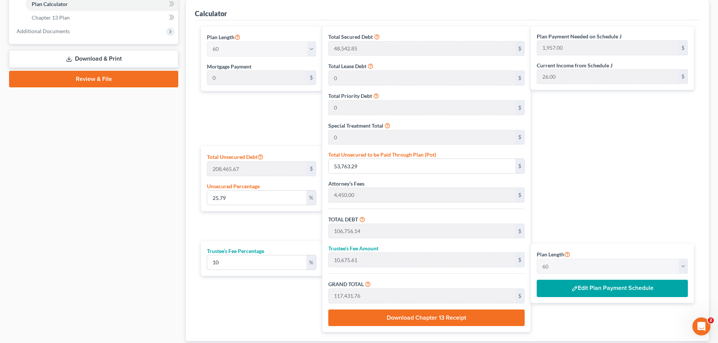
scroll to position [339, 0]
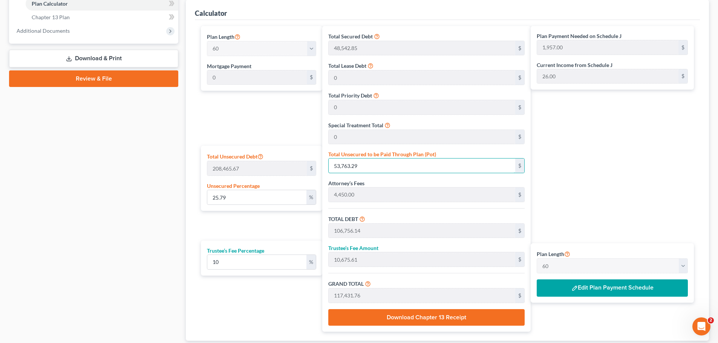
type input "0.0004796952898767456"
type input "1"
type input "52,993.85"
type input "5,299.38"
type input "58,293.23"
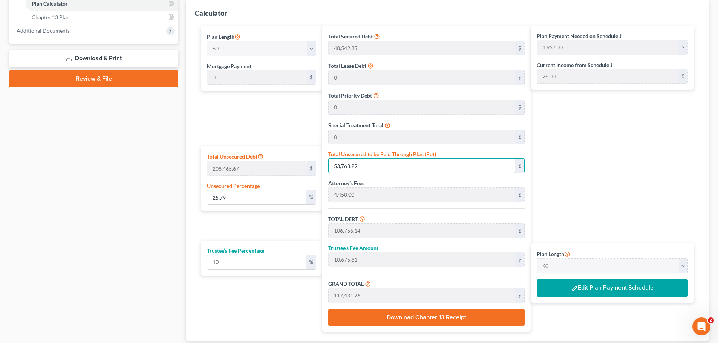
type input "972.00"
type input "0.006715734058274438"
type input "14"
type input "53,006.85"
type input "5,300.68"
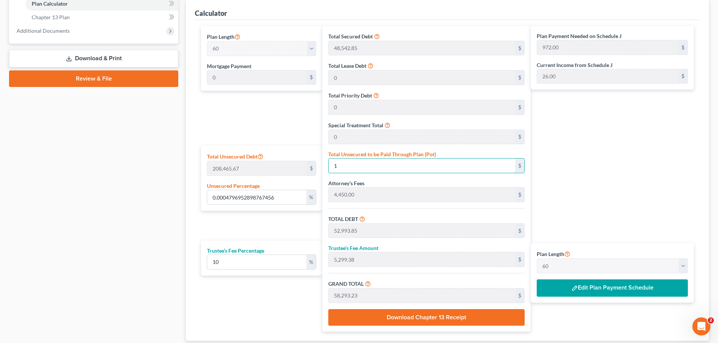
type input "58,307.53"
type input "0.06955581703212811"
type input "145"
type input "53,137.85"
type input "5,313.78"
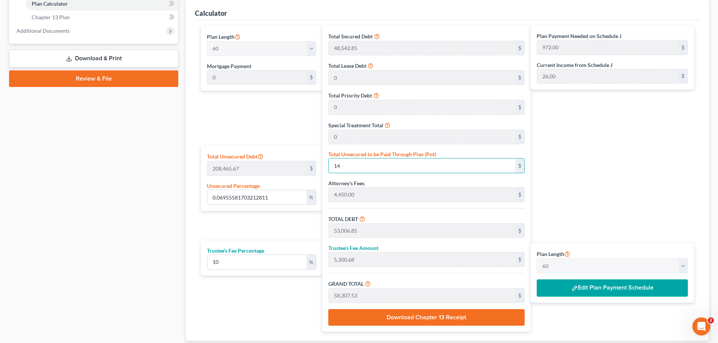
type input "58,451.63"
type input "974.00"
type input "0.6965175609010346"
type input "1452"
type input "54,444.85"
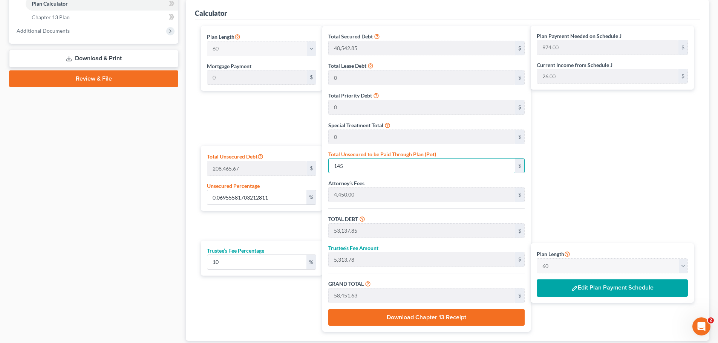
type input "5,444.48"
type input "59,889.33"
type input "998.00"
type input "1,452"
type input "6.9651756090103465"
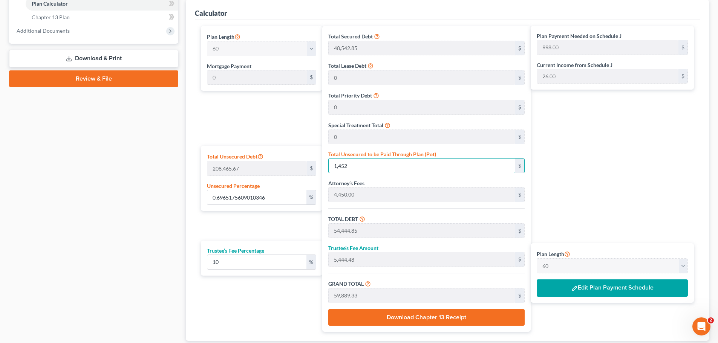
type input "1,4520"
type input "67,512.85"
type input "6,751.28"
type input "74,264.13"
type input "1,238.00"
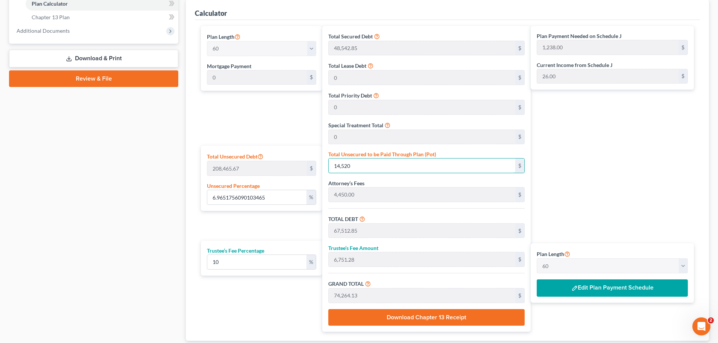
type input "14,520"
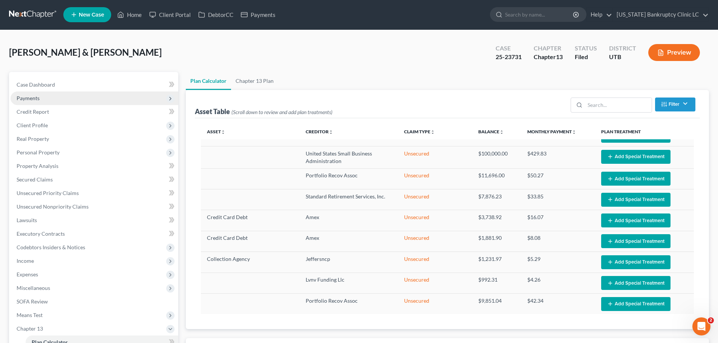
scroll to position [0, 0]
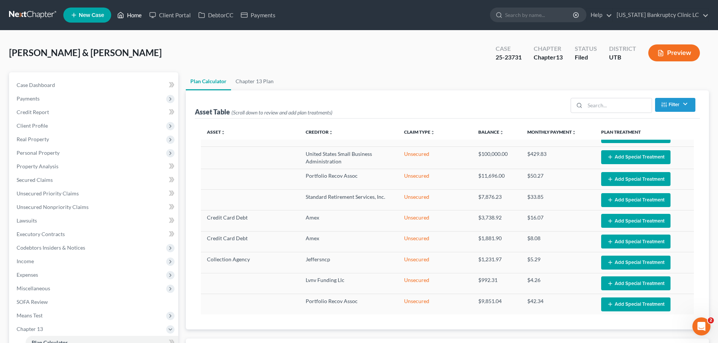
click at [135, 14] on link "Home" at bounding box center [129, 15] width 32 height 14
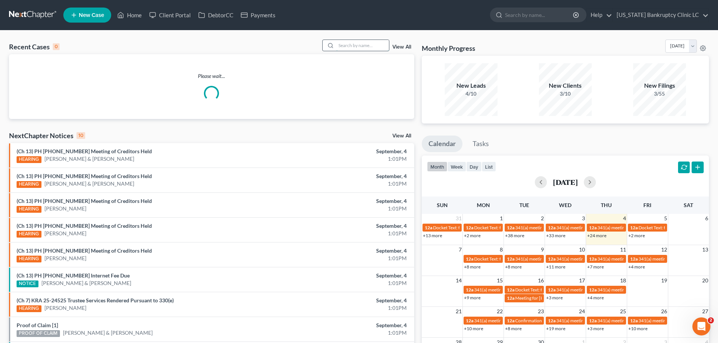
click at [363, 46] on input "search" at bounding box center [362, 45] width 53 height 11
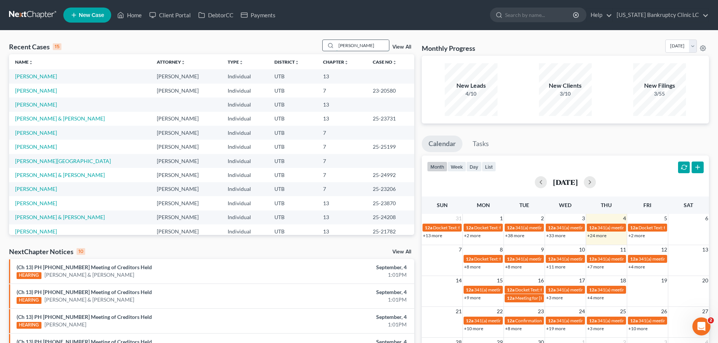
type input "matthews"
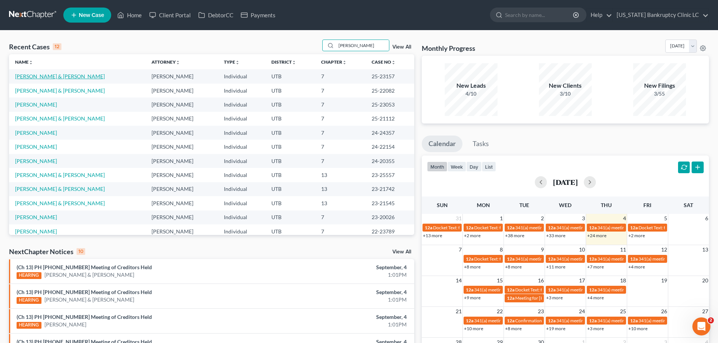
click at [57, 74] on link "Gallagher, Shawn & Matthews, Benjamin" at bounding box center [60, 76] width 90 height 6
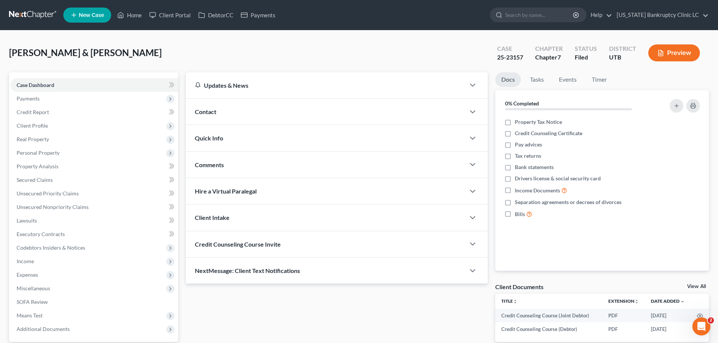
scroll to position [71, 0]
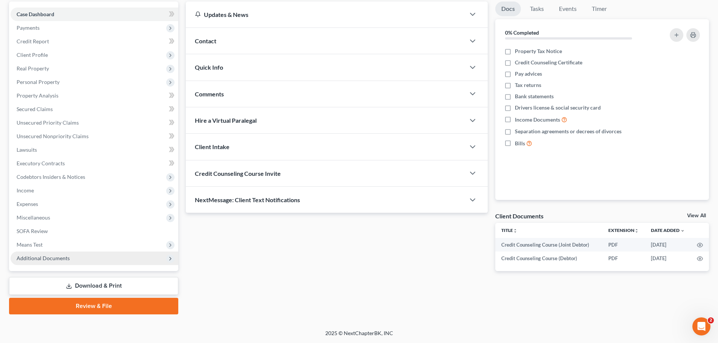
click at [50, 259] on span "Additional Documents" at bounding box center [43, 258] width 53 height 6
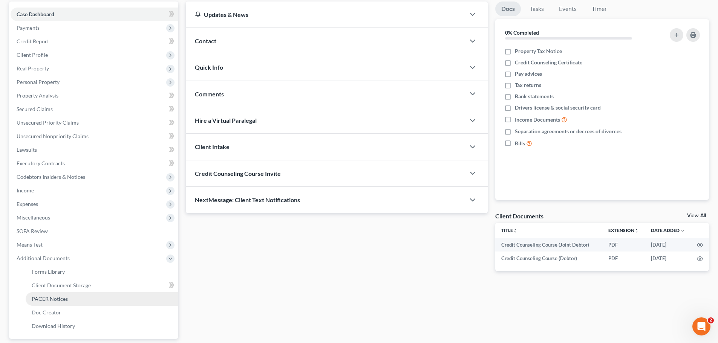
click at [71, 295] on link "PACER Notices" at bounding box center [102, 299] width 153 height 14
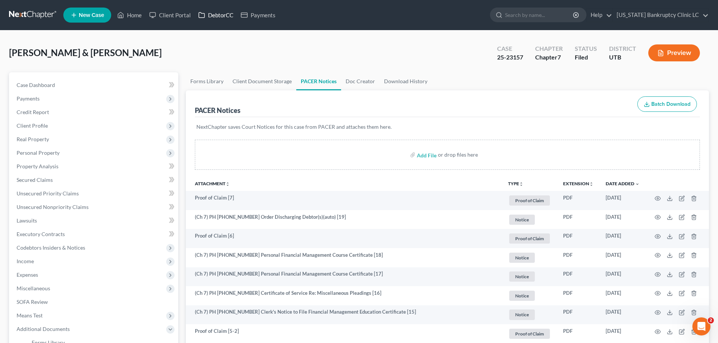
click at [220, 14] on link "DebtorCC" at bounding box center [215, 15] width 43 height 14
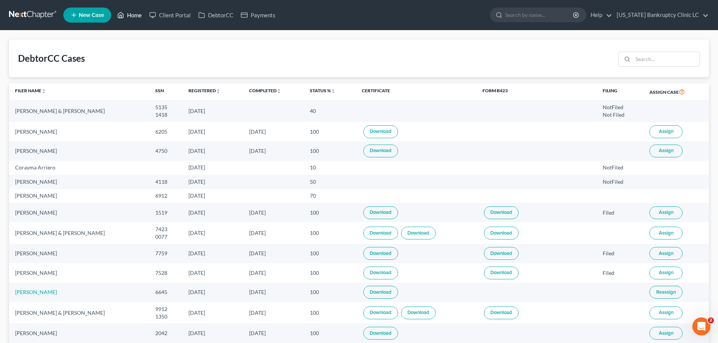
click at [132, 16] on link "Home" at bounding box center [129, 15] width 32 height 14
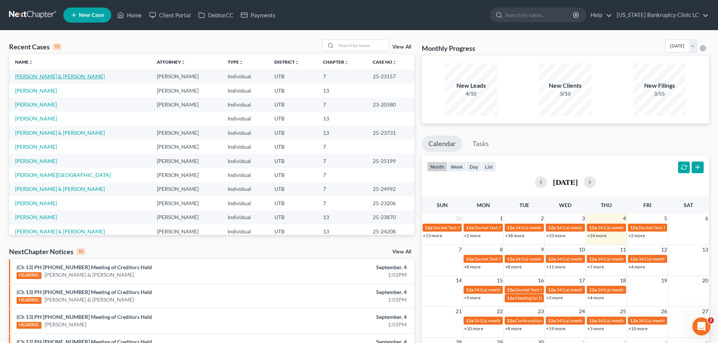
click at [78, 78] on link "Gallagher, Shawn & Matthews, Benjamin" at bounding box center [60, 76] width 90 height 6
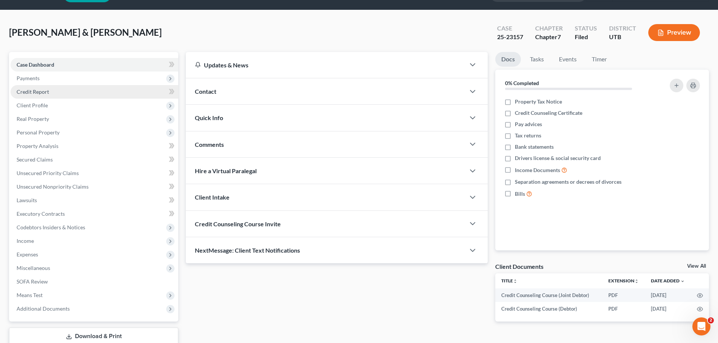
scroll to position [38, 0]
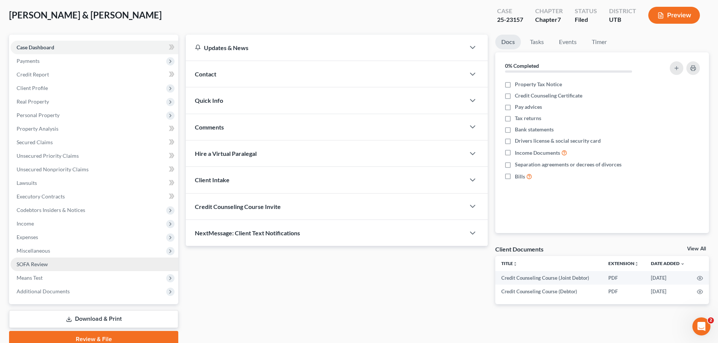
click at [65, 262] on link "SOFA Review" at bounding box center [95, 265] width 168 height 14
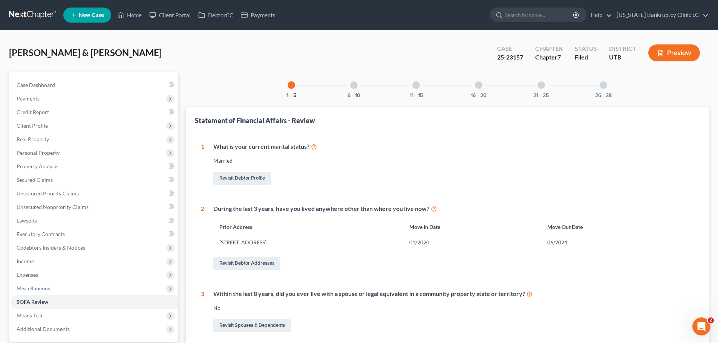
click at [603, 87] on div at bounding box center [604, 85] width 8 height 8
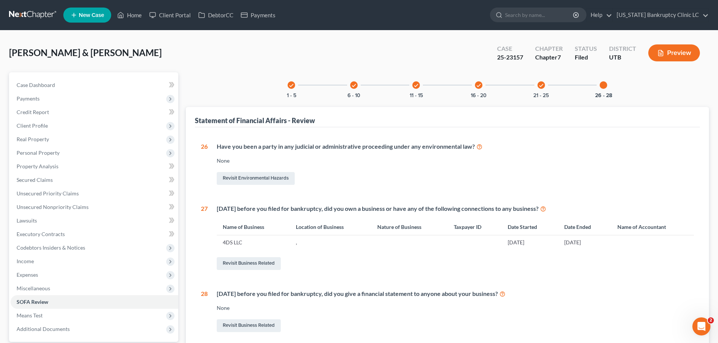
scroll to position [38, 0]
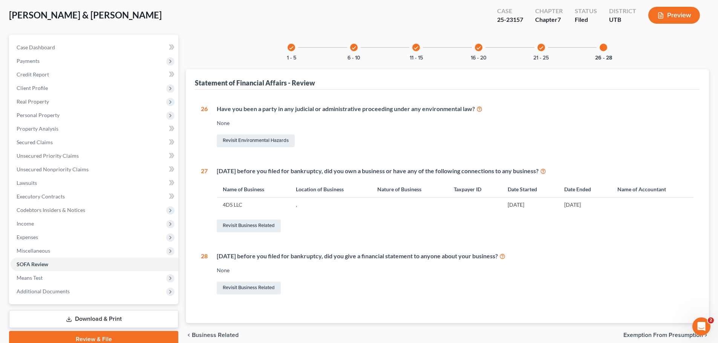
click at [544, 48] on div "check" at bounding box center [541, 48] width 8 height 8
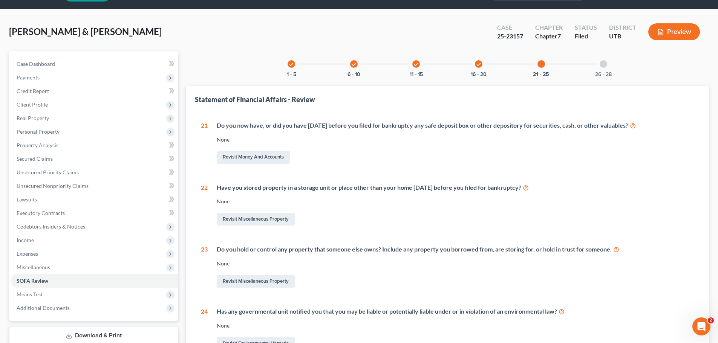
scroll to position [21, 0]
click at [480, 63] on icon "check" at bounding box center [478, 64] width 5 height 5
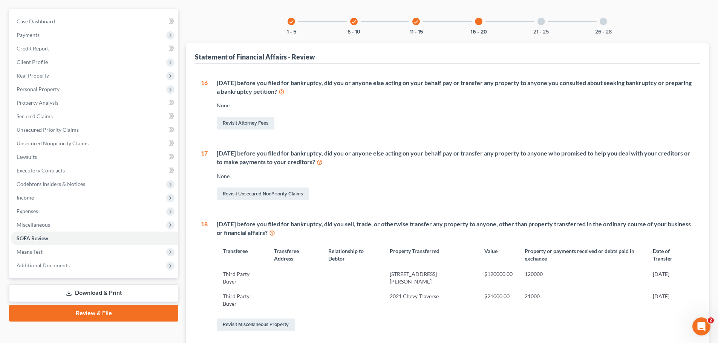
scroll to position [58, 0]
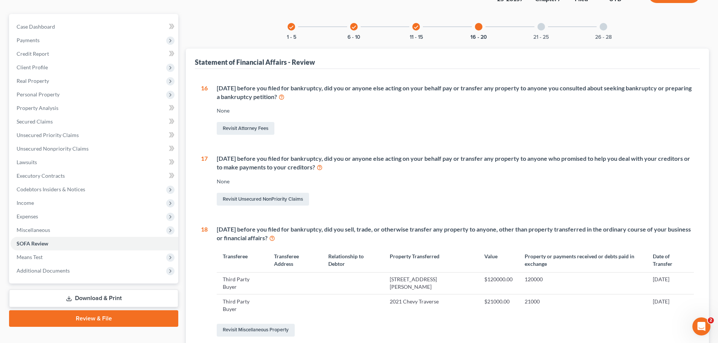
click at [417, 24] on icon "check" at bounding box center [415, 26] width 5 height 5
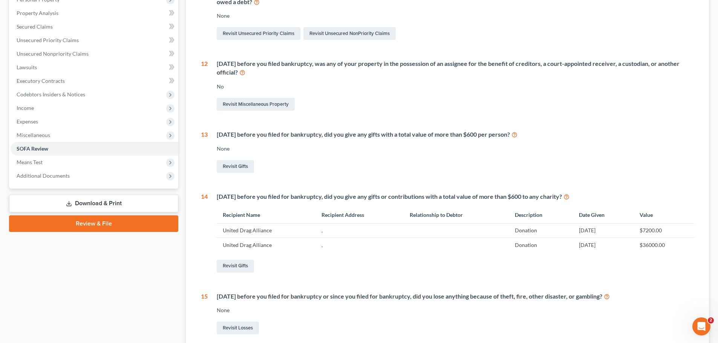
scroll to position [171, 0]
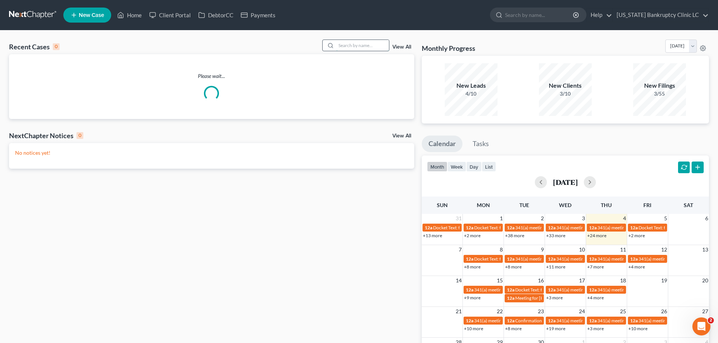
click at [349, 44] on input "search" at bounding box center [362, 45] width 53 height 11
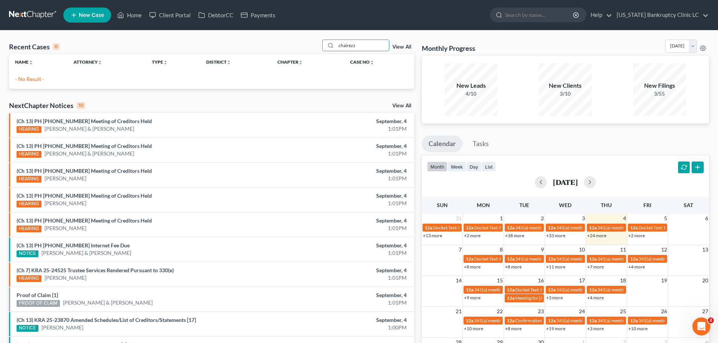
drag, startPoint x: 364, startPoint y: 47, endPoint x: 298, endPoint y: 47, distance: 66.0
click at [298, 47] on div "Recent Cases 0 chairezz View All" at bounding box center [211, 47] width 405 height 15
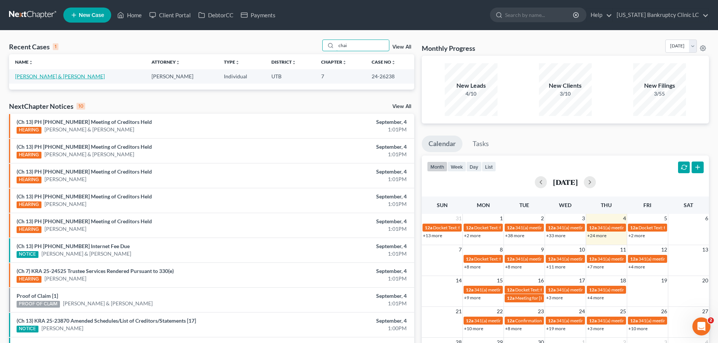
type input "chai"
click at [48, 78] on link "Payan, Irvin & Chairez, Jocelyn" at bounding box center [60, 76] width 90 height 6
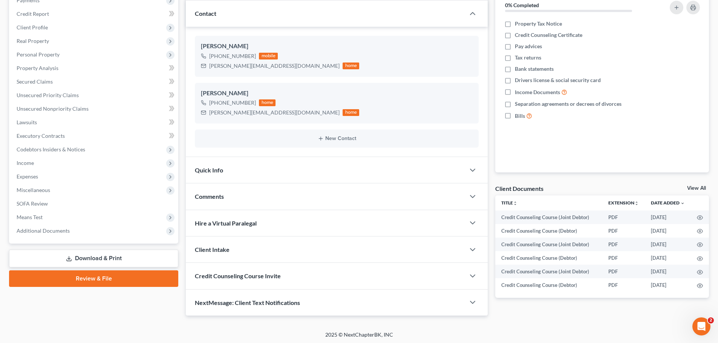
scroll to position [100, 0]
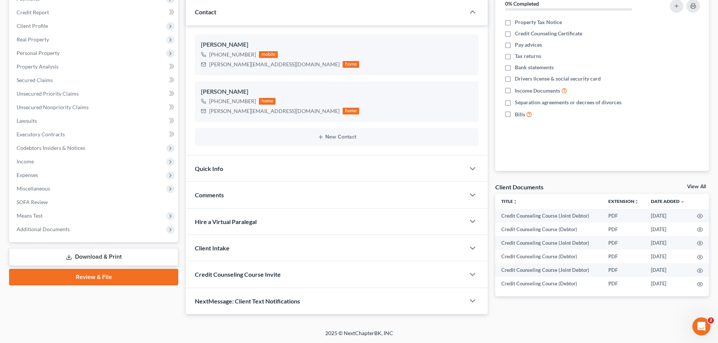
click at [95, 259] on link "Download & Print" at bounding box center [93, 257] width 169 height 18
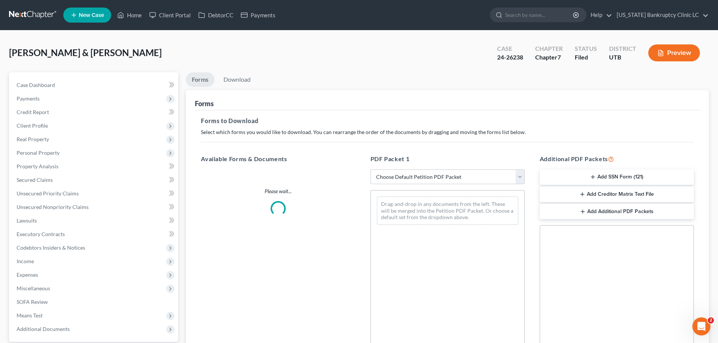
click at [584, 194] on icon "button" at bounding box center [582, 194] width 6 height 6
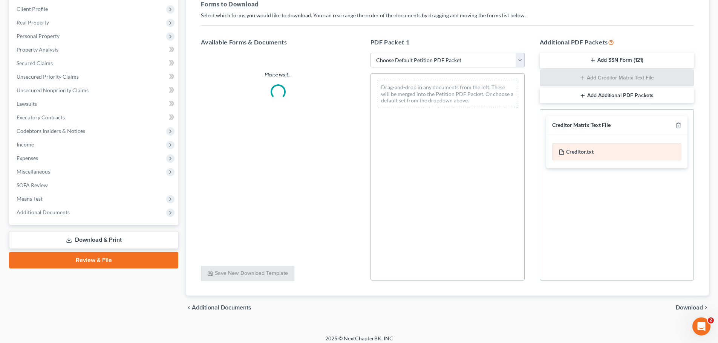
scroll to position [122, 0]
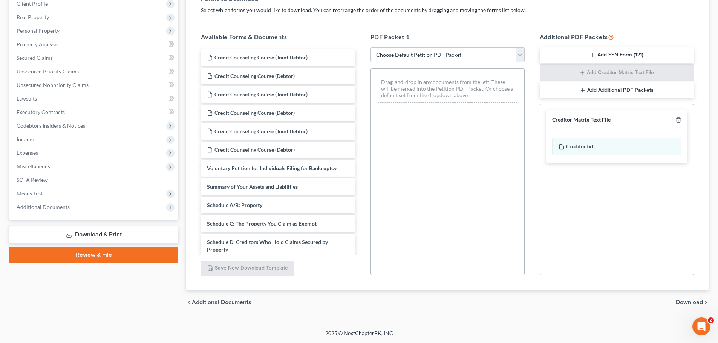
click at [689, 303] on span "Download" at bounding box center [689, 303] width 27 height 6
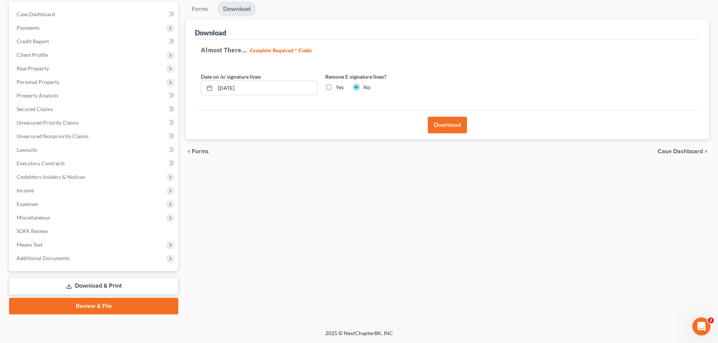
click at [448, 124] on button "Download" at bounding box center [447, 125] width 39 height 17
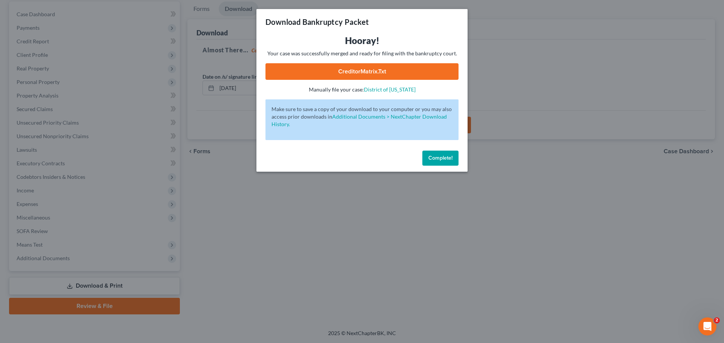
click at [379, 73] on link "CreditorMatrix.txt" at bounding box center [361, 71] width 193 height 17
click at [442, 153] on button "Complete!" at bounding box center [440, 158] width 36 height 15
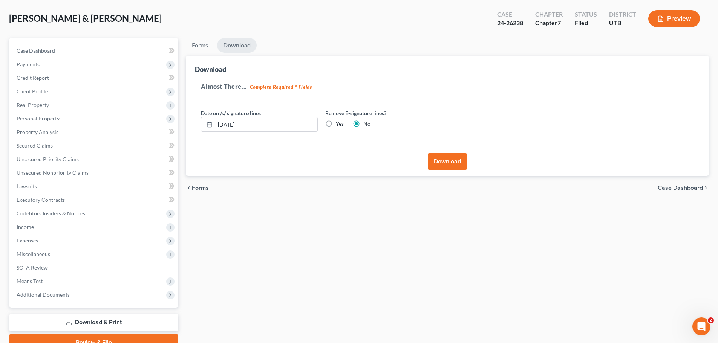
scroll to position [0, 0]
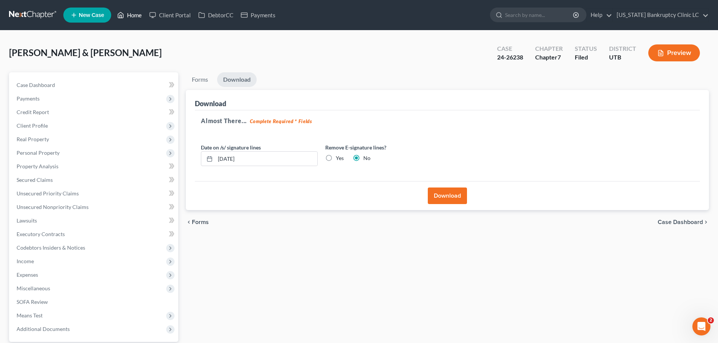
click at [132, 13] on link "Home" at bounding box center [129, 15] width 32 height 14
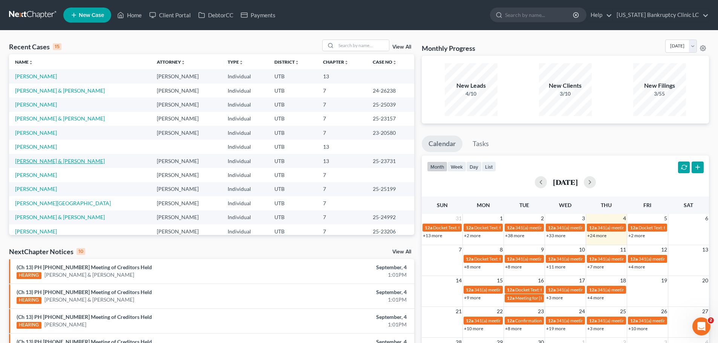
click at [75, 162] on link "[PERSON_NAME] & [PERSON_NAME]" at bounding box center [60, 161] width 90 height 6
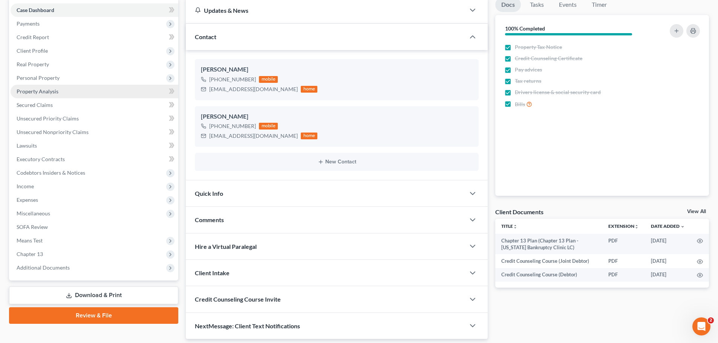
scroll to position [75, 0]
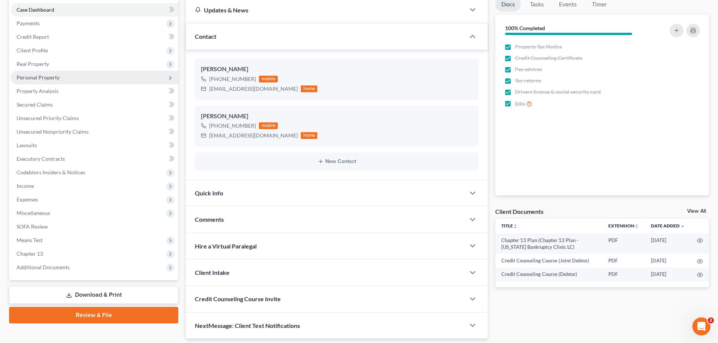
click at [77, 78] on span "Personal Property" at bounding box center [95, 78] width 168 height 14
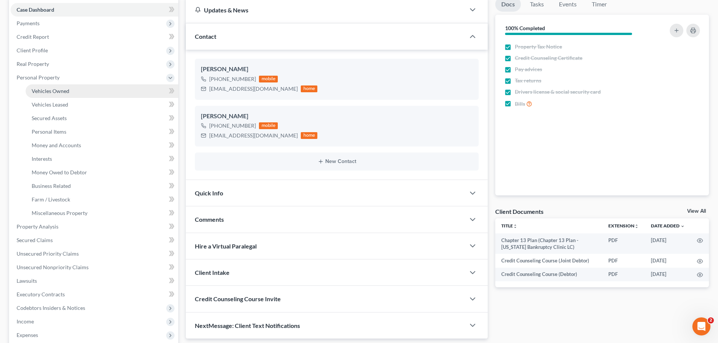
click at [64, 92] on span "Vehicles Owned" at bounding box center [51, 91] width 38 height 6
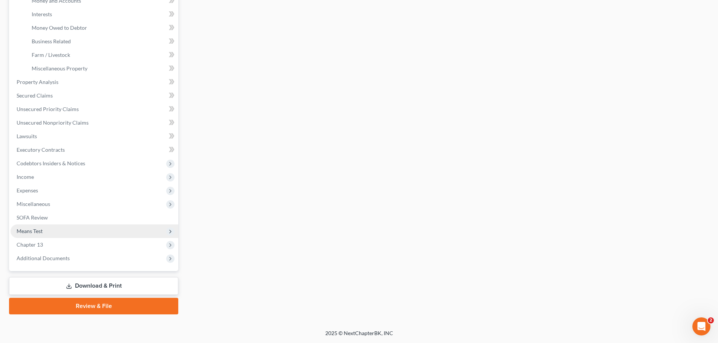
click at [90, 228] on span "Means Test" at bounding box center [95, 232] width 168 height 14
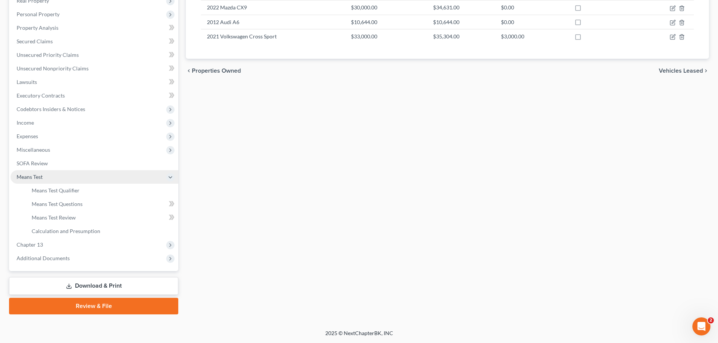
scroll to position [139, 0]
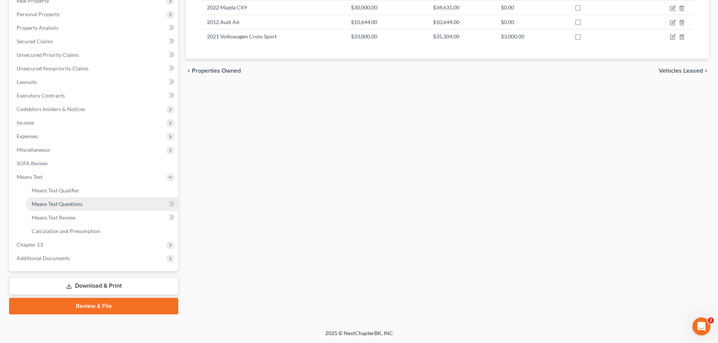
click at [95, 204] on link "Means Test Questions" at bounding box center [102, 204] width 153 height 14
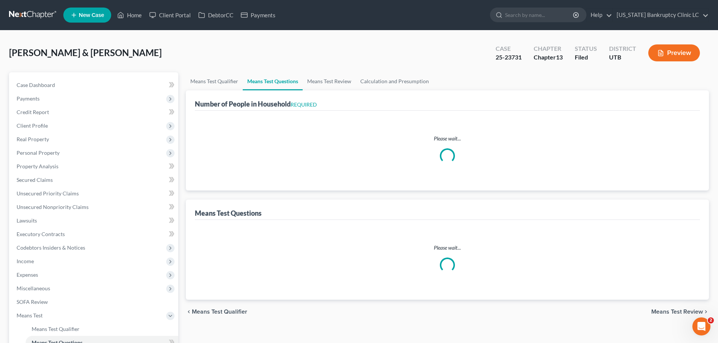
select select "0"
select select "60"
select select "1"
select select "60"
select select "0"
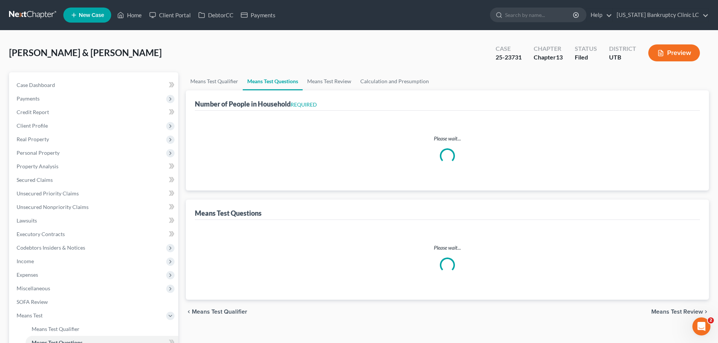
select select "60"
select select "1"
select select "60"
select select "2"
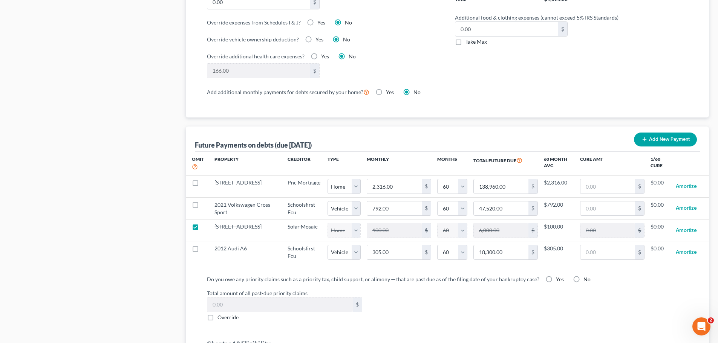
scroll to position [678, 0]
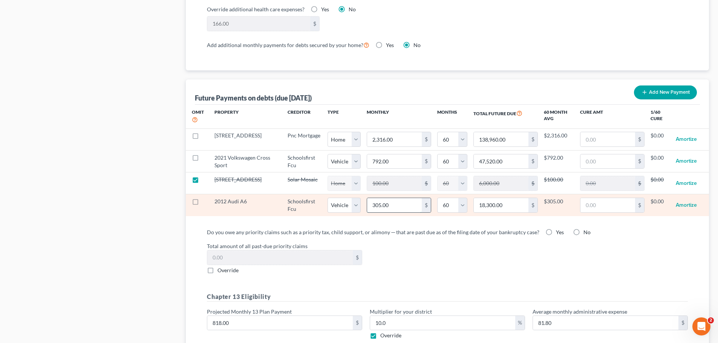
type input "1"
type input "60.00"
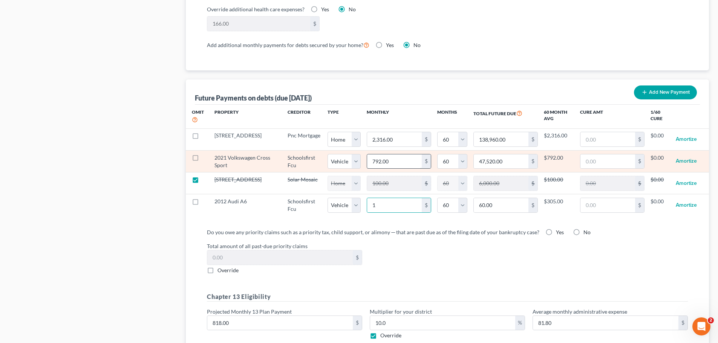
select select "1"
select select "60"
type input "1"
type input "60.00"
select select "1"
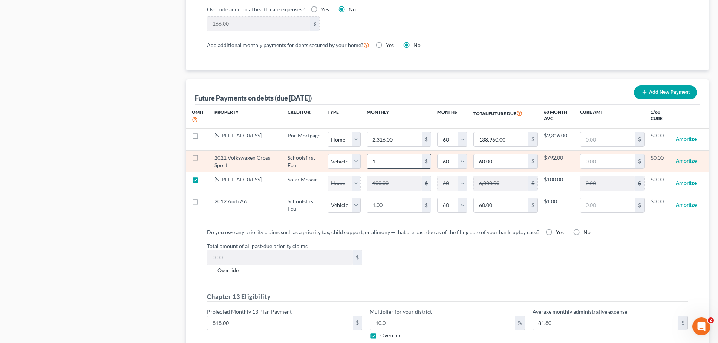
select select "60"
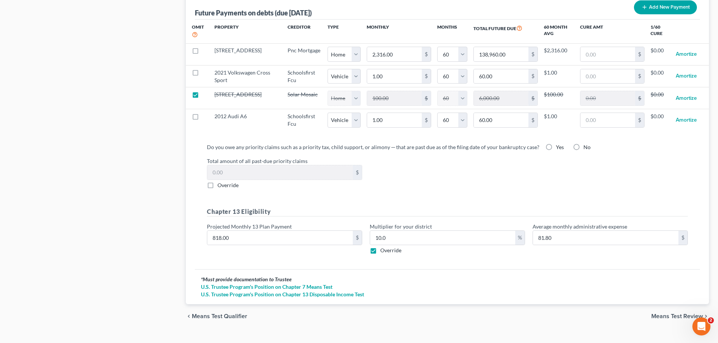
scroll to position [770, 0]
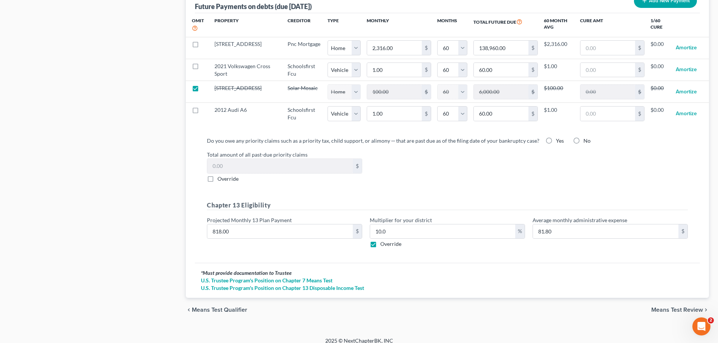
click at [660, 307] on span "Means Test Review" at bounding box center [677, 310] width 52 height 6
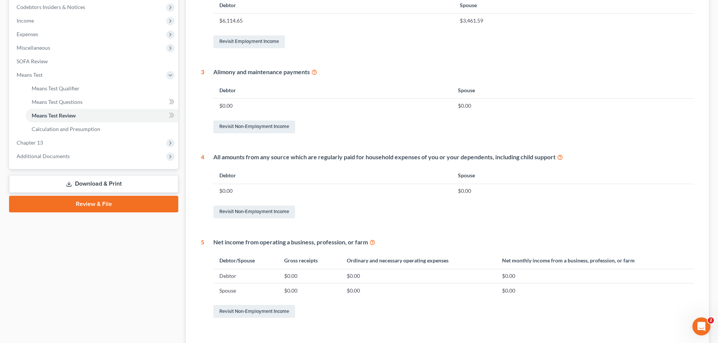
scroll to position [297, 0]
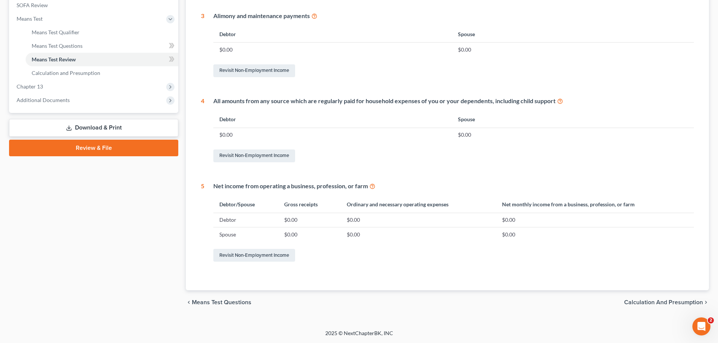
click at [632, 301] on span "Calculation and Presumption" at bounding box center [663, 303] width 79 height 6
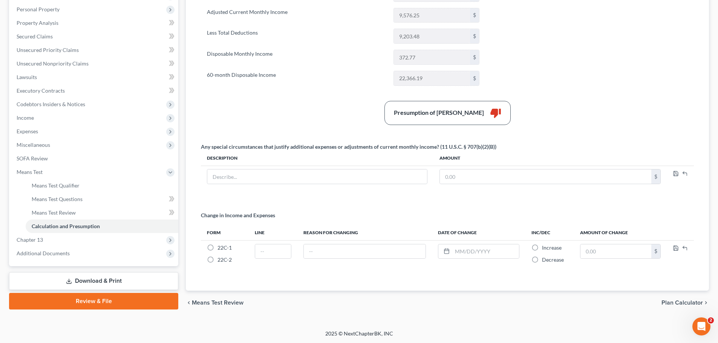
scroll to position [144, 0]
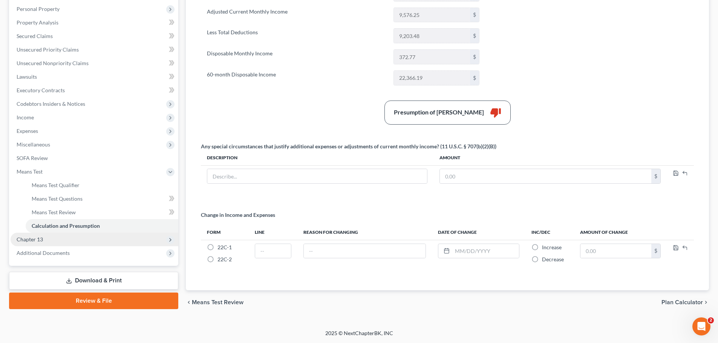
click at [60, 241] on span "Chapter 13" at bounding box center [95, 240] width 168 height 14
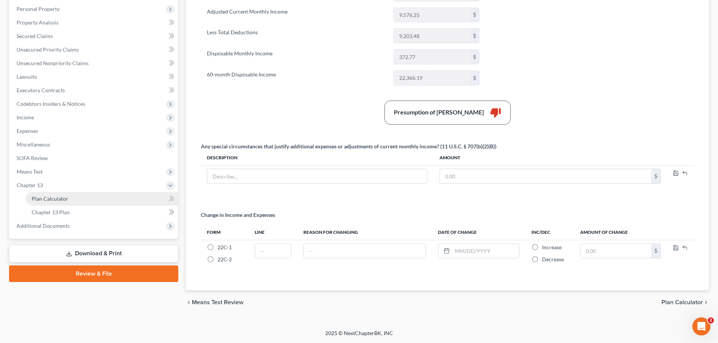
click at [75, 202] on link "Plan Calculator" at bounding box center [102, 199] width 153 height 14
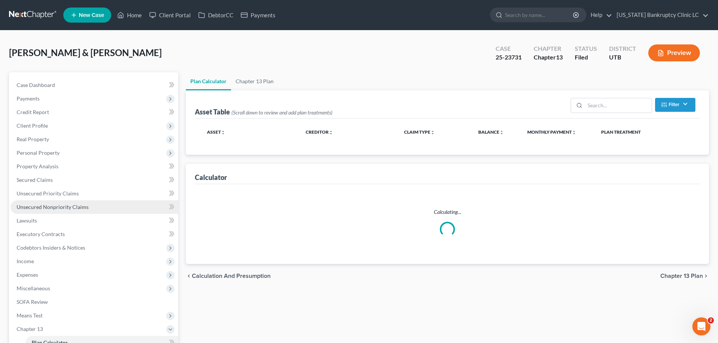
select select "59"
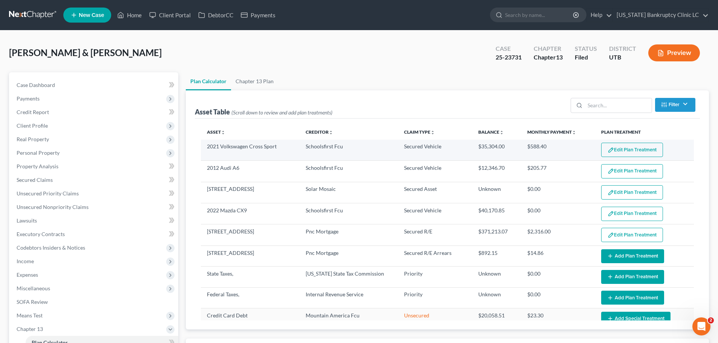
click at [627, 150] on button "Edit Plan Treatment" at bounding box center [632, 150] width 62 height 14
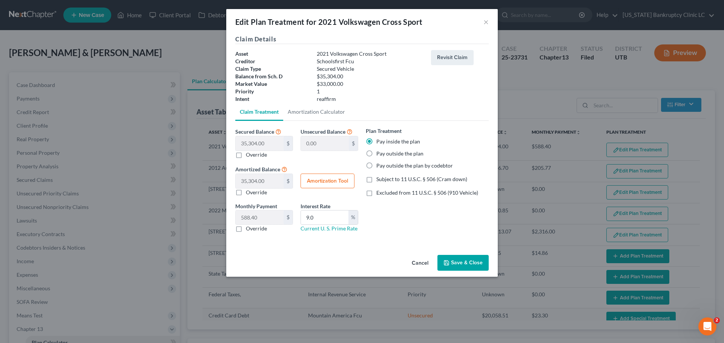
click at [403, 151] on label "Pay outside the plan" at bounding box center [399, 154] width 47 height 8
click at [384, 151] on input "Pay outside the plan" at bounding box center [381, 152] width 5 height 5
radio input "true"
click at [458, 262] on button "Save & Close" at bounding box center [462, 263] width 51 height 16
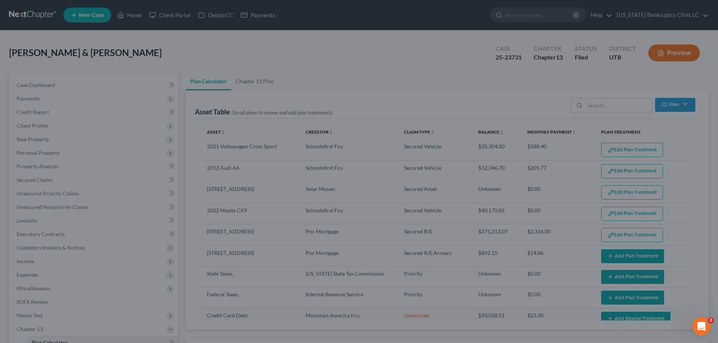
select select "59"
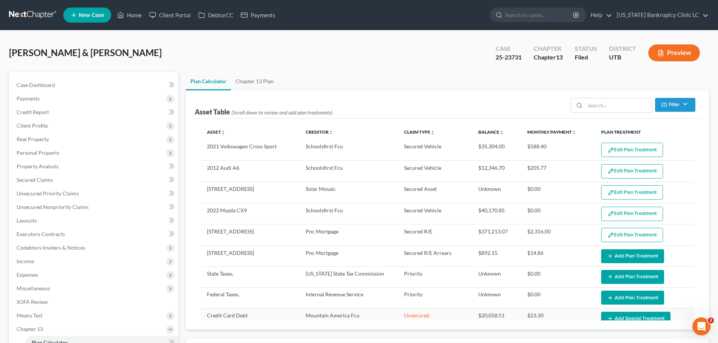
click at [625, 171] on button "Edit Plan Treatment" at bounding box center [632, 171] width 62 height 14
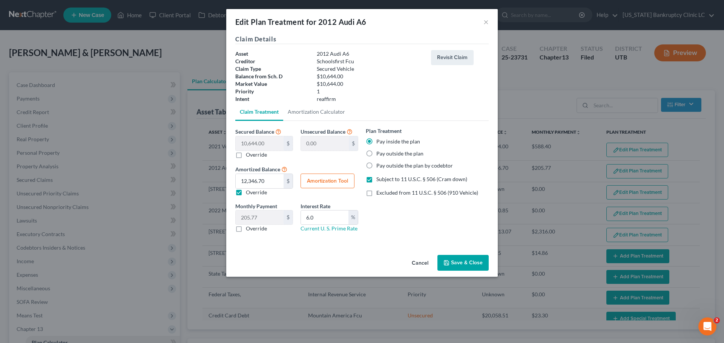
click at [393, 157] on label "Pay outside the plan" at bounding box center [399, 154] width 47 height 8
click at [384, 155] on input "Pay outside the plan" at bounding box center [381, 152] width 5 height 5
radio input "true"
click at [461, 266] on button "Save & Close" at bounding box center [462, 263] width 51 height 16
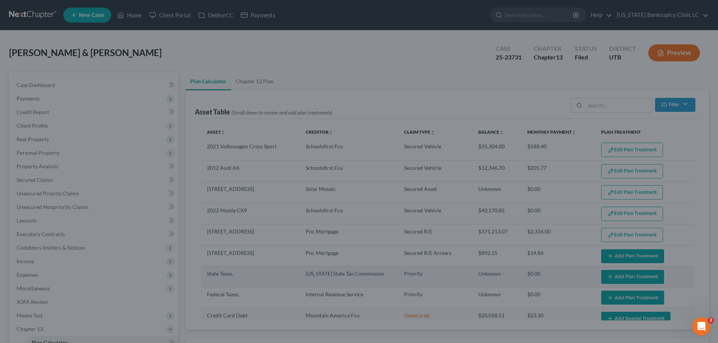
select select "59"
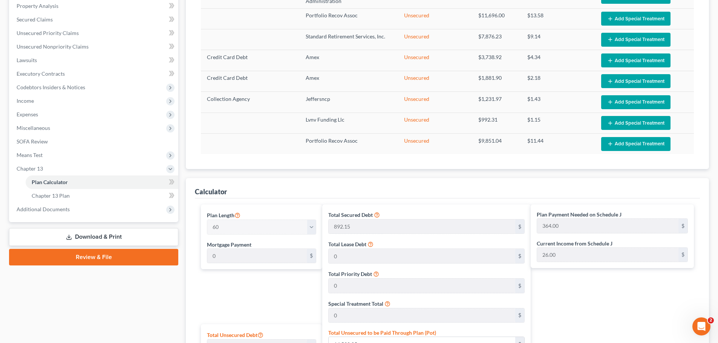
scroll to position [113, 0]
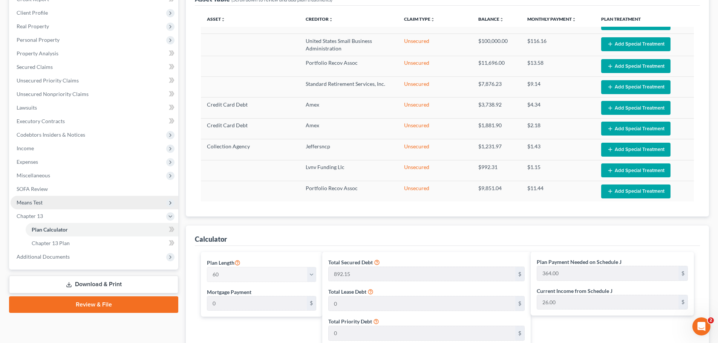
click at [89, 204] on span "Means Test" at bounding box center [95, 203] width 168 height 14
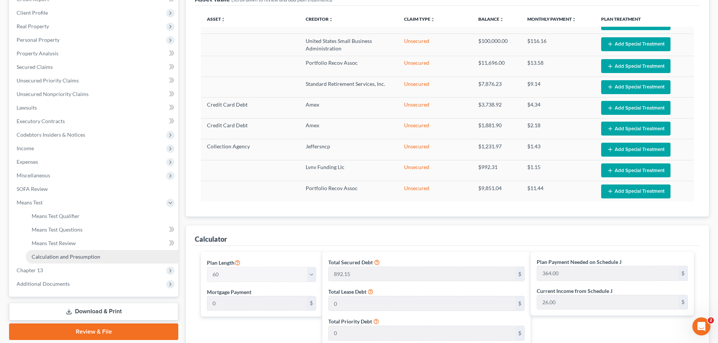
click at [81, 254] on span "Calculation and Presumption" at bounding box center [66, 257] width 69 height 6
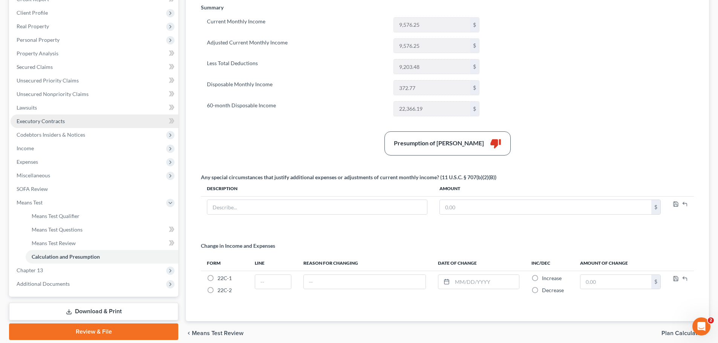
scroll to position [144, 0]
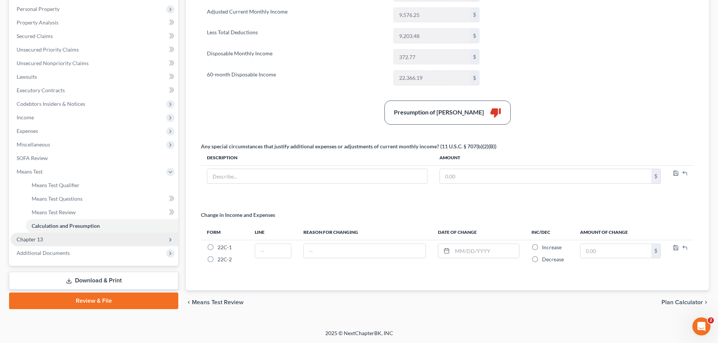
click at [58, 241] on span "Chapter 13" at bounding box center [95, 240] width 168 height 14
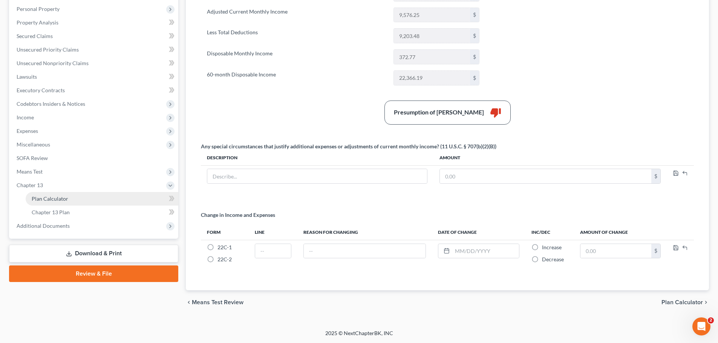
click at [69, 197] on link "Plan Calculator" at bounding box center [102, 199] width 153 height 14
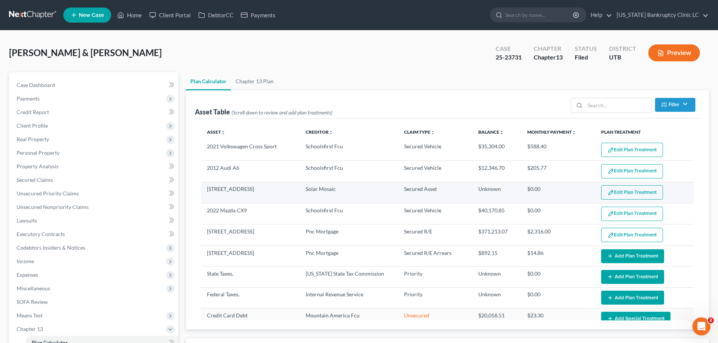
select select "59"
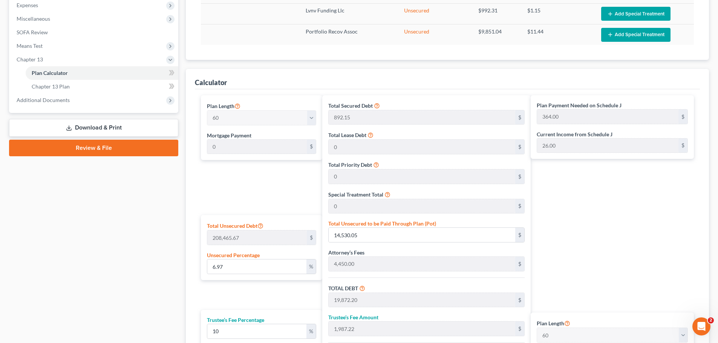
scroll to position [339, 0]
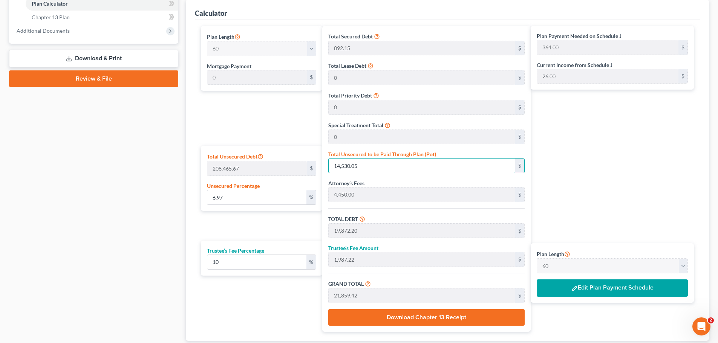
type input "0.0009593905797534912"
type input "2"
type input "5,344.15"
type input "534.41"
type input "5,878.56"
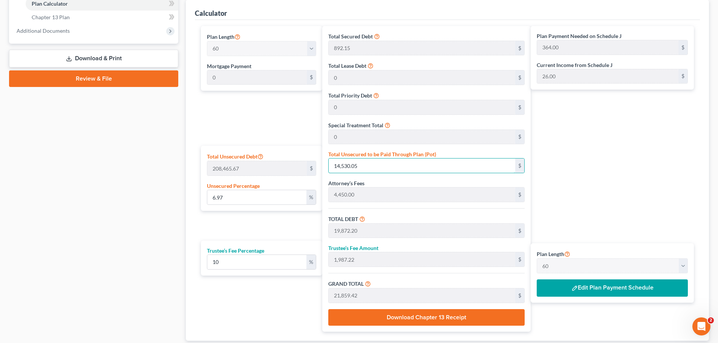
type input "98.00"
type input "0.010553296377288404"
type input "22"
type input "5,364.15"
type input "536.41"
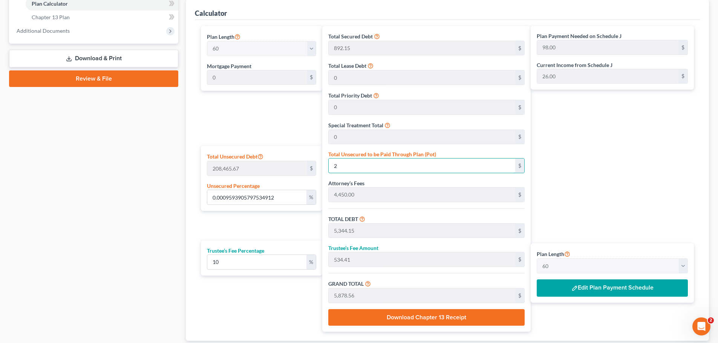
type input "5,900.56"
type input "0.10697204964251426"
type input "223"
type input "5,565.15"
type input "556.51"
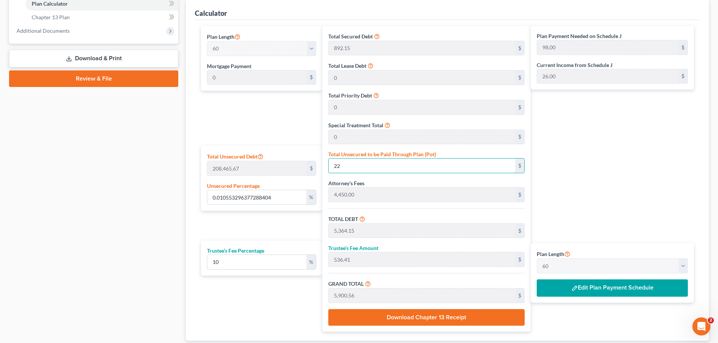
type input "6,121.66"
type input "102.00"
type input "1.0706798870048961"
type input "2232"
type input "7,574.15"
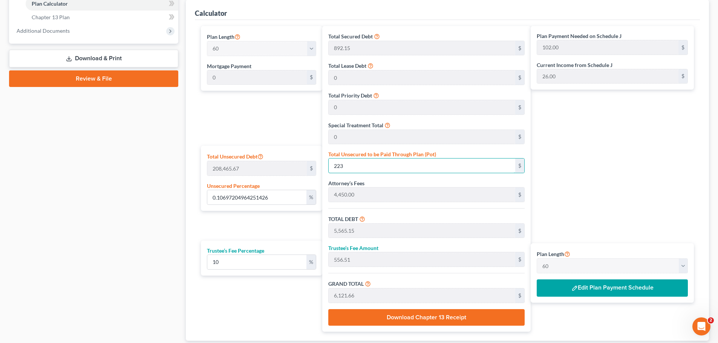
type input "757.41"
type input "8,331.56"
type input "139.00"
type input "2,232"
type input "10.706798870048964"
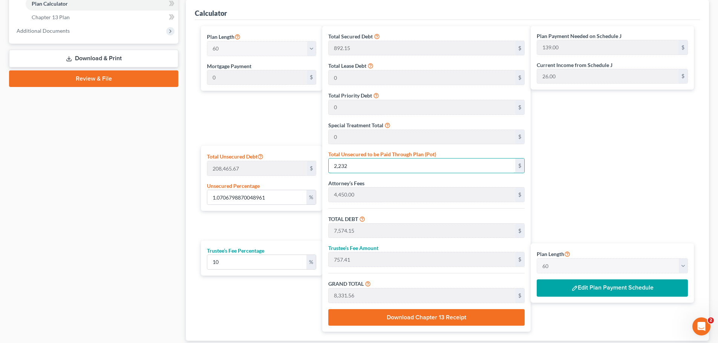
type input "2,2320"
type input "27,662.15"
type input "2,766.21"
type input "30,428.36"
type input "507.00"
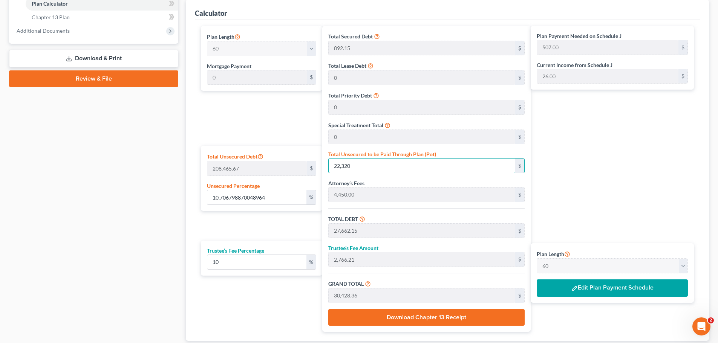
type input "22,320"
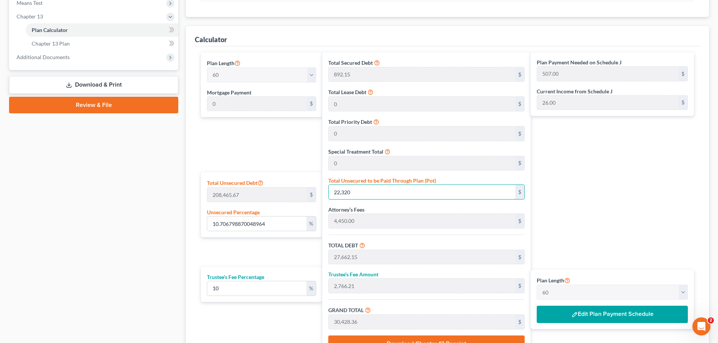
scroll to position [301, 0]
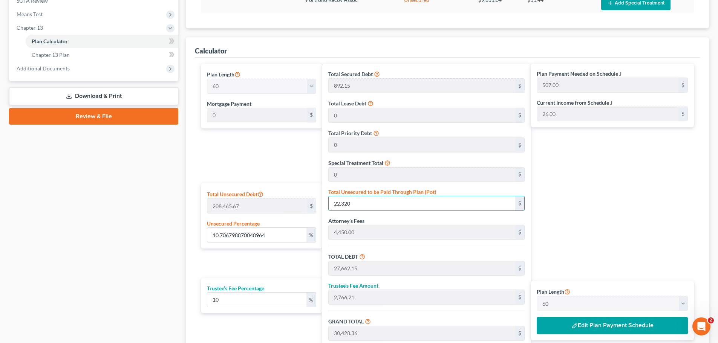
click at [117, 99] on link "Download & Print" at bounding box center [93, 96] width 169 height 18
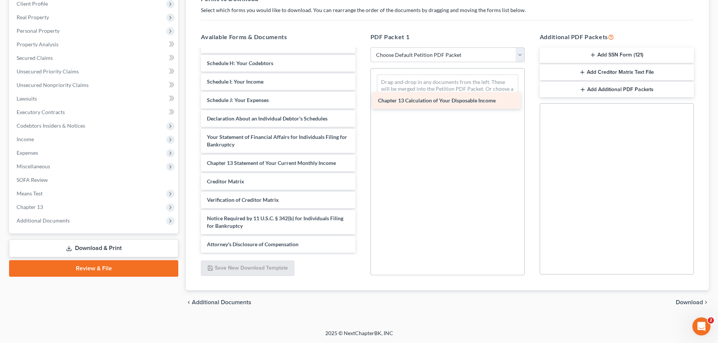
scroll to position [213, 0]
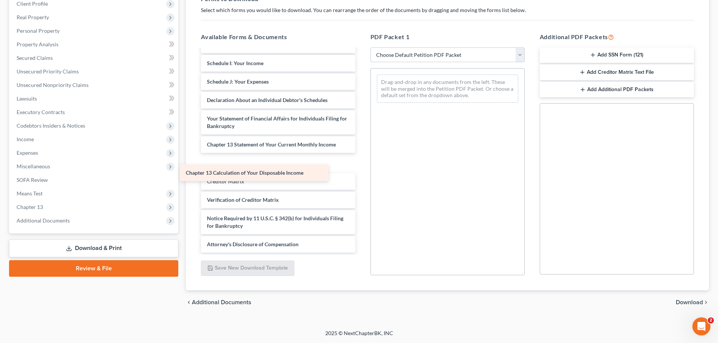
drag, startPoint x: 252, startPoint y: 165, endPoint x: 231, endPoint y: 175, distance: 23.3
click at [231, 175] on div "Chapter 13 Calculation of Your Disposable Income Chapter 13 Plan (Chapter 13 Pl…" at bounding box center [278, 45] width 166 height 416
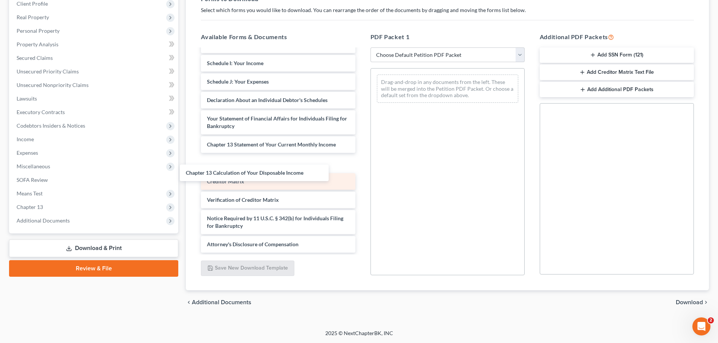
click at [231, 175] on div "Creditor Matrix" at bounding box center [278, 181] width 154 height 17
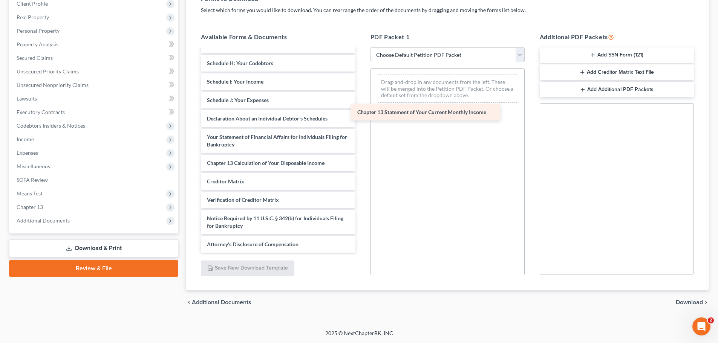
scroll to position [194, 0]
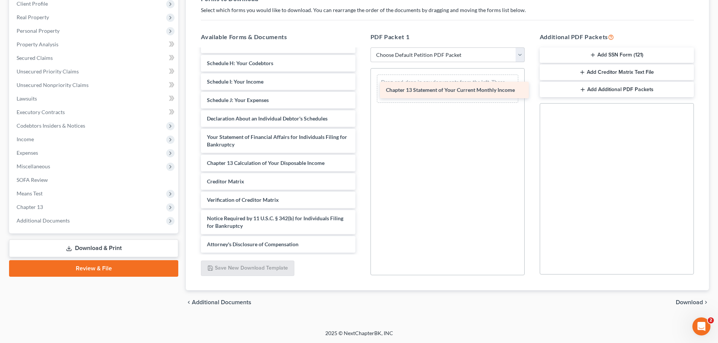
drag, startPoint x: 239, startPoint y: 149, endPoint x: 421, endPoint y: 91, distance: 191.4
click at [361, 91] on div "Chapter 13 Statement of Your Current Monthly Income Chapter 13 Plan (Chapter 13…" at bounding box center [278, 54] width 166 height 398
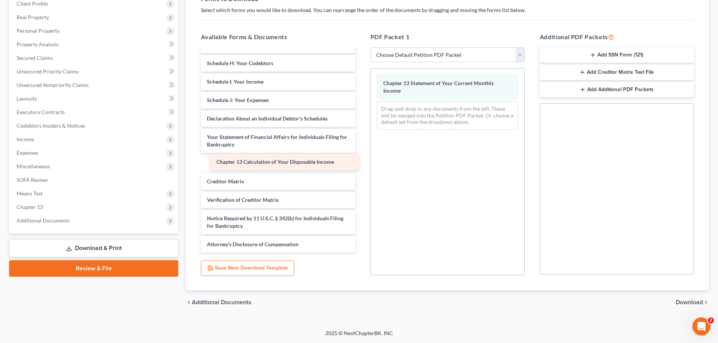
scroll to position [176, 0]
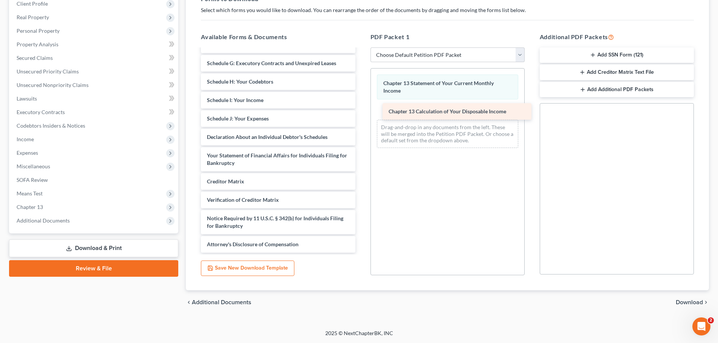
drag, startPoint x: 240, startPoint y: 164, endPoint x: 423, endPoint y: 112, distance: 189.9
click at [361, 112] on div "Chapter 13 Calculation of Your Disposable Income Chapter 13 Plan (Chapter 13 Pl…" at bounding box center [278, 63] width 166 height 379
click at [686, 300] on span "Download" at bounding box center [689, 303] width 27 height 6
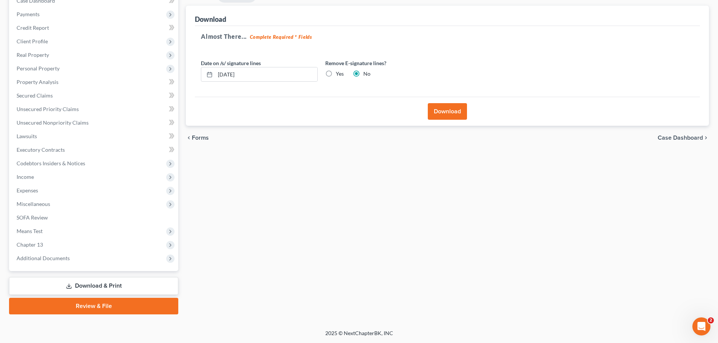
click at [450, 112] on button "Download" at bounding box center [447, 111] width 39 height 17
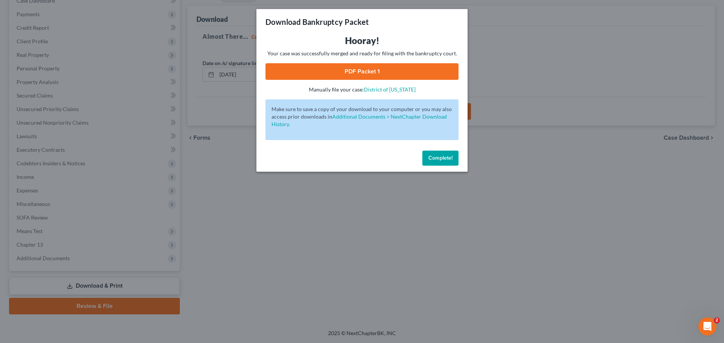
click at [358, 66] on link "PDF Packet 1" at bounding box center [361, 71] width 193 height 17
click at [443, 155] on span "Complete!" at bounding box center [440, 158] width 24 height 6
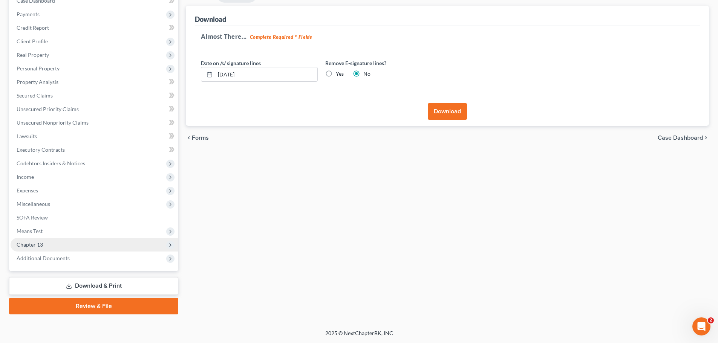
click at [113, 239] on span "Chapter 13" at bounding box center [95, 245] width 168 height 14
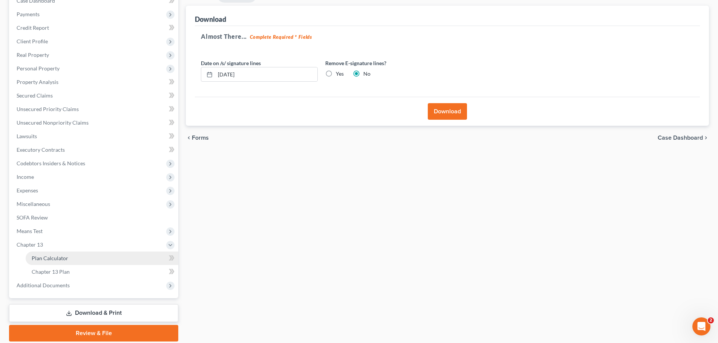
click at [114, 254] on link "Plan Calculator" at bounding box center [102, 259] width 153 height 14
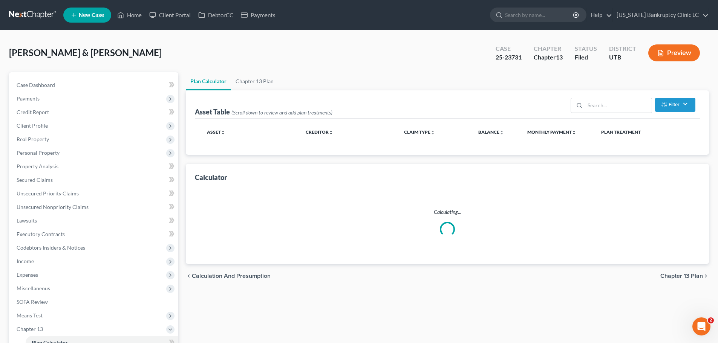
select select "59"
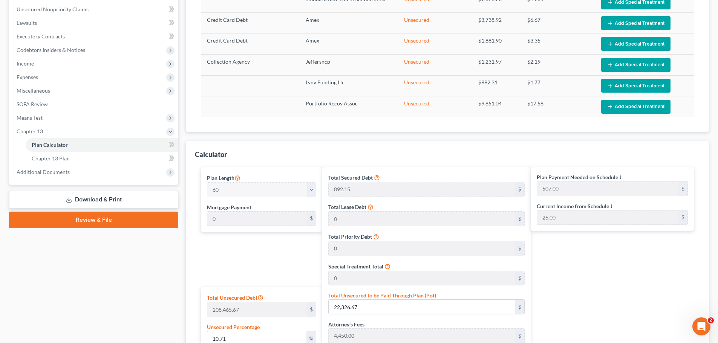
scroll to position [264, 0]
